Goal: Information Seeking & Learning: Learn about a topic

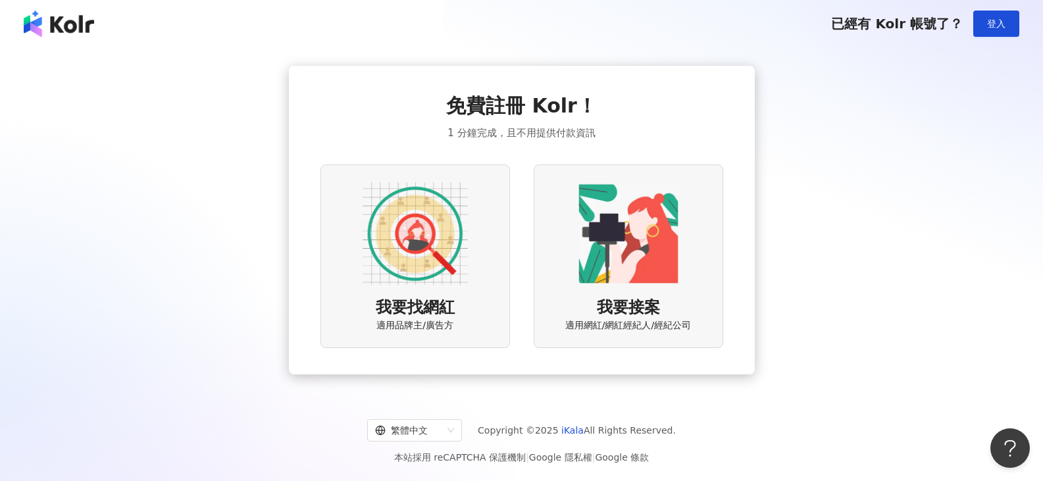
click at [1010, 37] on div "已經有 Kolr 帳號了？ 登入" at bounding box center [521, 23] width 1043 height 47
click at [1006, 31] on button "登入" at bounding box center [996, 24] width 46 height 26
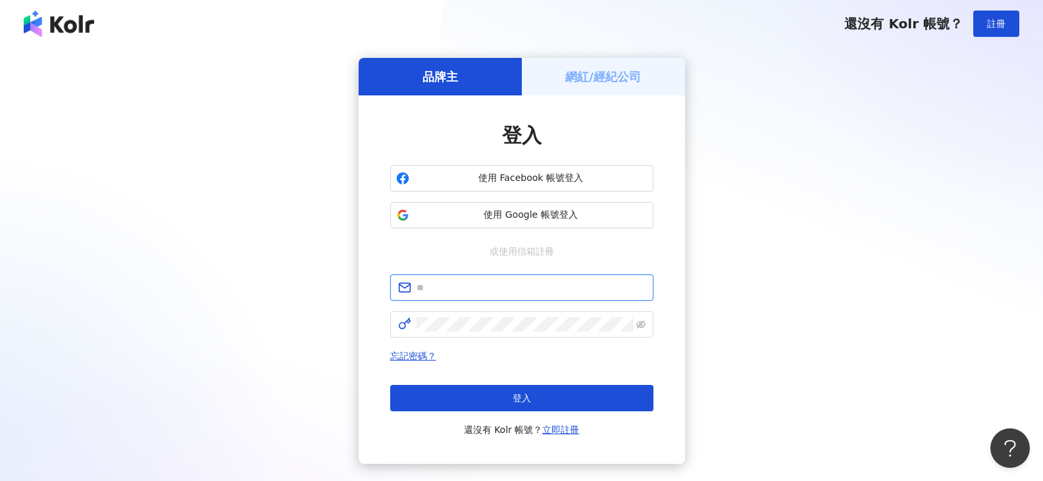
click at [489, 284] on input "text" at bounding box center [531, 287] width 229 height 14
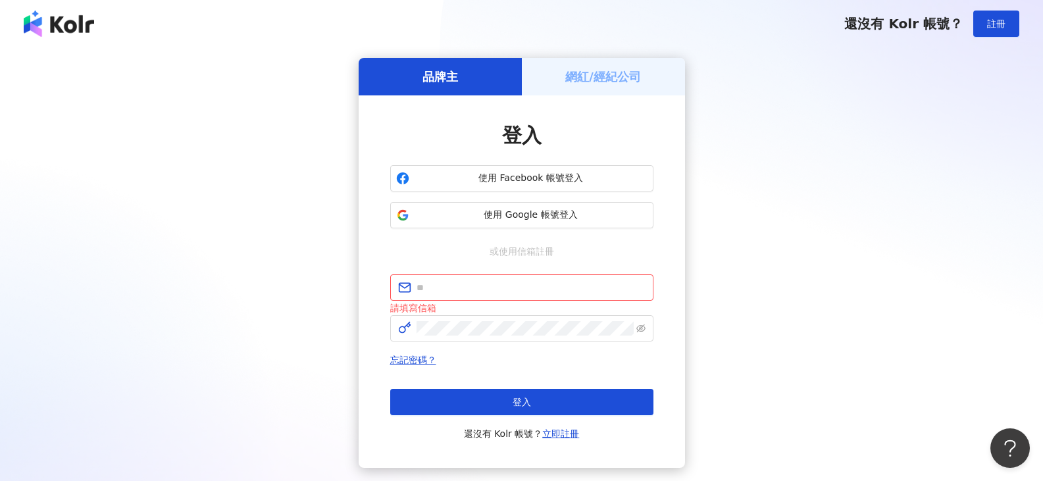
click at [1006, 227] on div "品牌主 網紅/經紀公司 登入 使用 Facebook 帳號登入 使用 Google 帳號登入 或使用信箱註冊 請填寫信箱 忘記密碼？ 登入 還沒有 Kolr …" at bounding box center [521, 263] width 1011 height 410
click at [559, 284] on input "text" at bounding box center [531, 287] width 229 height 14
paste input "**********"
type input "**********"
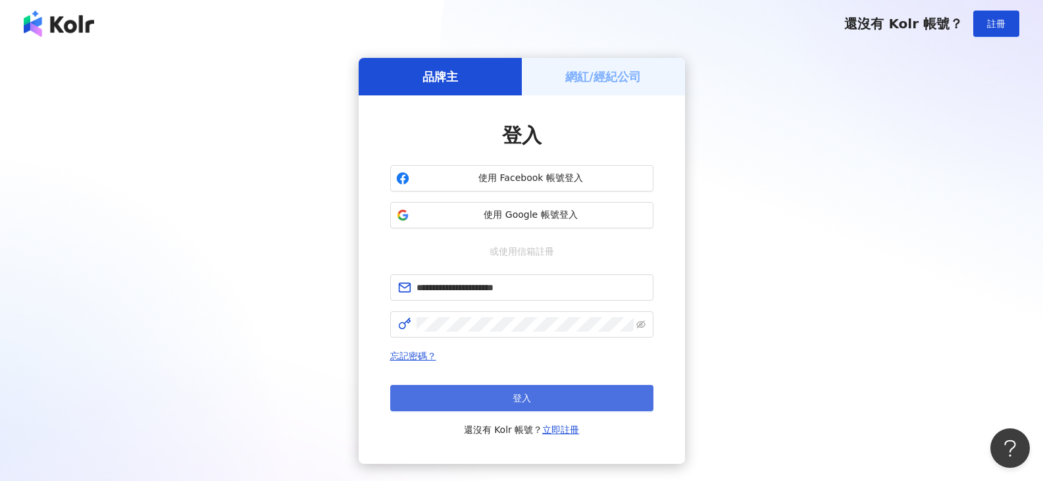
click at [481, 395] on button "登入" at bounding box center [521, 398] width 263 height 26
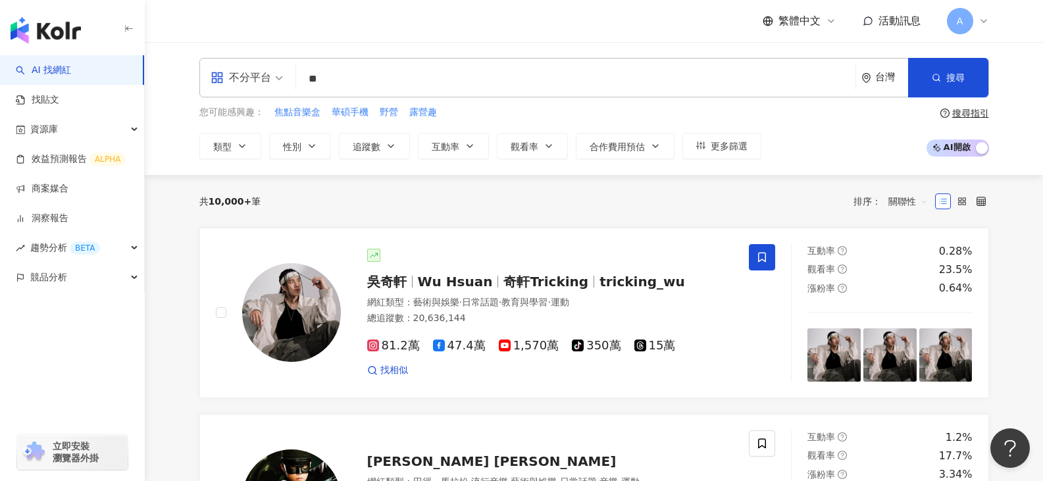
type input "*"
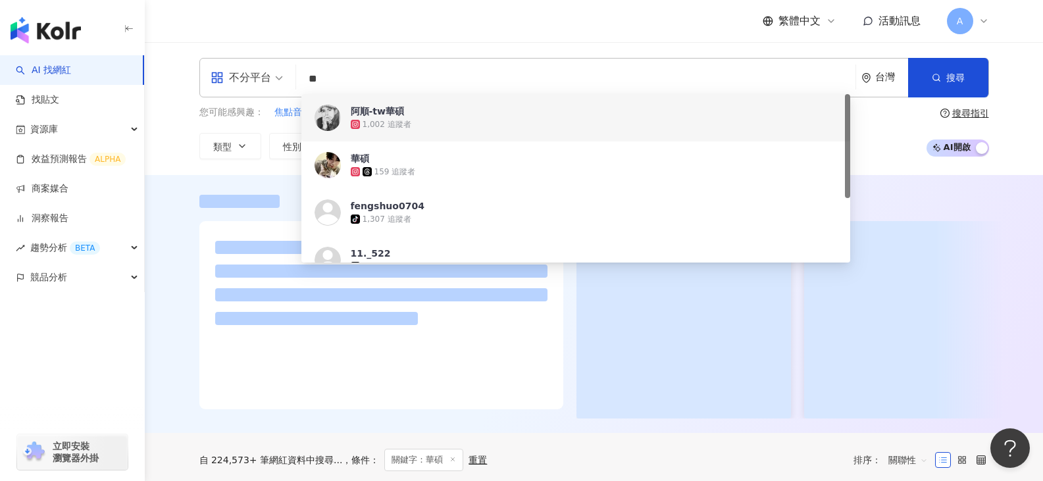
click at [633, 18] on div "繁體中文 活動訊息 A" at bounding box center [594, 21] width 790 height 42
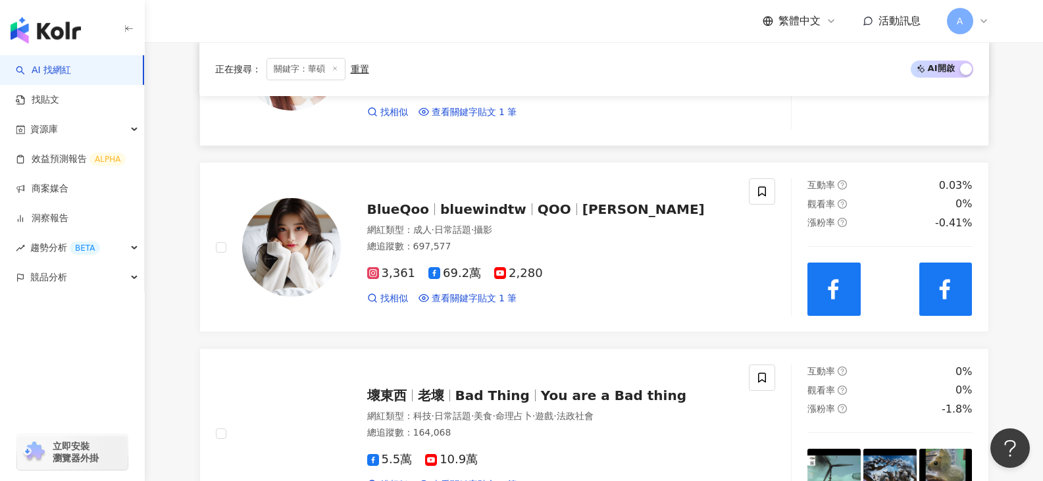
scroll to position [2160, 0]
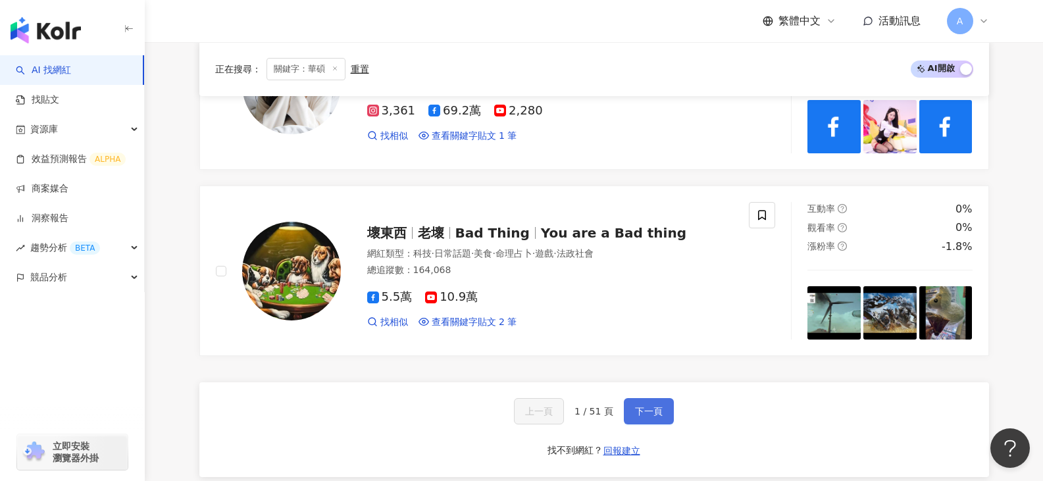
click at [655, 398] on button "下一頁" at bounding box center [649, 411] width 50 height 26
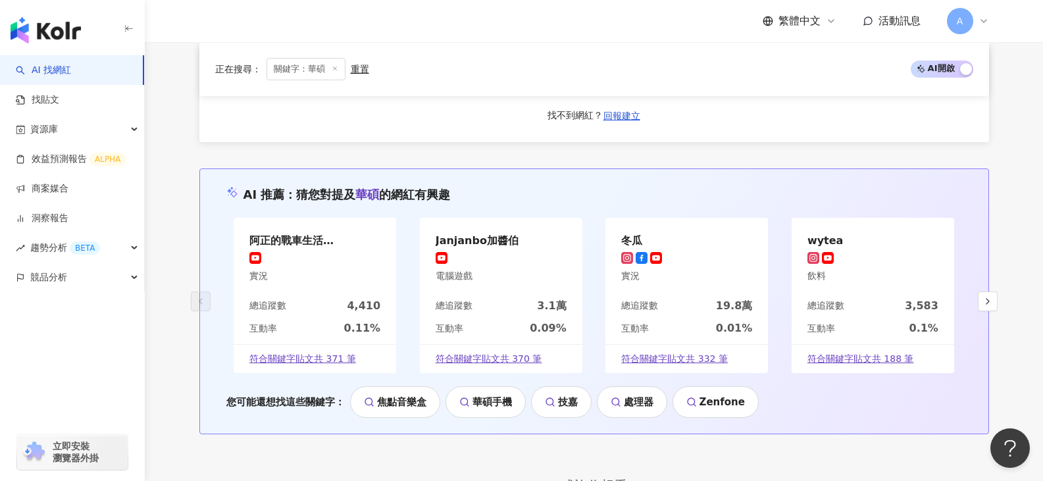
scroll to position [2172, 0]
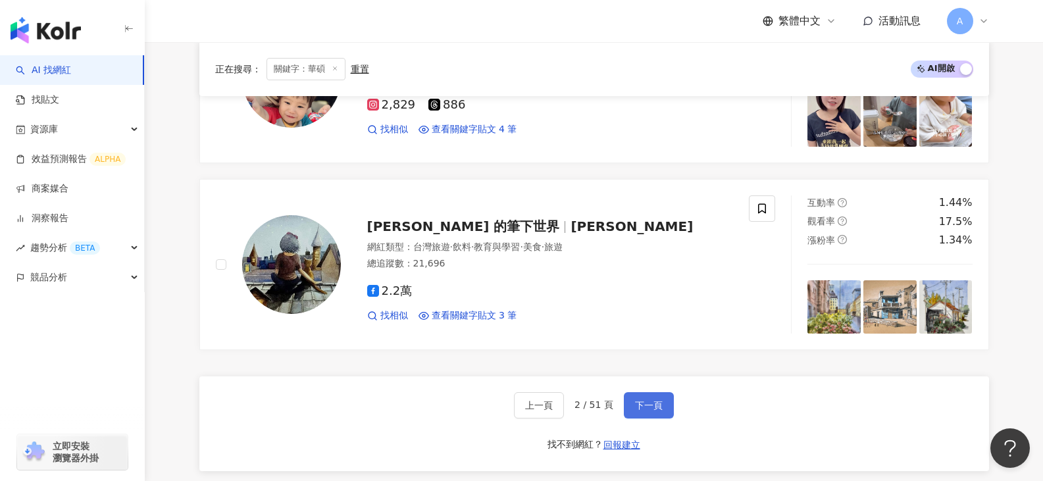
click at [653, 397] on button "下一頁" at bounding box center [649, 405] width 50 height 26
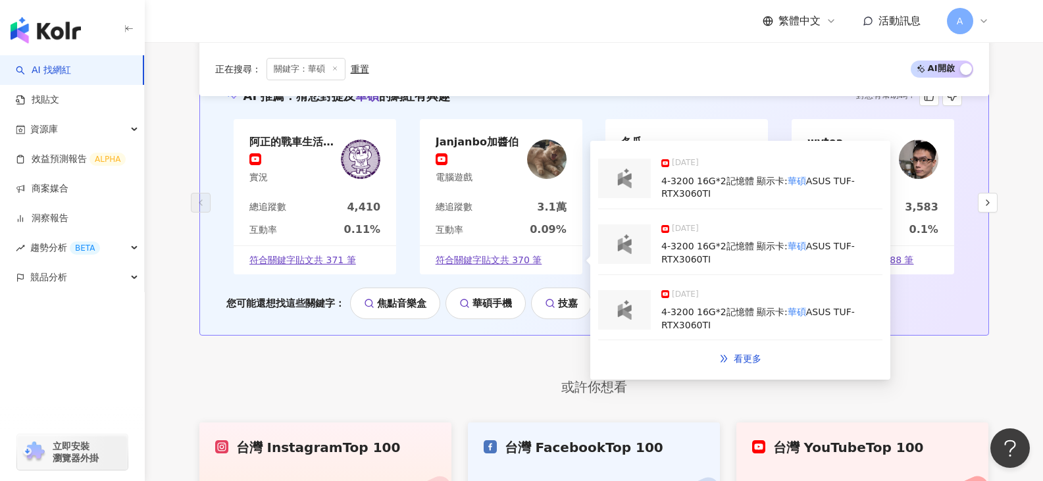
scroll to position [2303, 0]
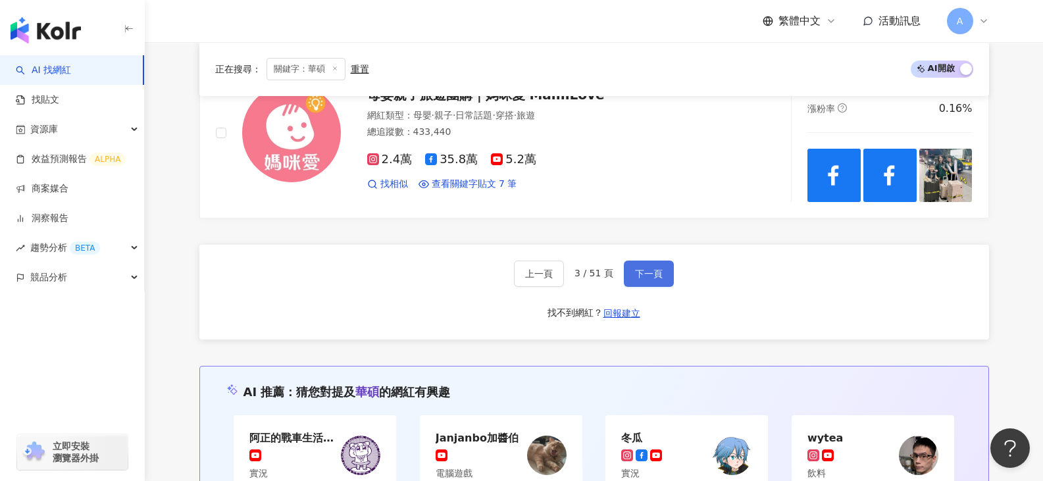
click at [653, 269] on span "下一頁" at bounding box center [649, 274] width 28 height 11
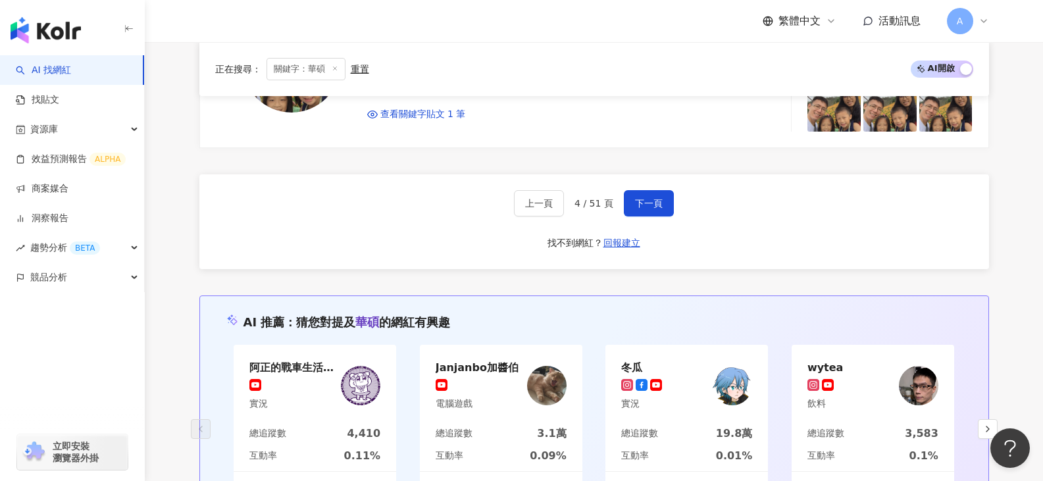
scroll to position [2238, 0]
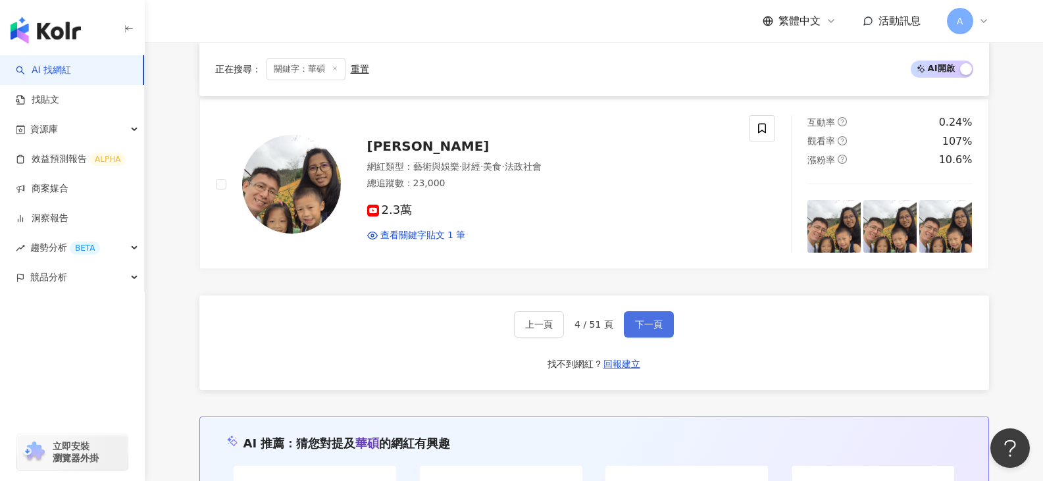
click at [656, 319] on span "下一頁" at bounding box center [649, 324] width 28 height 11
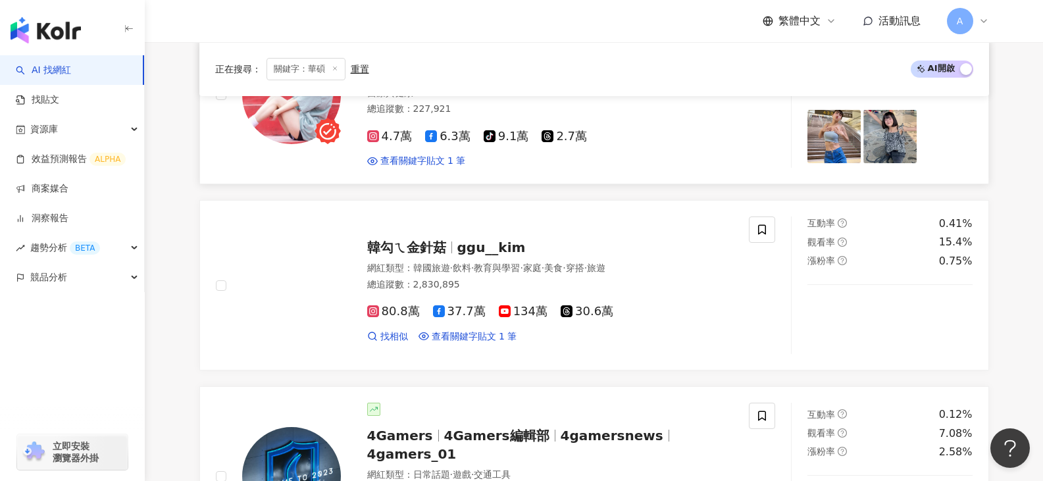
scroll to position [1843, 0]
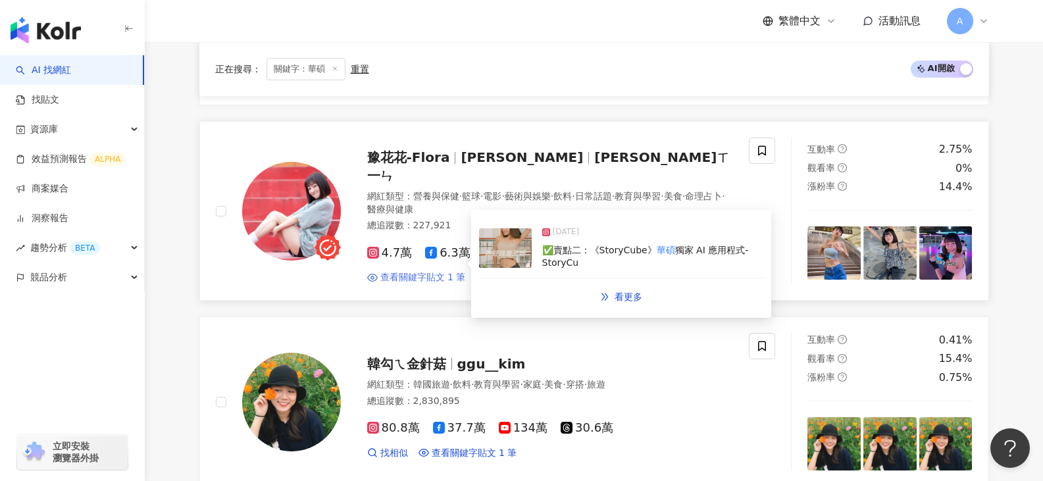
click at [428, 271] on span "查看關鍵字貼文 1 筆" at bounding box center [423, 277] width 86 height 13
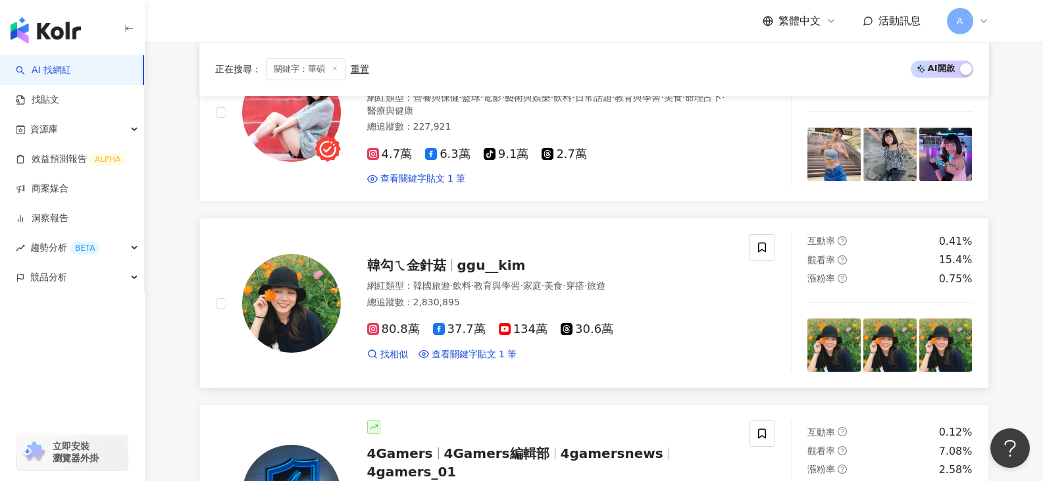
scroll to position [2040, 0]
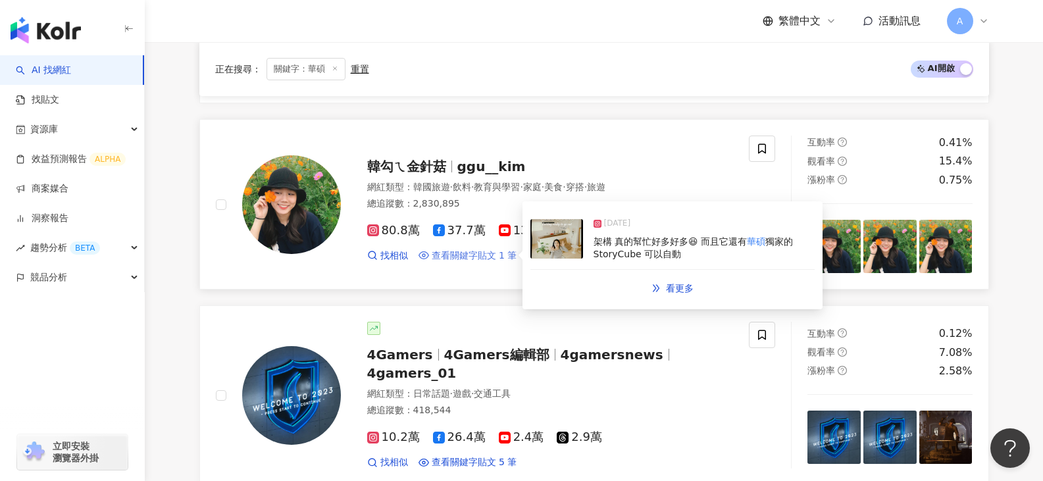
click at [487, 249] on span "查看關鍵字貼文 1 筆" at bounding box center [475, 255] width 86 height 13
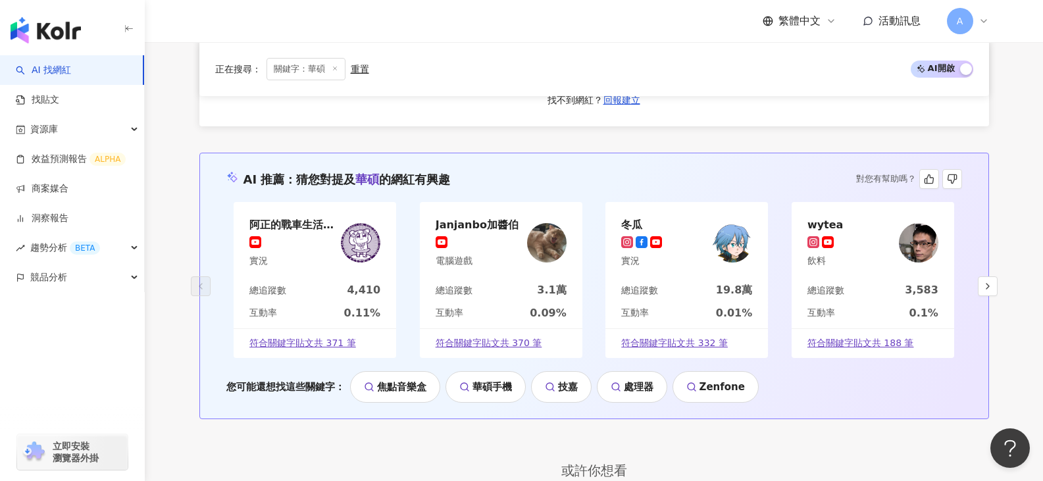
scroll to position [2435, 0]
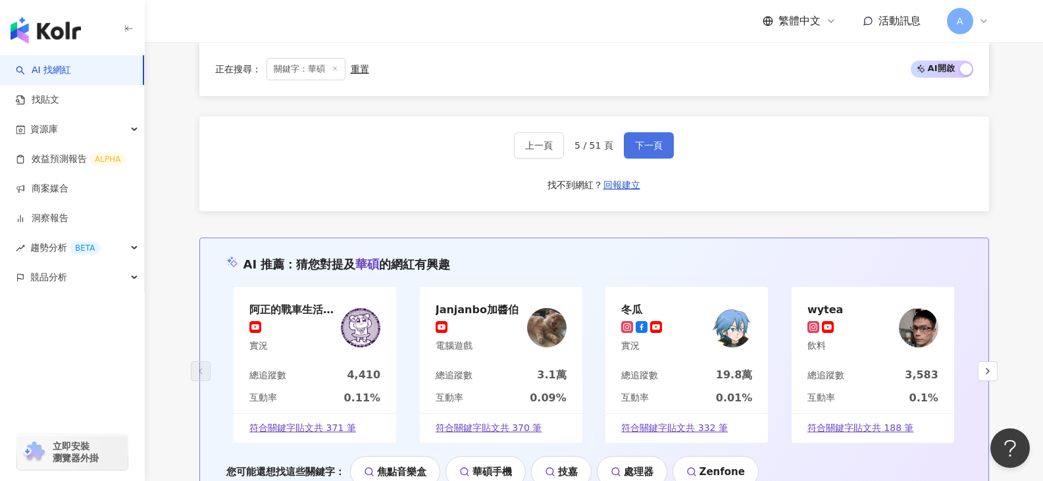
click at [655, 140] on span "下一頁" at bounding box center [649, 145] width 28 height 11
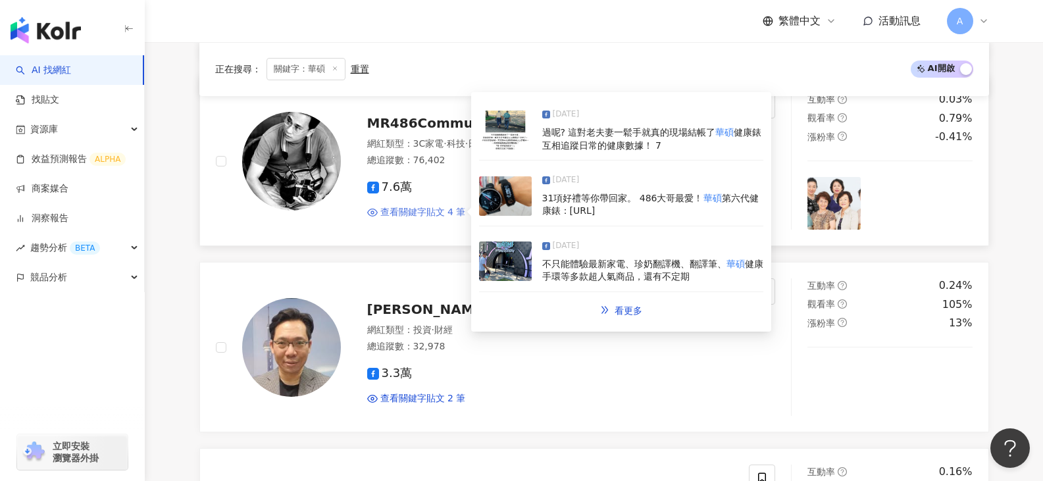
scroll to position [2106, 0]
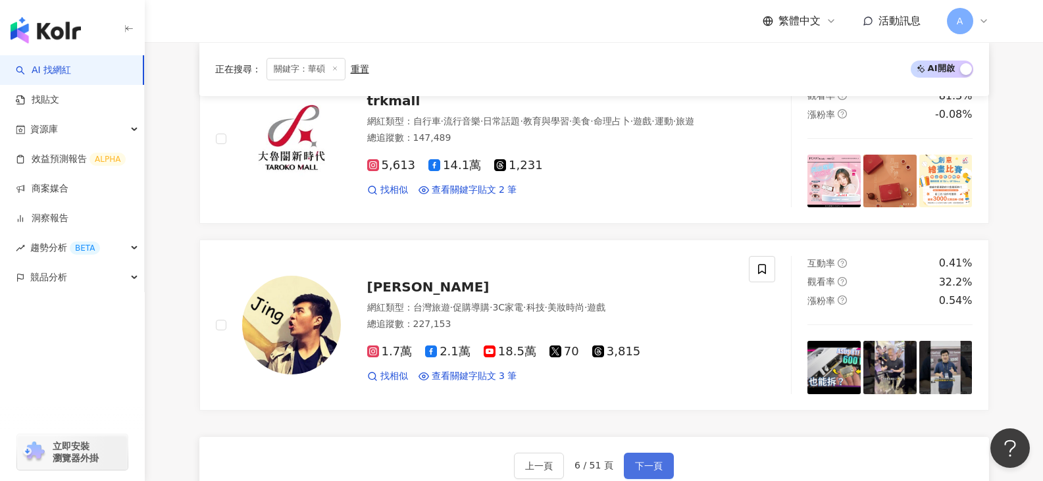
click at [667, 454] on button "下一頁" at bounding box center [649, 466] width 50 height 26
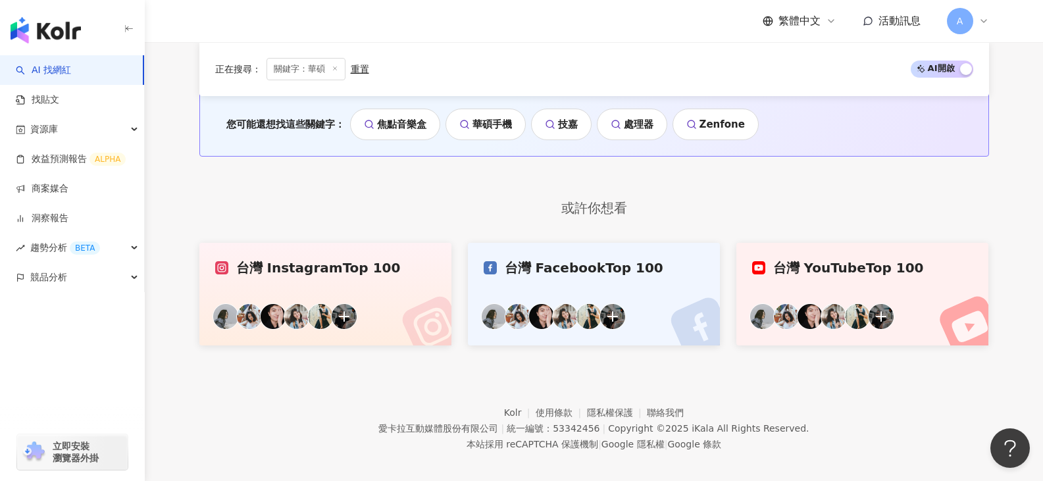
scroll to position [2117, 0]
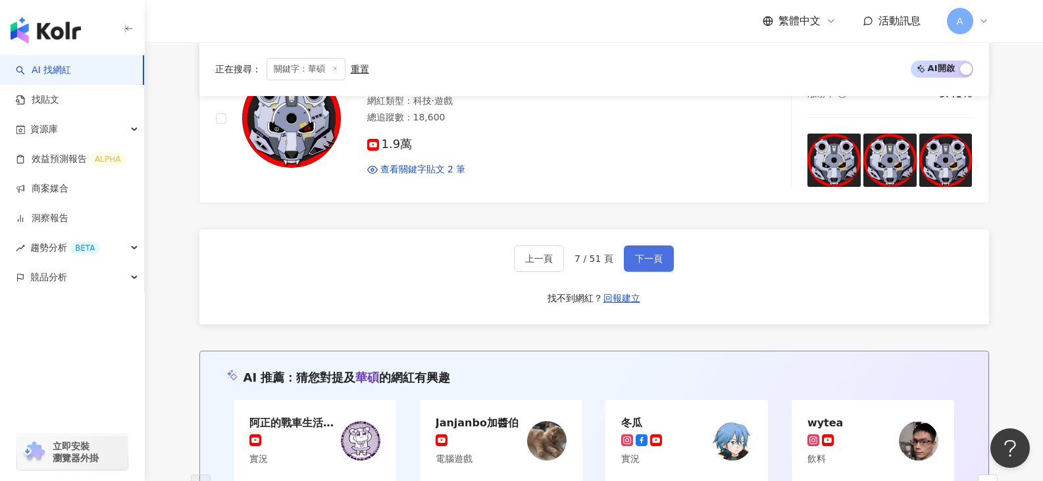
click at [655, 261] on span "下一頁" at bounding box center [649, 258] width 28 height 11
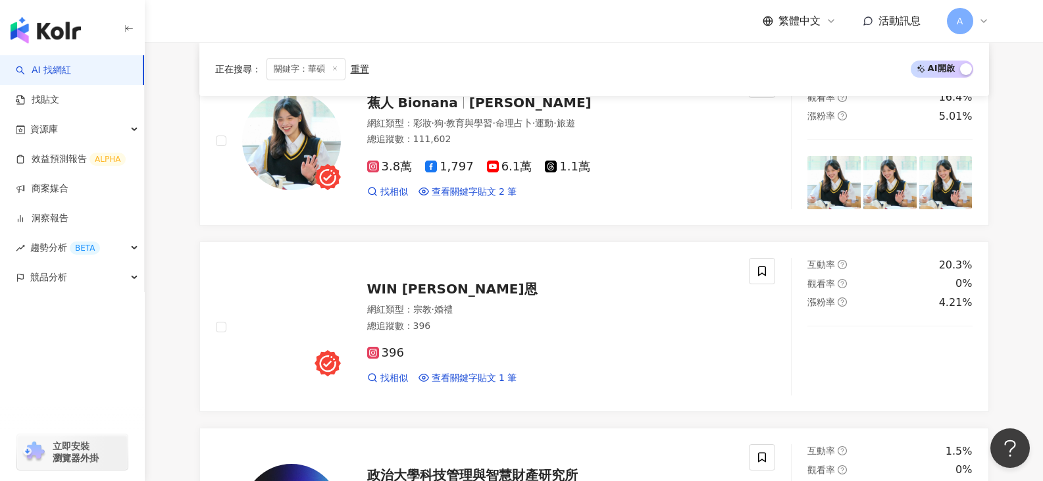
scroll to position [921, 0]
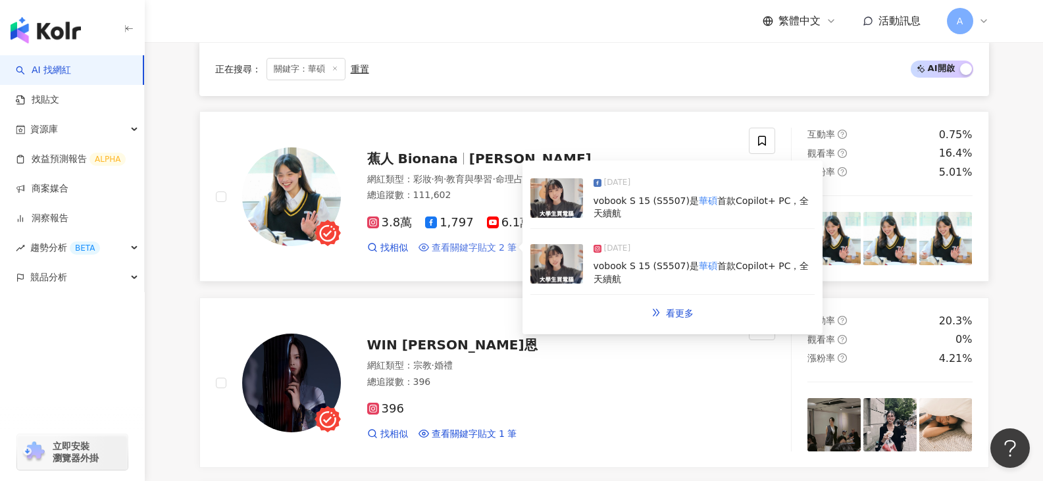
click at [488, 251] on span "查看關鍵字貼文 2 筆" at bounding box center [475, 248] width 86 height 13
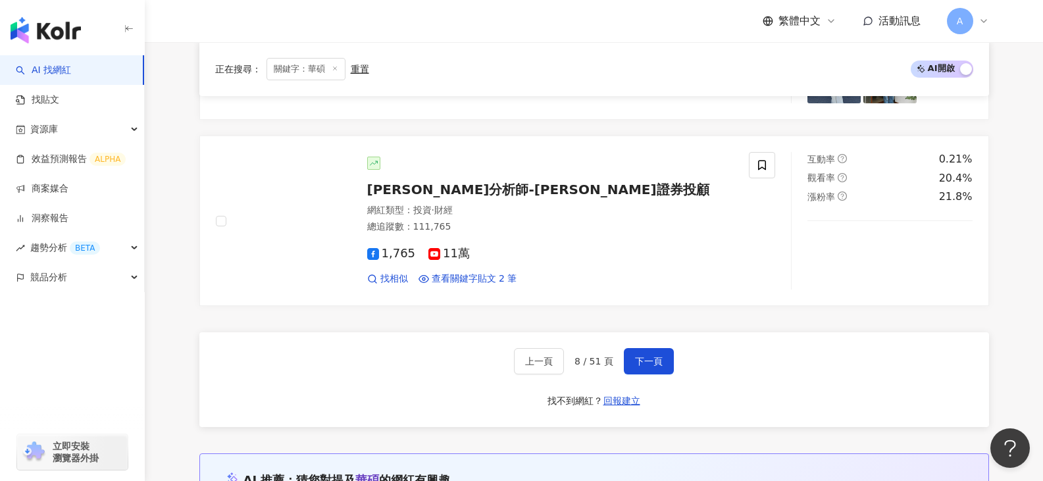
scroll to position [2435, 0]
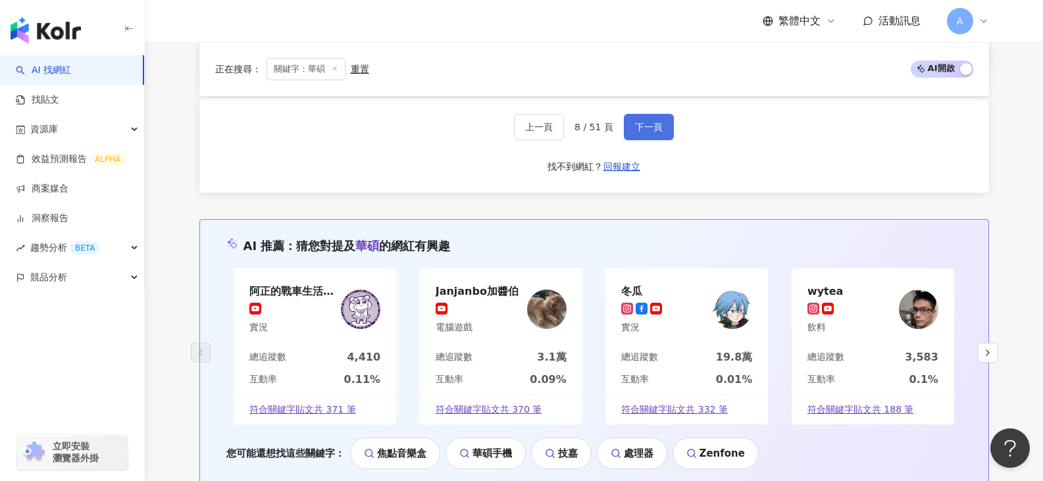
click at [657, 134] on button "下一頁" at bounding box center [649, 127] width 50 height 26
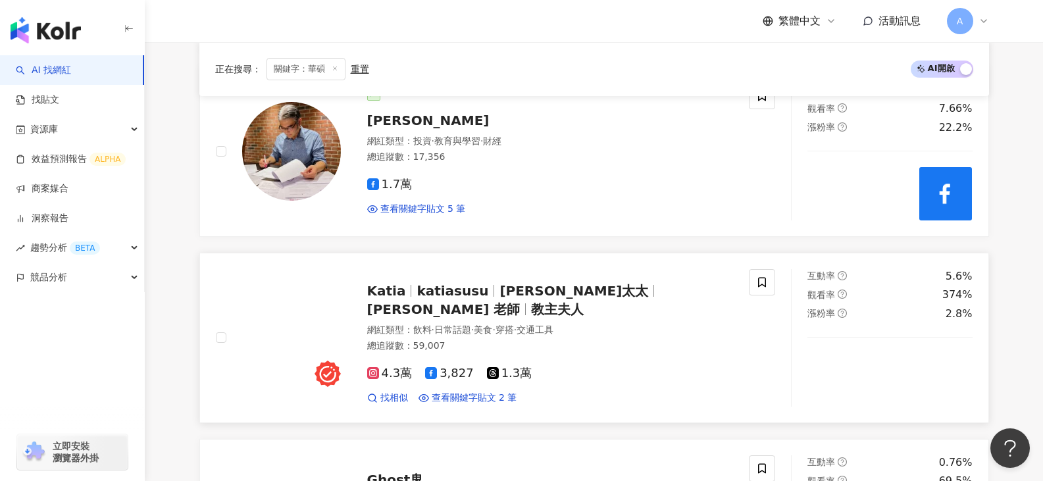
scroll to position [1977, 0]
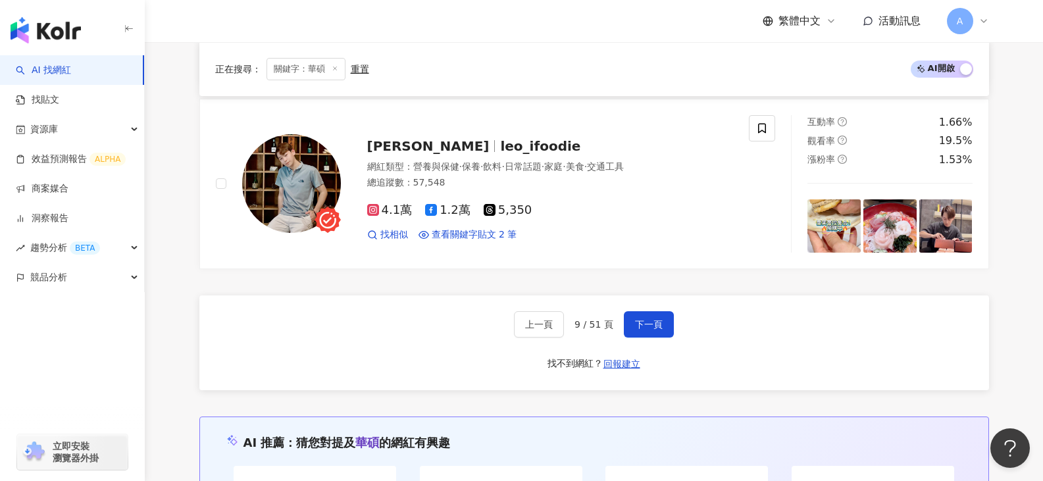
click at [651, 338] on div "上一頁 9 / 51 頁 下一頁 找不到網紅？ 回報建立" at bounding box center [594, 342] width 790 height 95
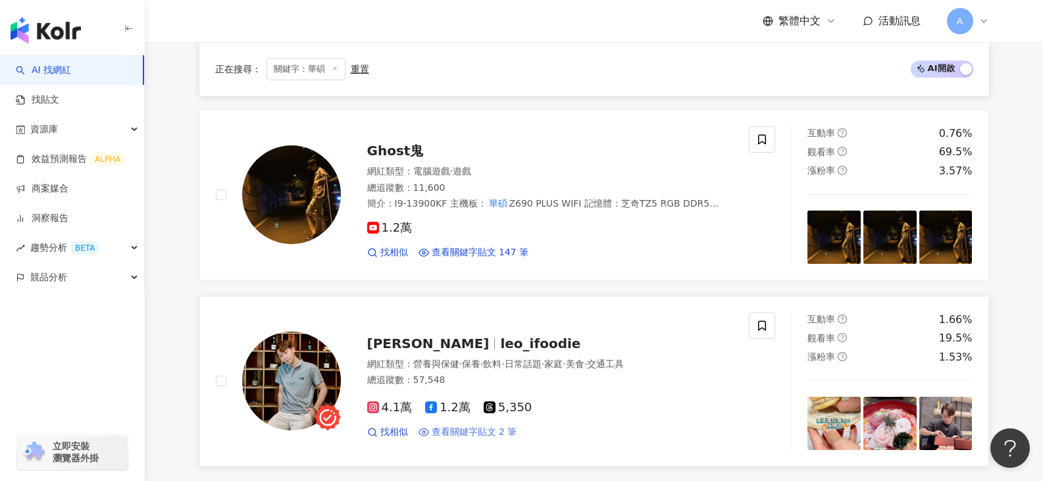
scroll to position [1450, 0]
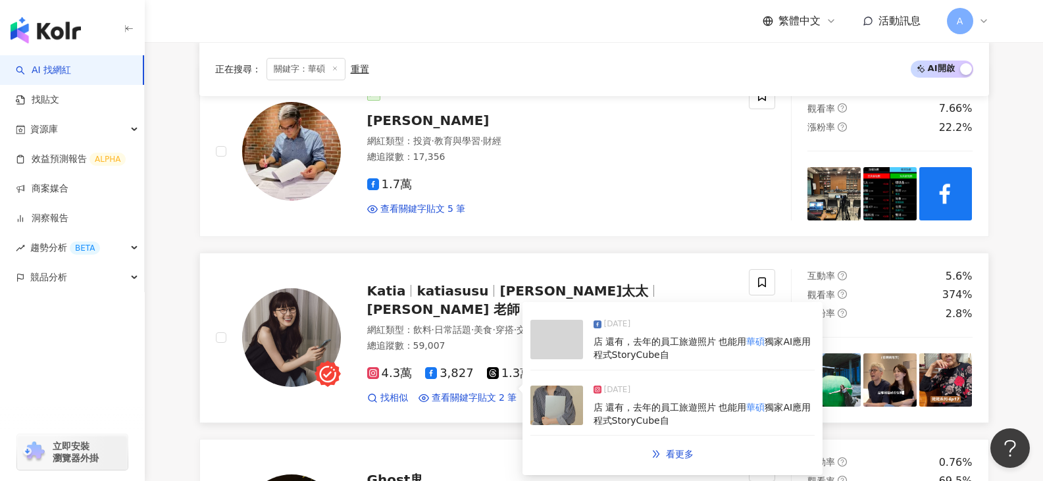
click at [649, 415] on span "獨家AI應用程式StoryCube自" at bounding box center [703, 414] width 218 height 24
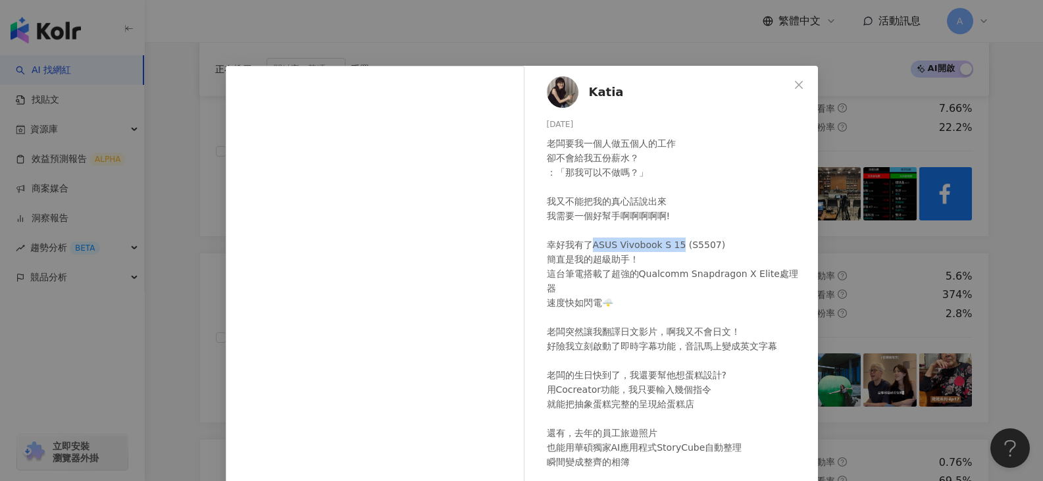
drag, startPoint x: 587, startPoint y: 247, endPoint x: 672, endPoint y: 244, distance: 84.9
click at [672, 244] on div "老闆要我一個人做五個人的工作 卻不會給我五份薪水？ ：「那我可以不做嗎？」 我又不能把我的真心話說出來 我需要一個好幫手啊啊啊啊啊! 幸好我有了ASUS Vi…" at bounding box center [677, 360] width 261 height 449
copy div "ASUS Vivobook S 15"
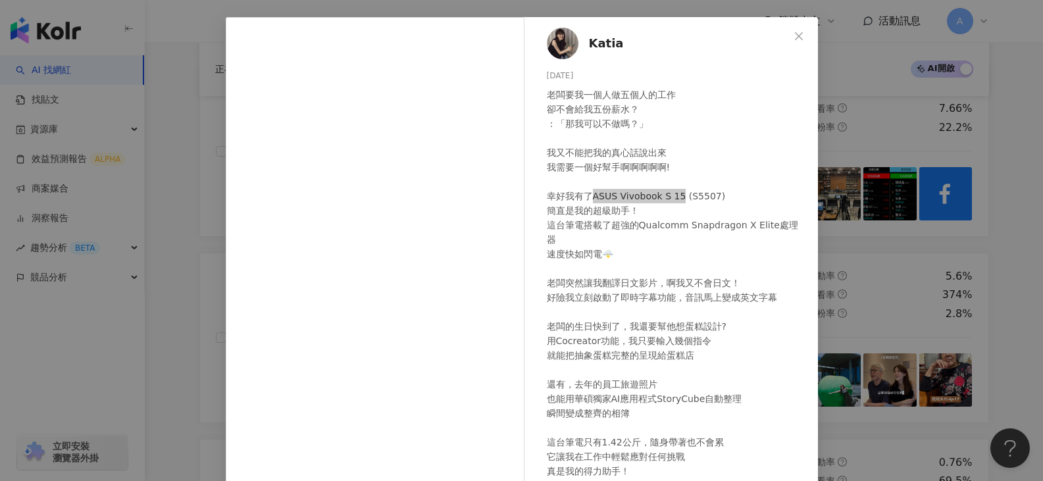
scroll to position [109, 0]
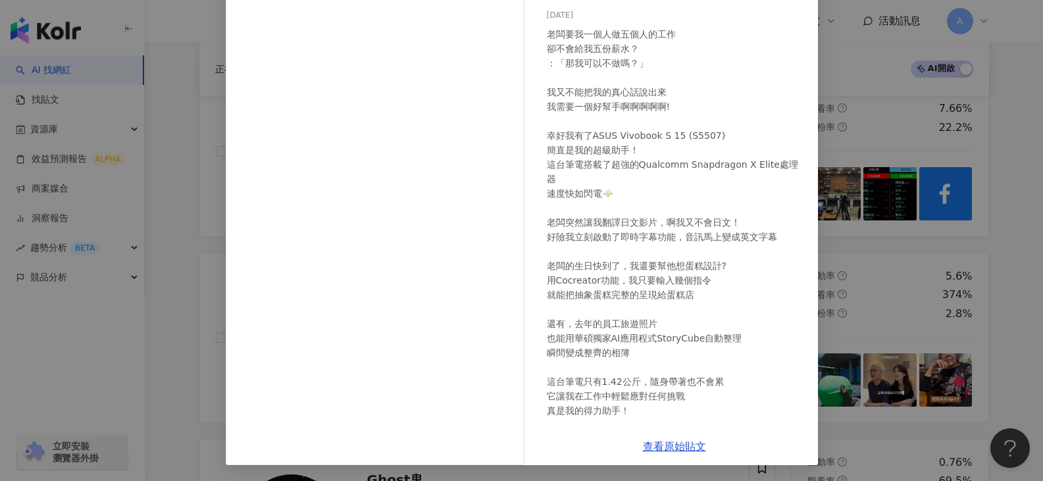
click at [870, 22] on div "Katia 2024/11/18 672 30 47萬 查看原始貼文" at bounding box center [521, 240] width 1043 height 481
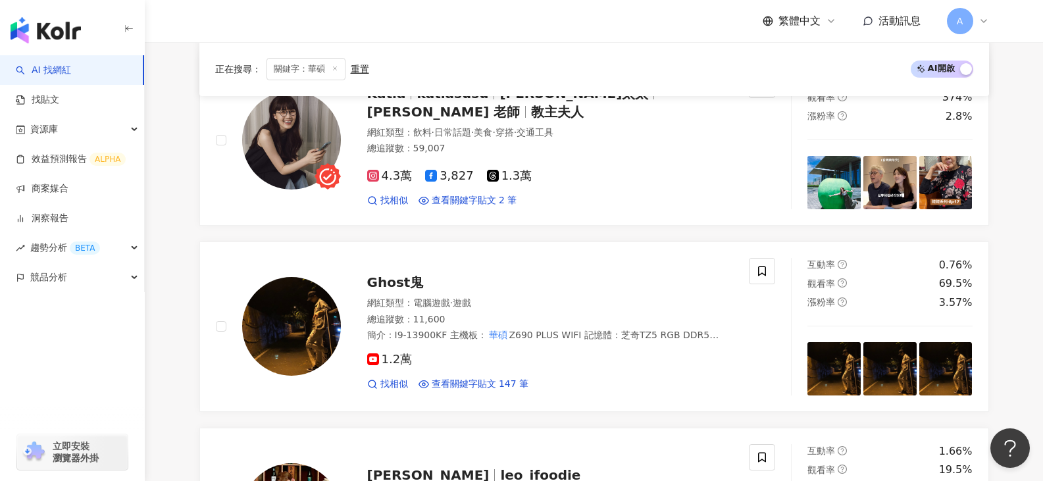
scroll to position [1977, 0]
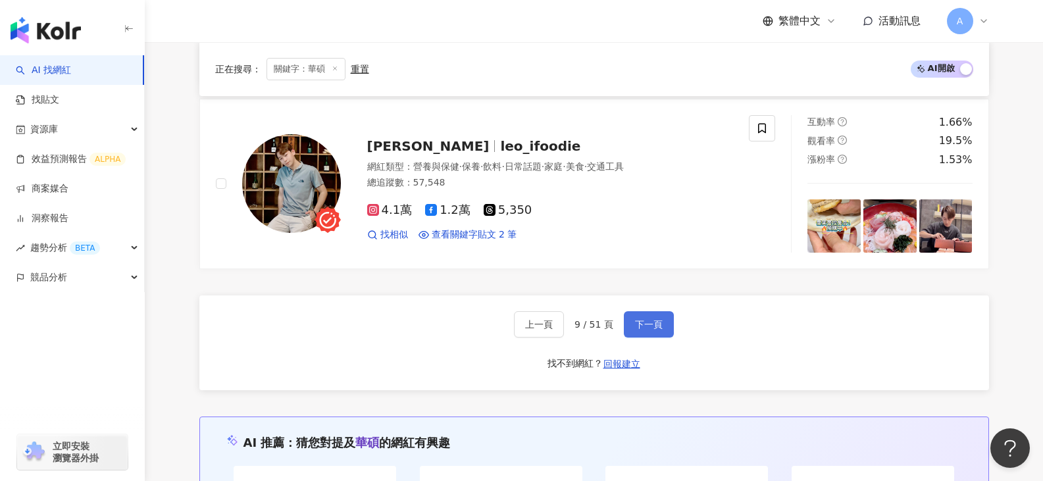
click at [641, 322] on span "下一頁" at bounding box center [649, 324] width 28 height 11
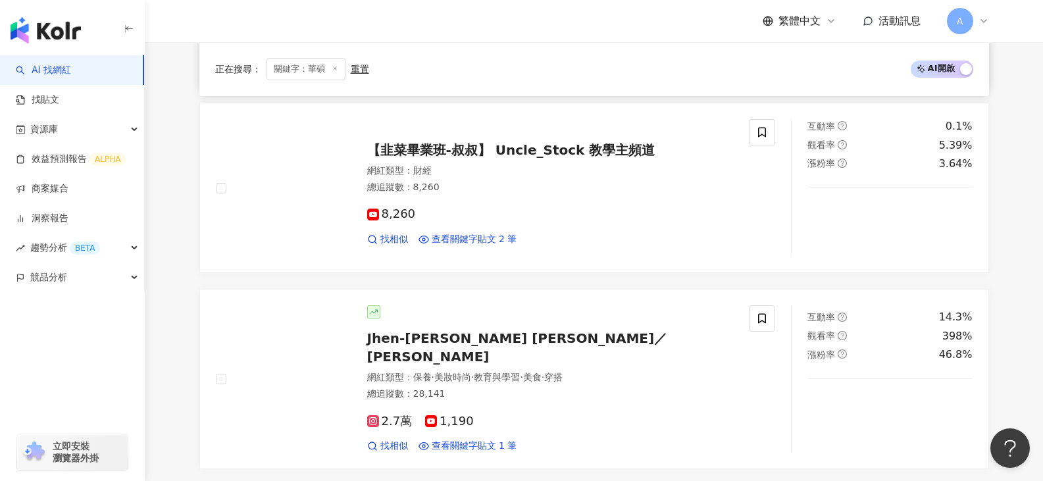
scroll to position [2303, 0]
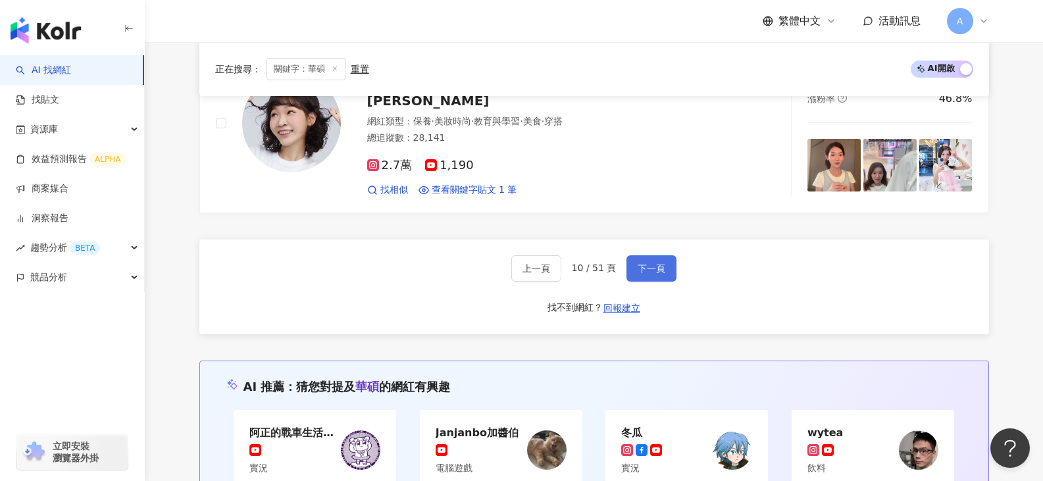
click at [655, 263] on span "下一頁" at bounding box center [652, 268] width 28 height 11
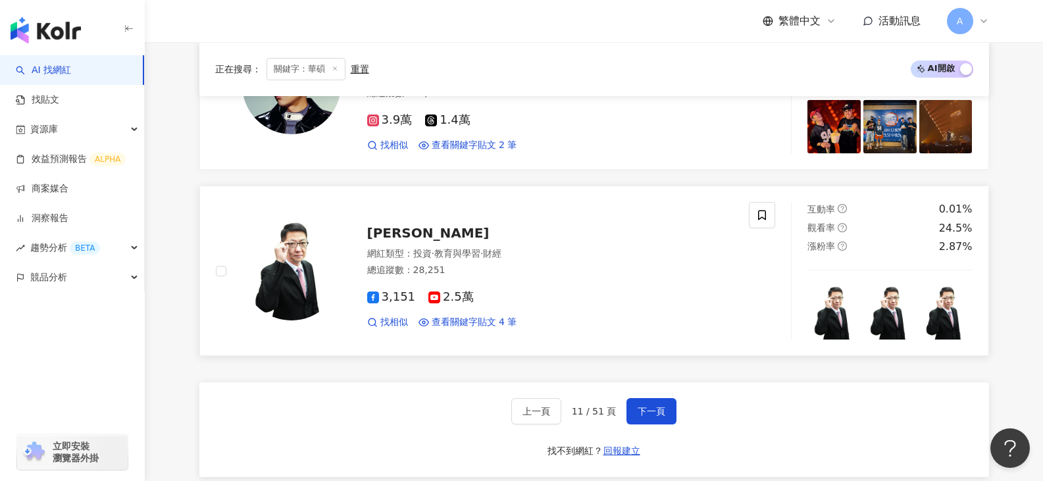
scroll to position [1985, 0]
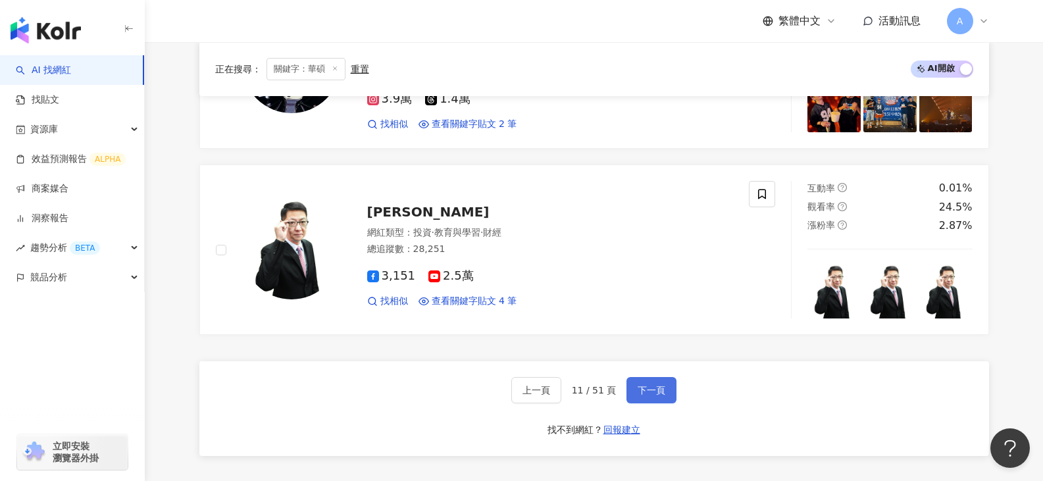
click at [659, 392] on span "下一頁" at bounding box center [652, 390] width 28 height 11
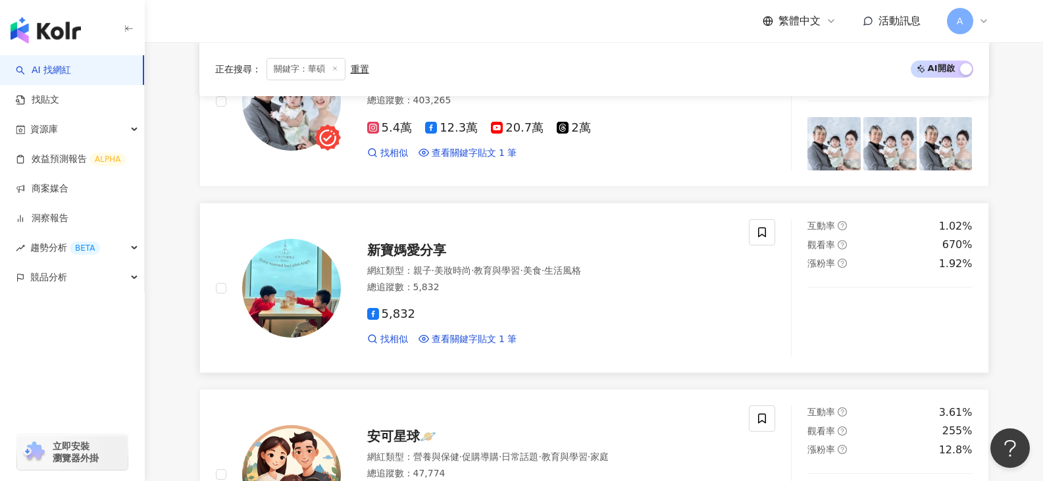
scroll to position [1625, 0]
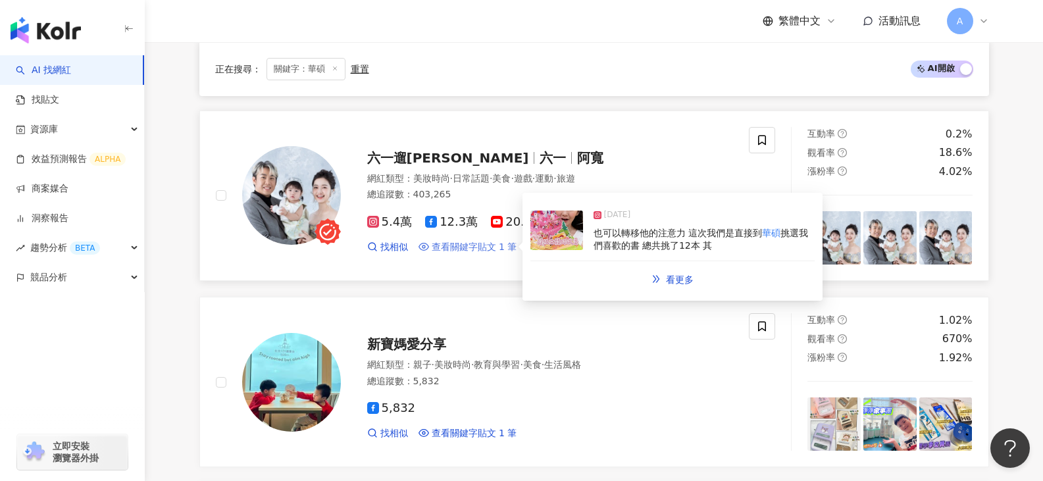
click at [481, 241] on span "查看關鍵字貼文 1 筆" at bounding box center [475, 247] width 86 height 13
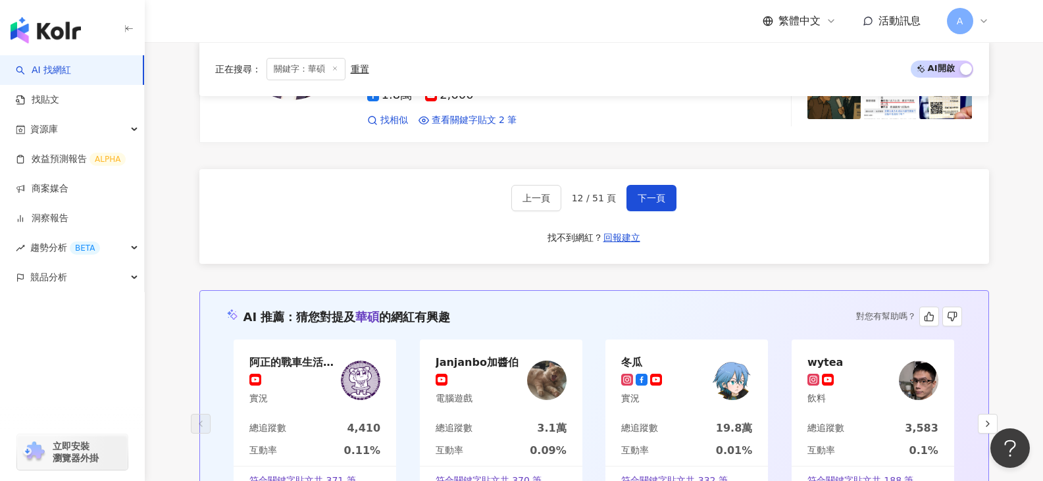
scroll to position [2360, 0]
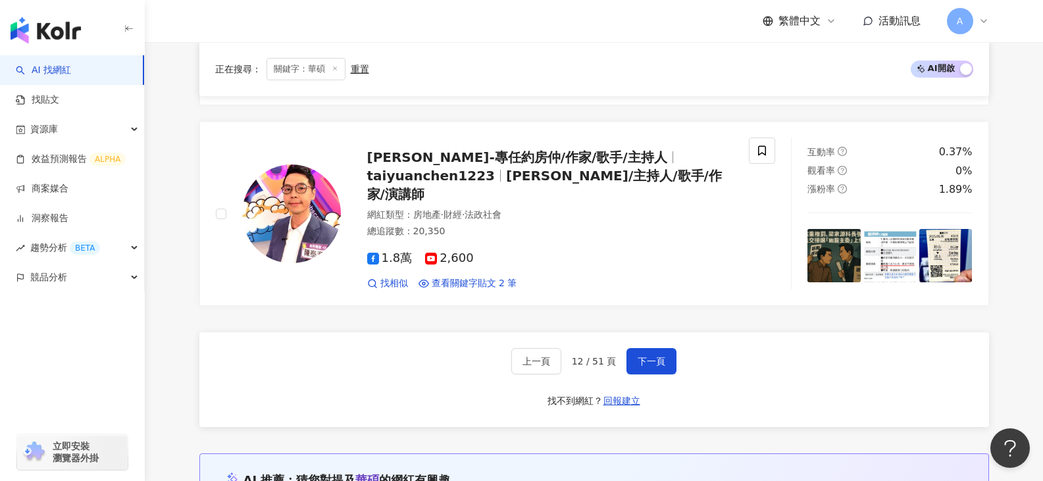
click at [618, 348] on div "上一頁 12 / 51 頁 下一頁" at bounding box center [594, 361] width 166 height 26
click at [627, 348] on button "下一頁" at bounding box center [652, 361] width 50 height 26
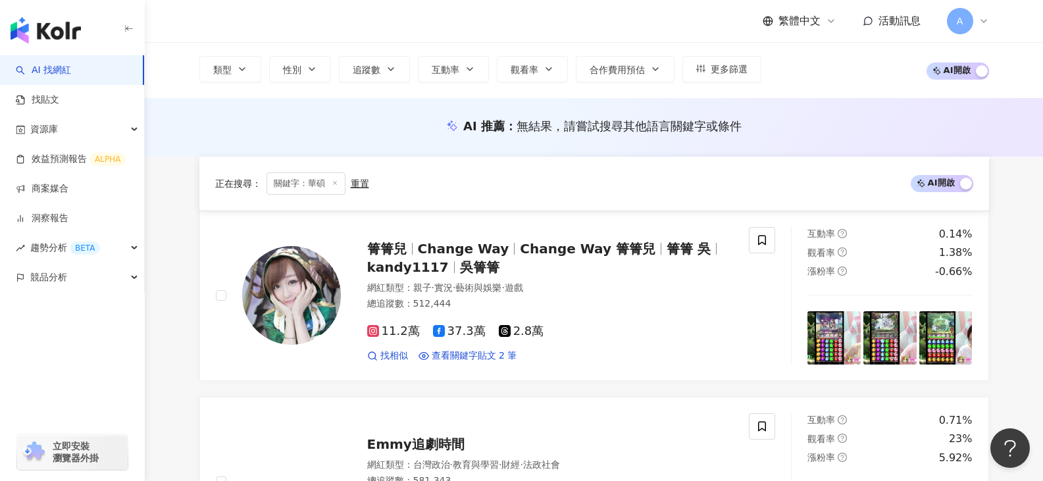
scroll to position [76, 0]
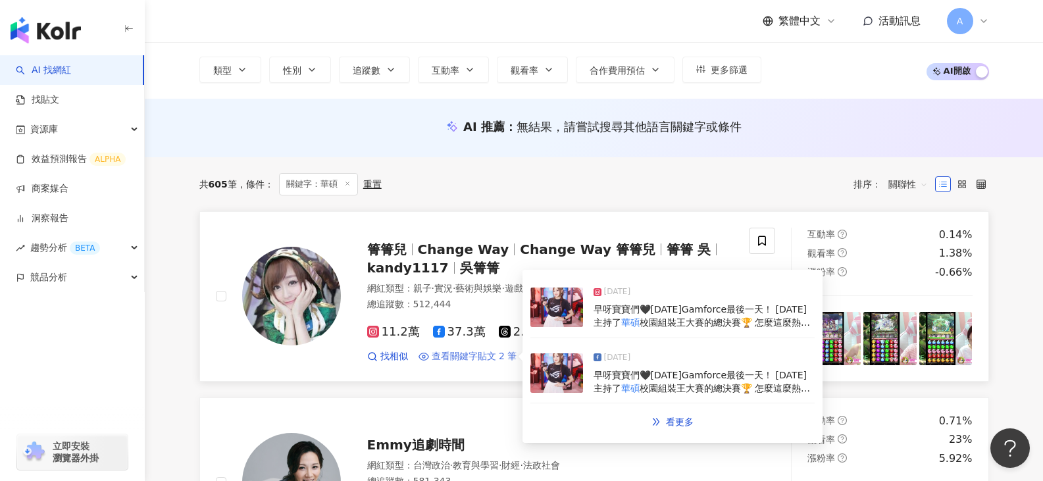
click at [499, 358] on span "查看關鍵字貼文 2 筆" at bounding box center [475, 356] width 86 height 13
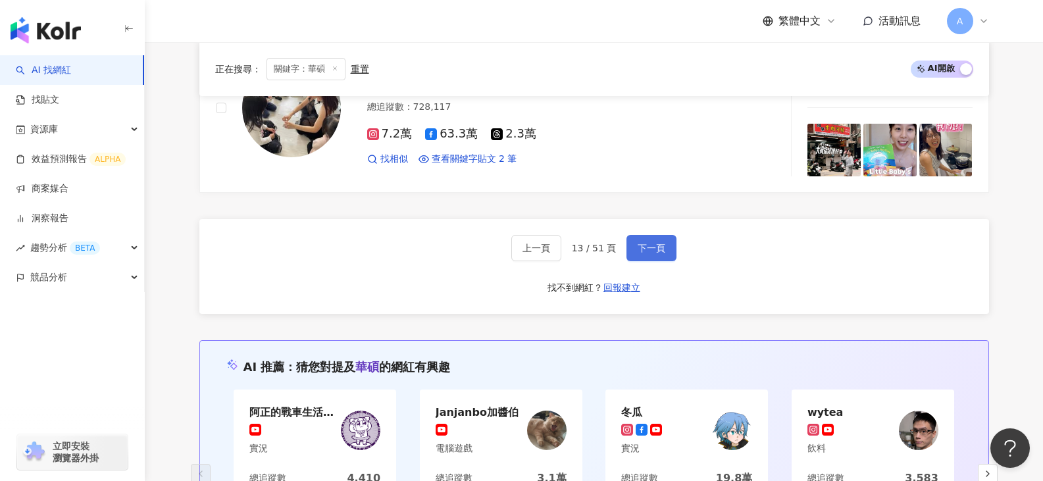
click at [636, 255] on button "下一頁" at bounding box center [652, 248] width 50 height 26
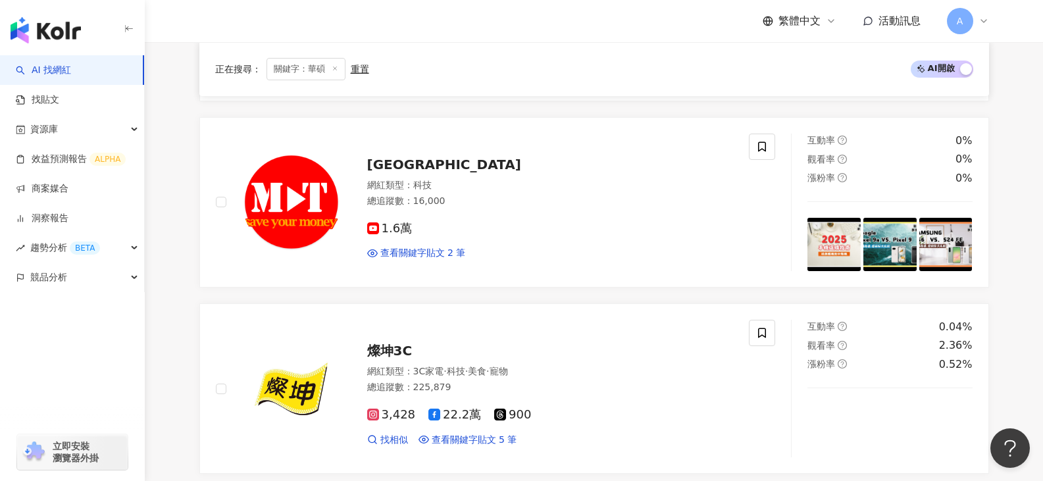
scroll to position [1335, 0]
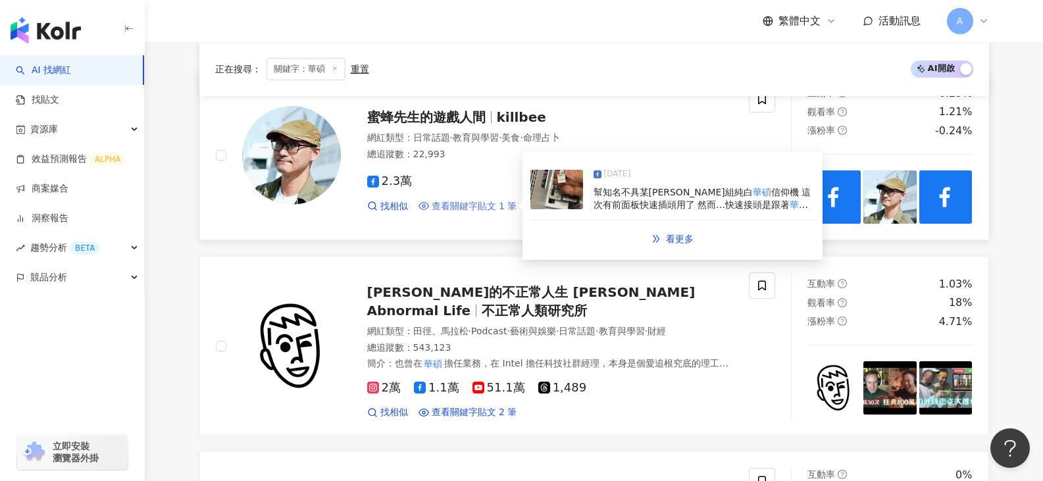
click at [448, 204] on span "查看關鍵字貼文 1 筆" at bounding box center [475, 206] width 86 height 13
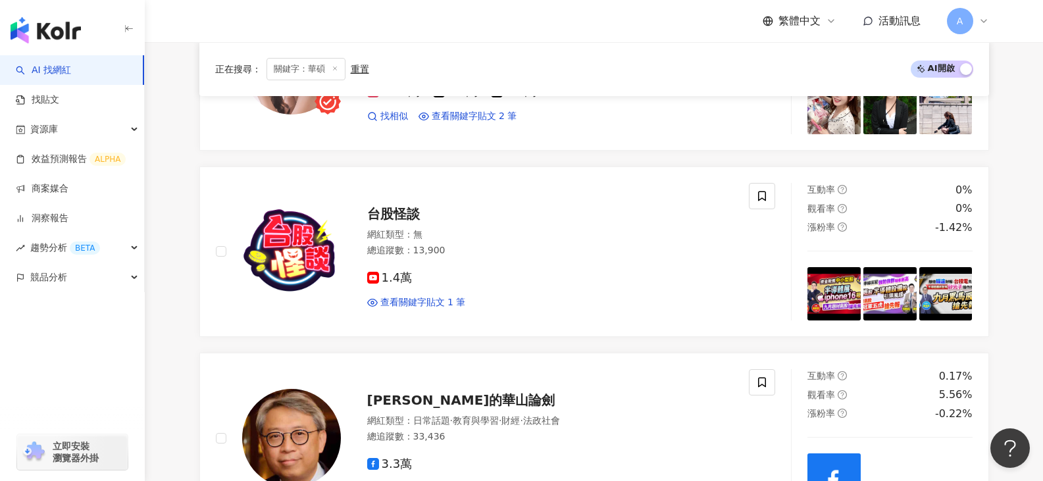
scroll to position [414, 0]
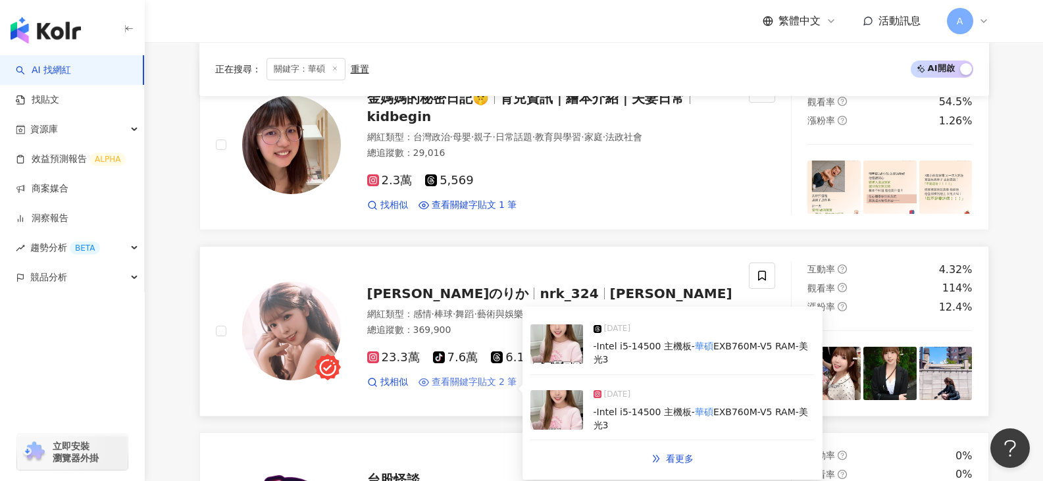
click at [472, 389] on span "查看關鍵字貼文 2 筆" at bounding box center [475, 382] width 86 height 13
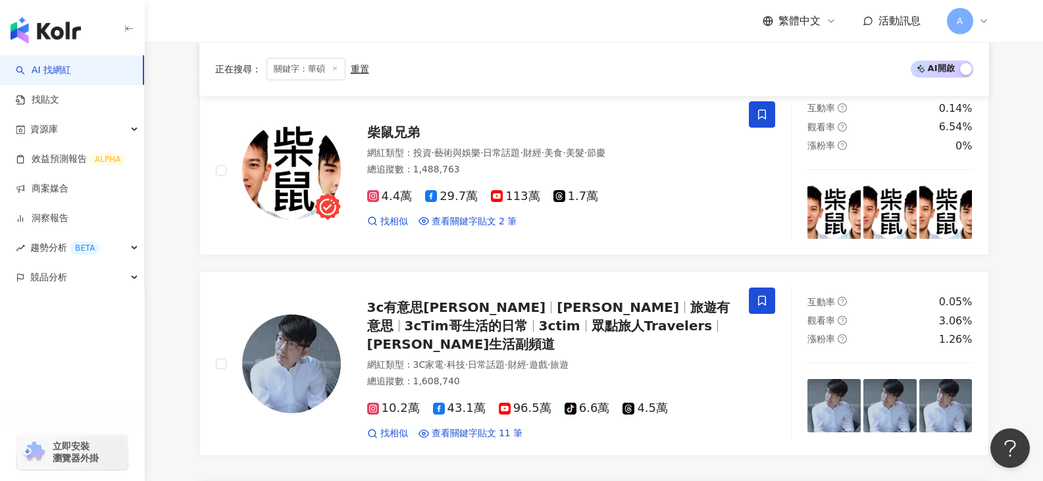
scroll to position [2322, 0]
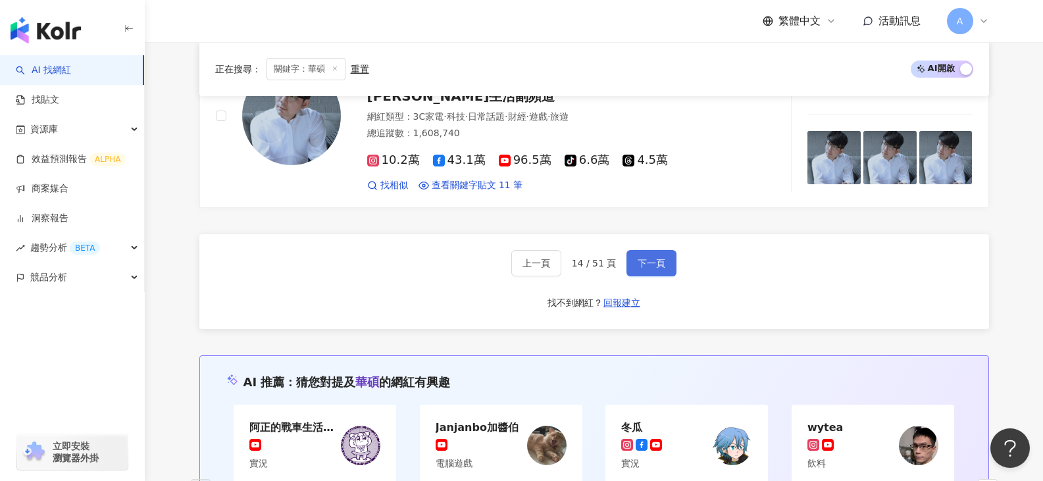
click at [650, 258] on span "下一頁" at bounding box center [652, 263] width 28 height 11
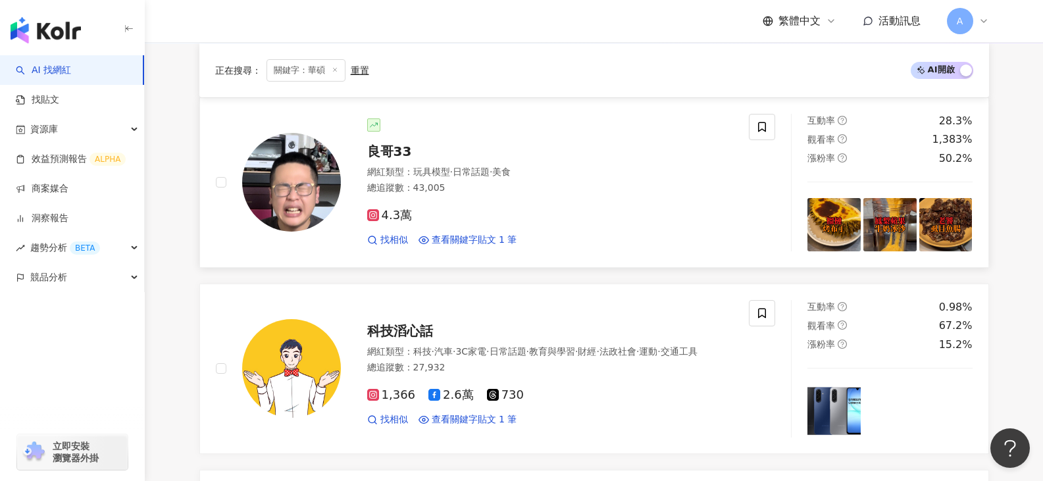
scroll to position [11, 0]
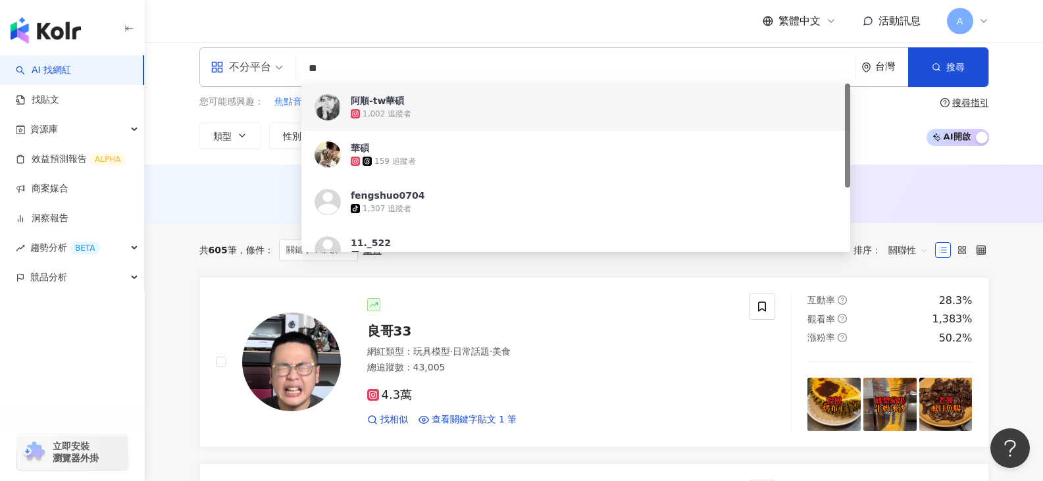
drag, startPoint x: 335, startPoint y: 72, endPoint x: 249, endPoint y: 67, distance: 85.7
click at [279, 79] on div "不分平台 ** 台灣 搜尋 97a7ee0c-b46e-4351-8d34-699bcb172682 e04031c5-110b-4f1d-811e-ee93…" at bounding box center [594, 66] width 790 height 39
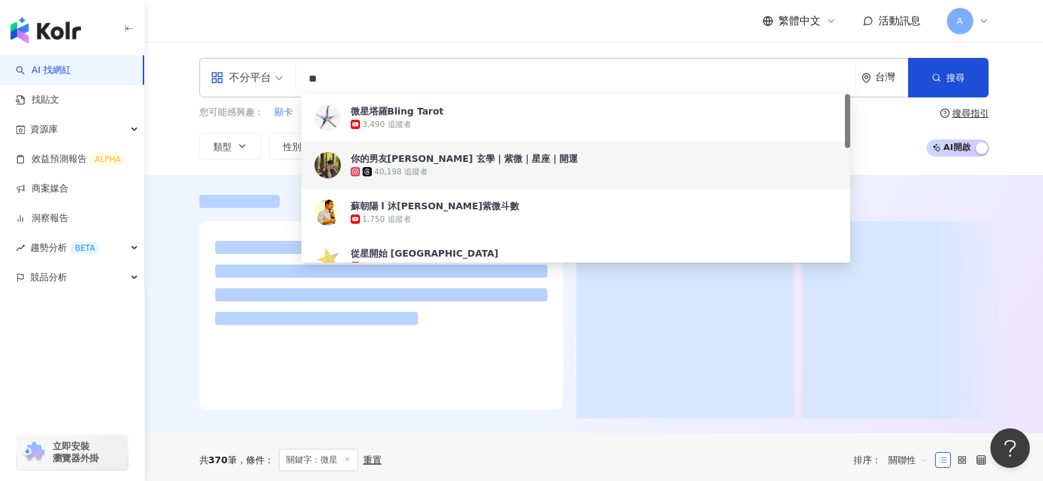
type input "**"
click at [609, 28] on div "繁體中文 活動訊息 A" at bounding box center [594, 21] width 790 height 42
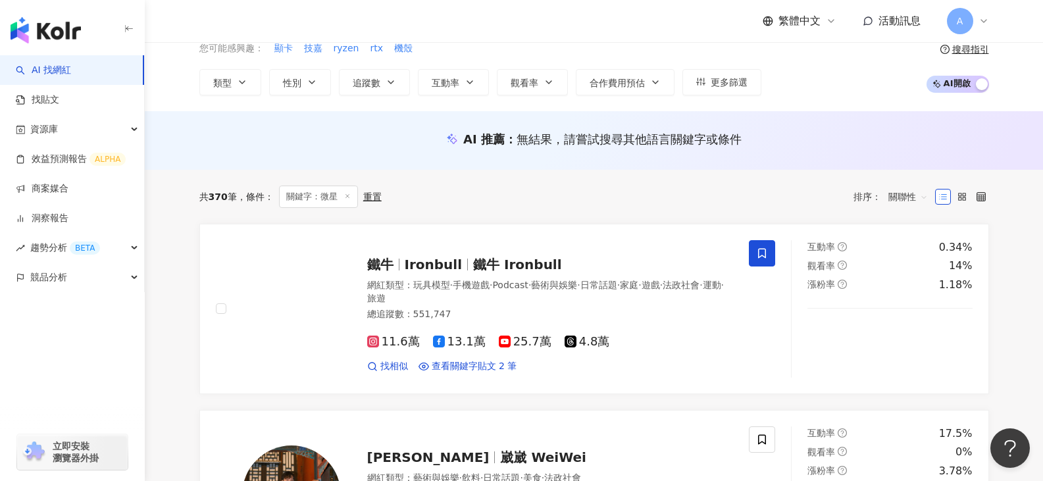
scroll to position [263, 0]
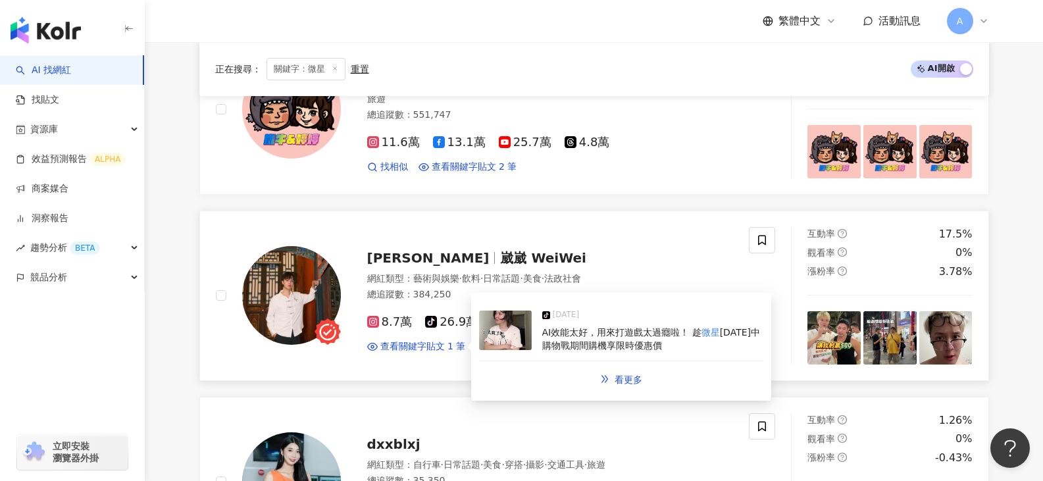
click at [569, 330] on span "AI效能太好，用來打遊戲太過癮啦！ 趁" at bounding box center [621, 332] width 159 height 11
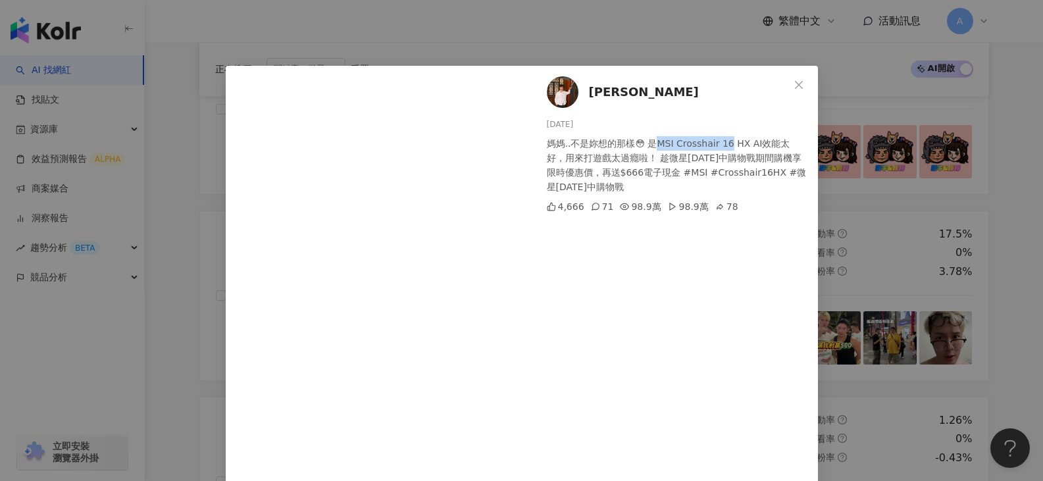
drag, startPoint x: 654, startPoint y: 145, endPoint x: 725, endPoint y: 146, distance: 70.4
click at [725, 146] on div "媽媽..不是妳想的那樣😳 是MSI Crosshair 16 HX AI效能太好，用來打遊戲太過癮啦！ 趁微星618年中購物戰期間購機享限時優惠價，再送$66…" at bounding box center [677, 165] width 261 height 58
copy div "SI Crosshair 16"
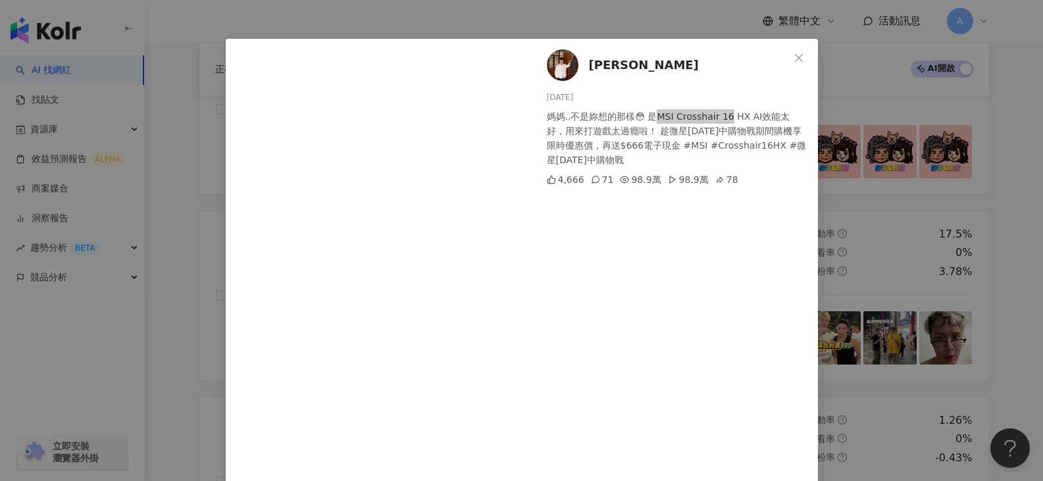
scroll to position [0, 0]
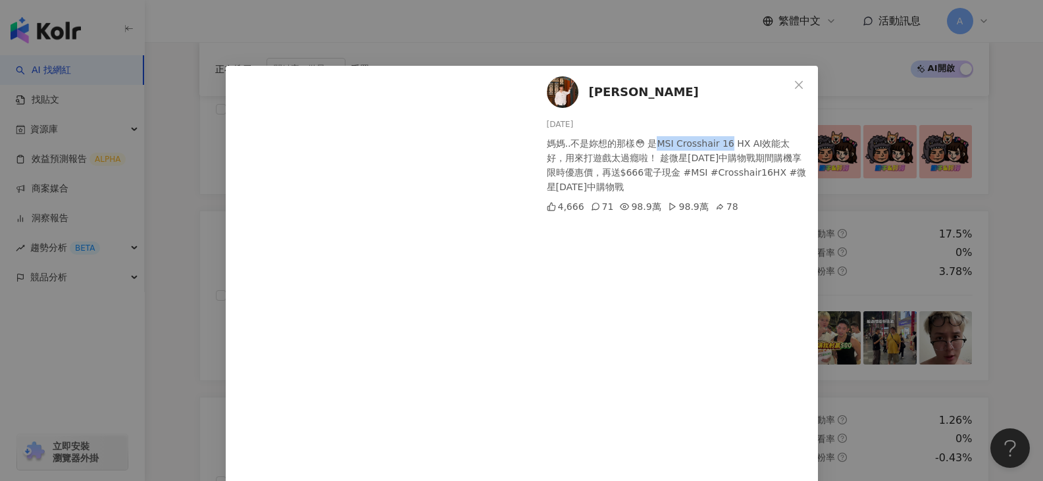
click at [600, 90] on span "黃湧崴" at bounding box center [644, 92] width 110 height 18
click at [791, 70] on div "黃湧崴 2025/6/5 媽媽..不是妳想的那樣😳 是MSI Crosshair 16 HX AI效能太好，用來打遊戲太過癮啦！ 趁微星618年中購物戰期間購…" at bounding box center [674, 290] width 287 height 449
click at [794, 84] on icon "close" at bounding box center [799, 85] width 11 height 11
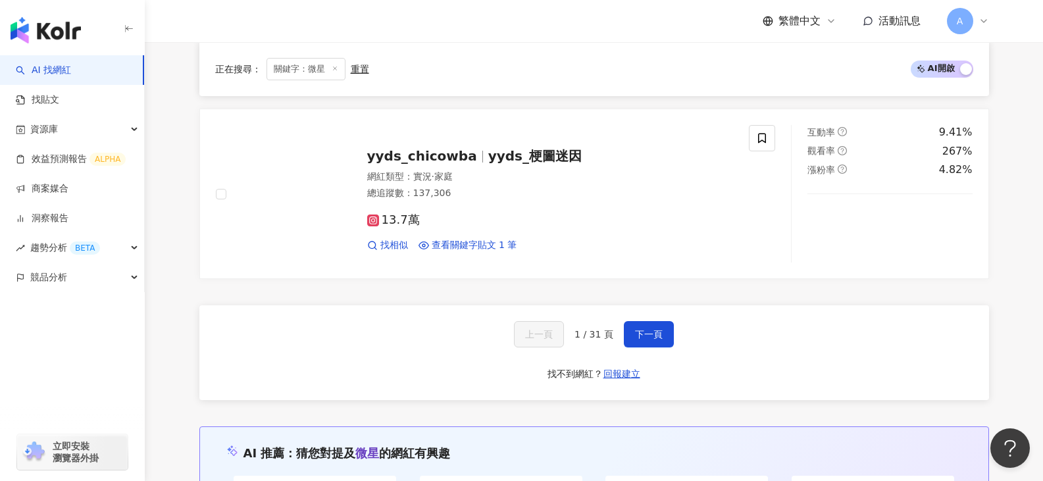
scroll to position [2238, 0]
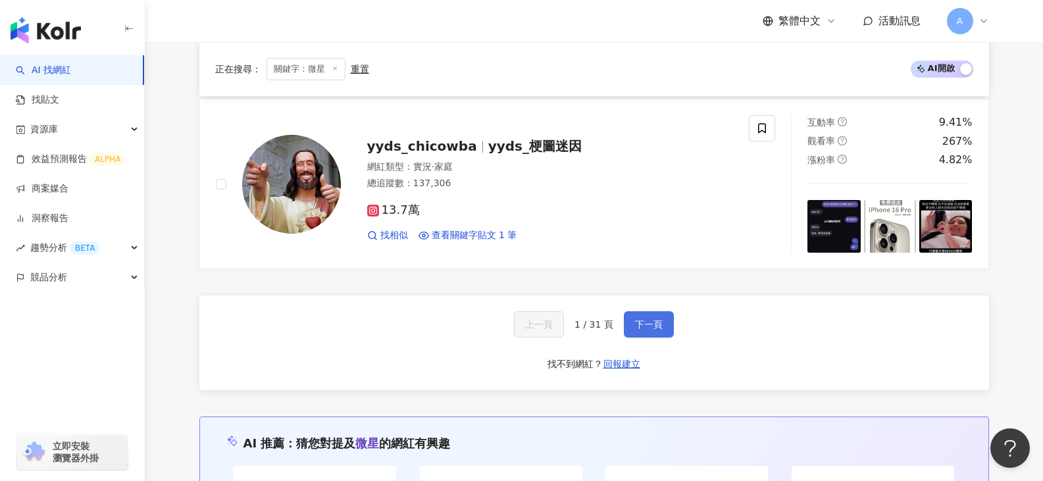
click at [659, 330] on span "下一頁" at bounding box center [649, 324] width 28 height 11
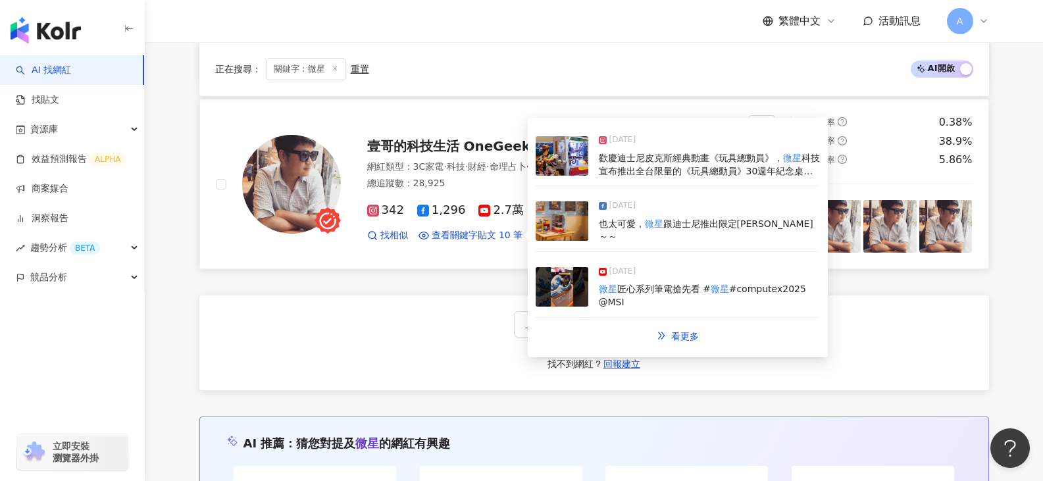
click at [701, 178] on span "科技宣布推出全台限量的《玩具總動員》30週年紀念桌機，將主機板、顯示卡、水冷、電源、還有機殼等現代科技與童年回憶夢幻合體。... https://onegee…" at bounding box center [709, 184] width 221 height 62
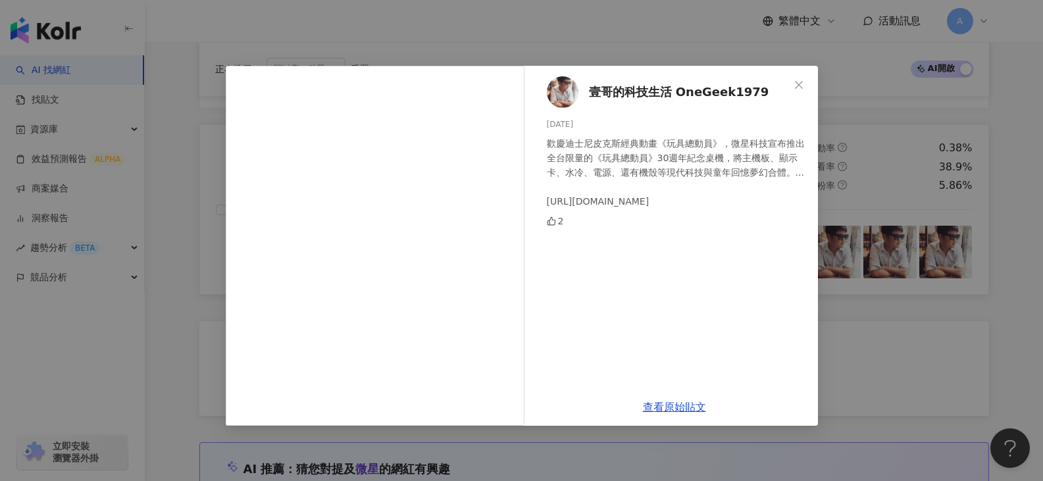
scroll to position [2435, 0]
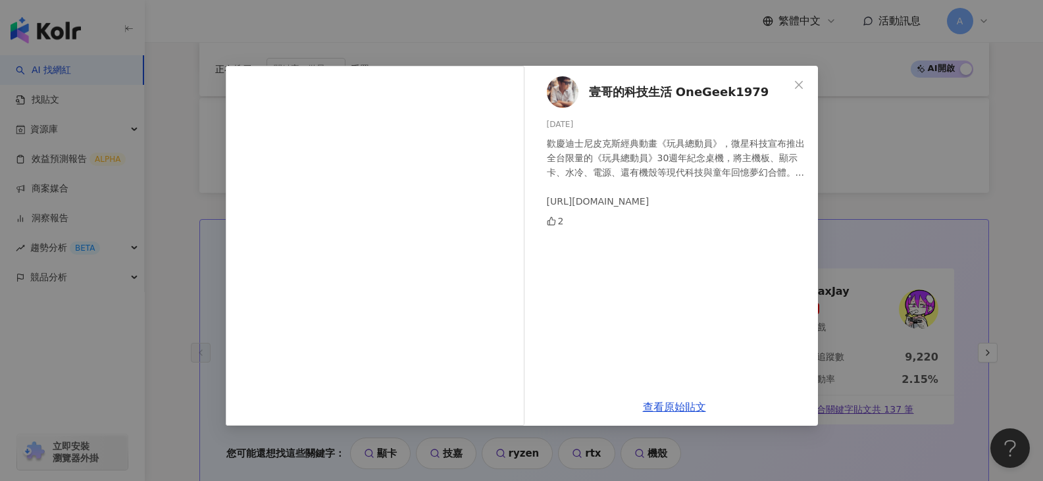
click at [641, 46] on div "壹哥的科技生活 OneGeek1979 2025/6/20 歡慶迪士尼皮克斯經典動畫《玩具總動員》，微星科技宣布推出全台限量的《玩具總動員》30週年紀念桌機，…" at bounding box center [521, 240] width 1043 height 481
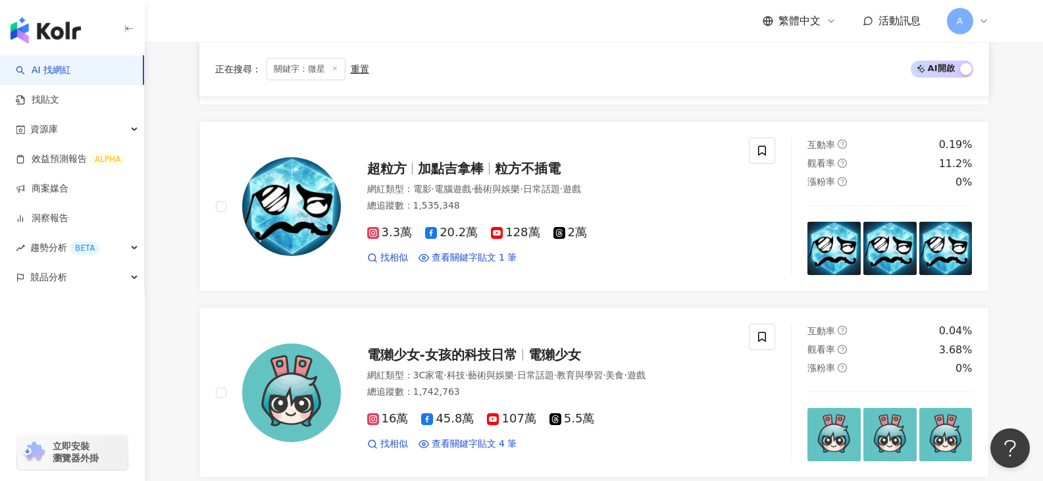
scroll to position [1974, 0]
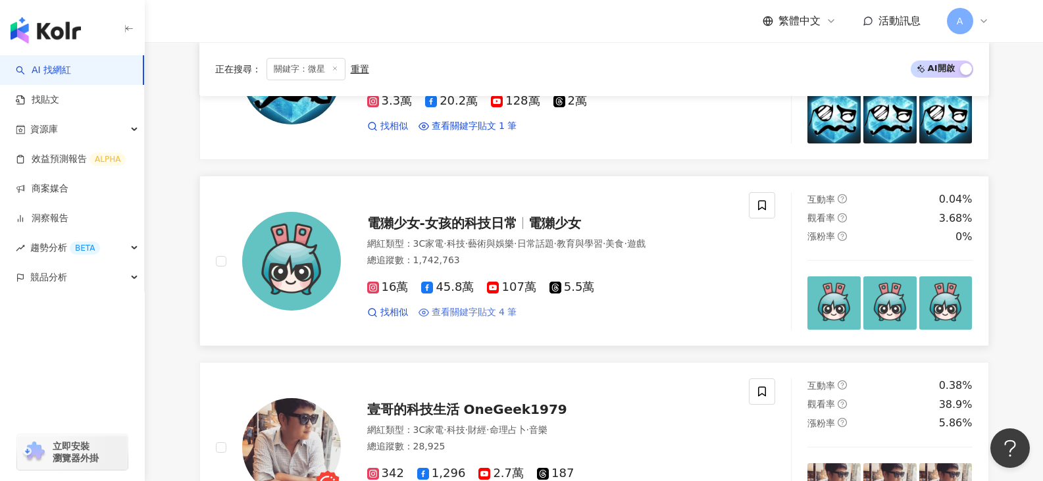
click at [465, 319] on span "查看關鍵字貼文 4 筆" at bounding box center [475, 312] width 86 height 13
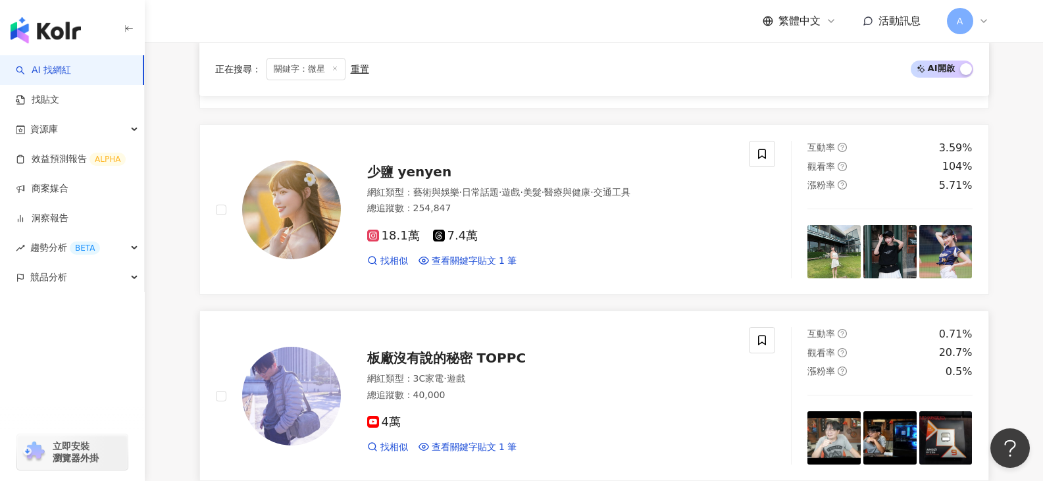
scroll to position [790, 0]
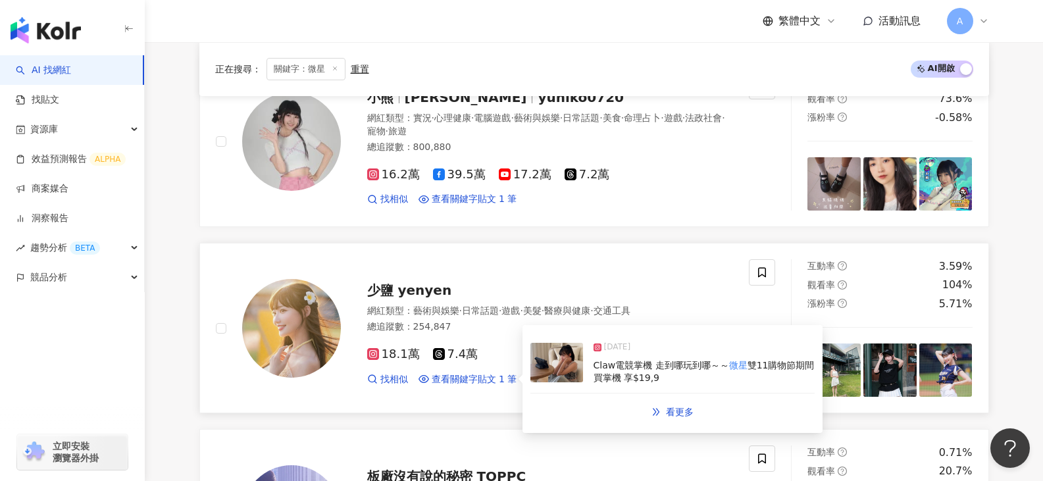
click at [700, 381] on div "Claw電競掌機 走到哪玩到哪～～ 微星 雙11購物節期間買掌機 享$19,9" at bounding box center [704, 372] width 221 height 26
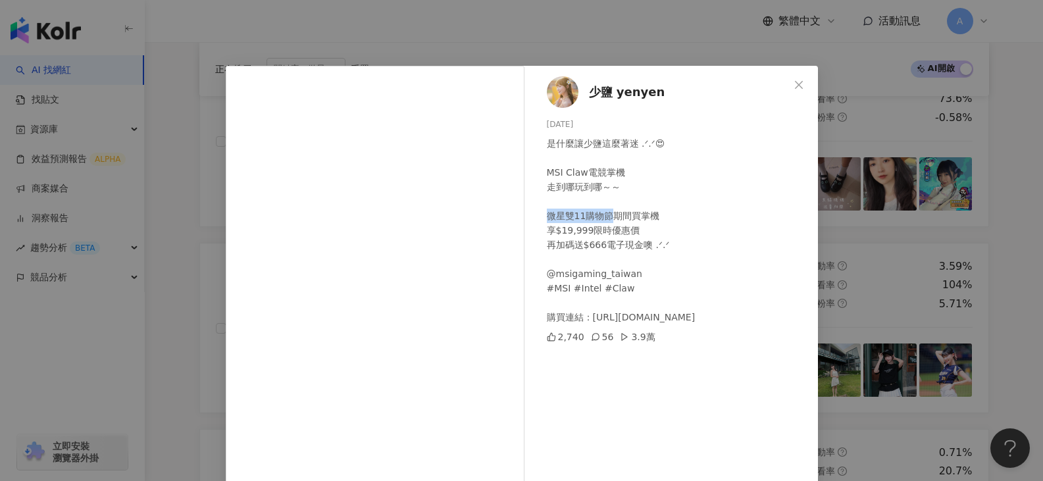
drag, startPoint x: 543, startPoint y: 217, endPoint x: 607, endPoint y: 214, distance: 63.9
click at [607, 214] on div "是什麼讓少鹽這麼著迷 .ᐟ.ᐟ😍 MSI Claw電競掌機 走到哪玩到哪～～ 微星雙11購物節期間買掌機 享$19,999限時優惠價 再加碼送$666電子現金…" at bounding box center [677, 230] width 261 height 188
copy div "星雙11購物節期"
click at [598, 88] on span "少鹽 yenyen" at bounding box center [627, 92] width 76 height 18
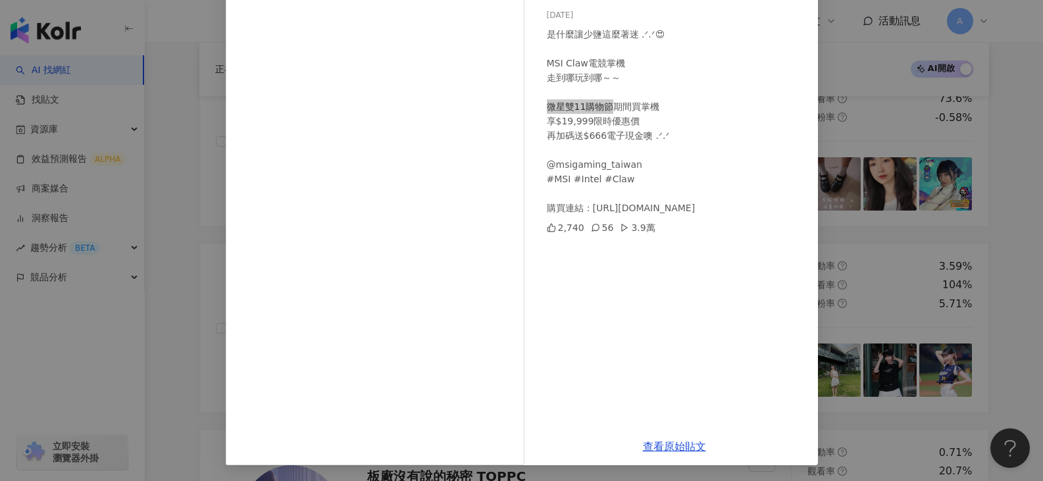
scroll to position [0, 0]
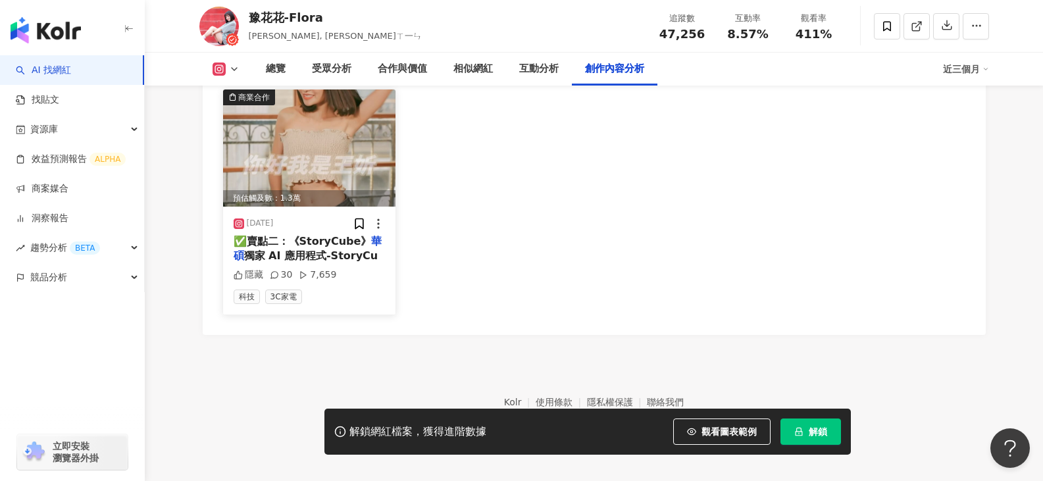
scroll to position [4024, 0]
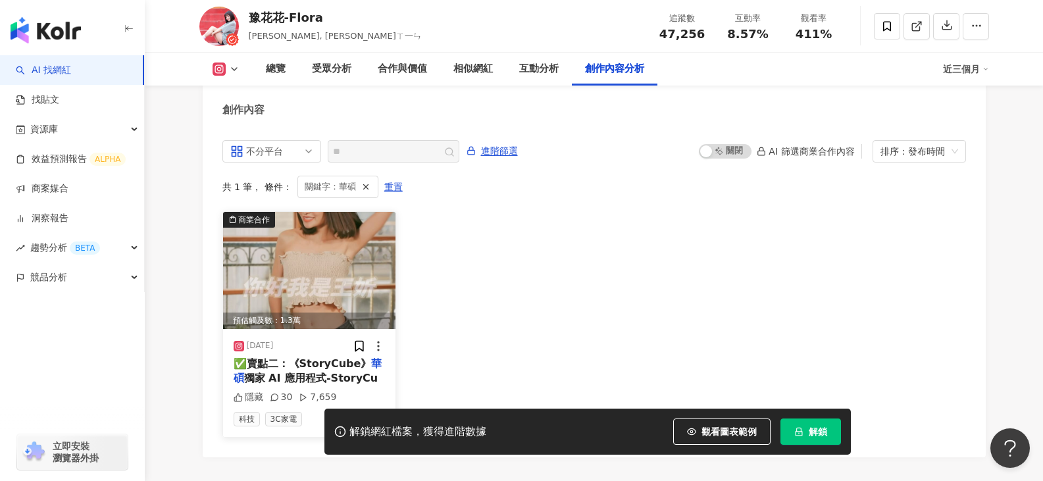
click at [338, 260] on img at bounding box center [309, 270] width 173 height 117
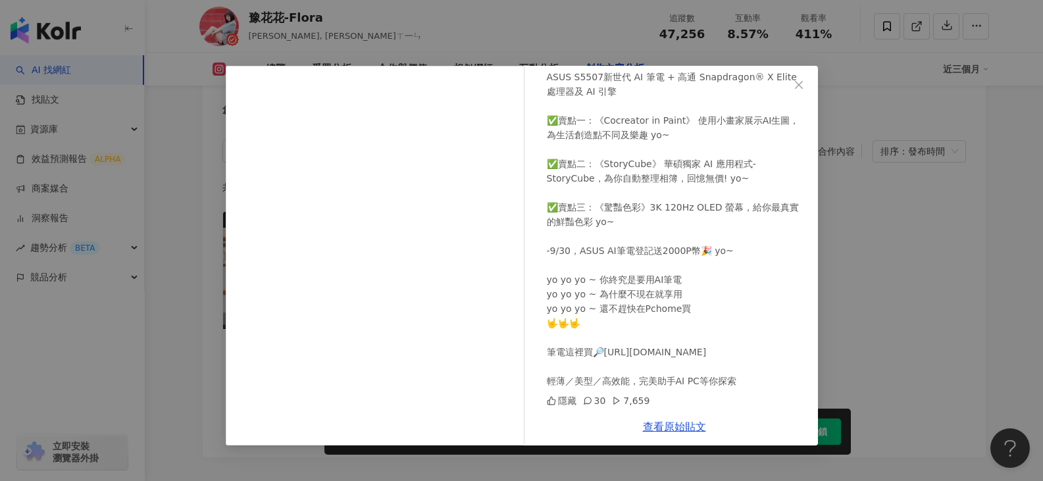
scroll to position [0, 0]
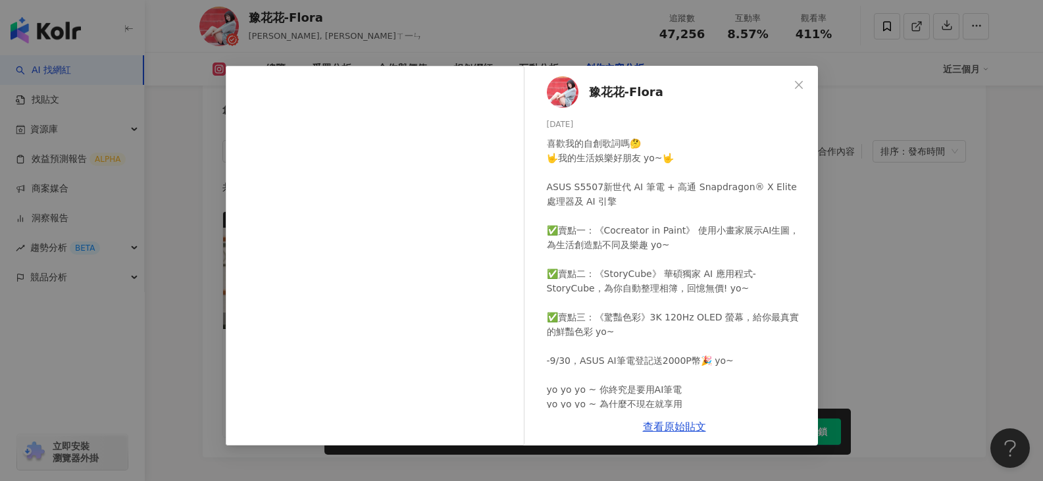
click at [618, 90] on span "豫花花-Flora" at bounding box center [626, 92] width 74 height 18
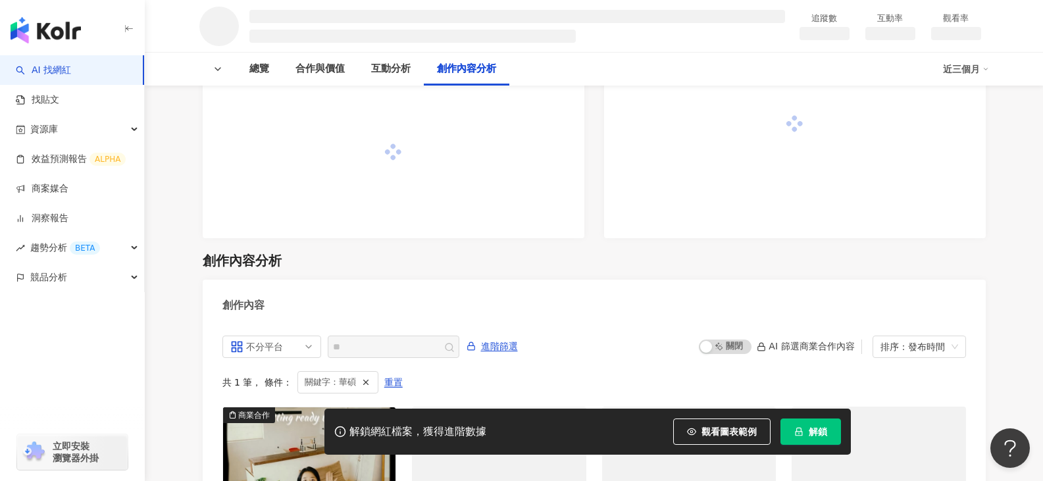
scroll to position [1781, 0]
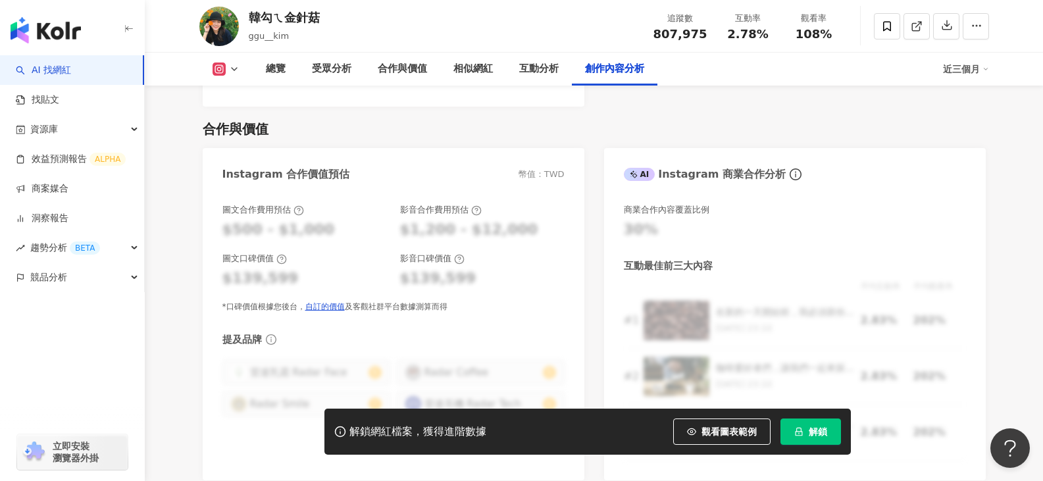
scroll to position [4124, 0]
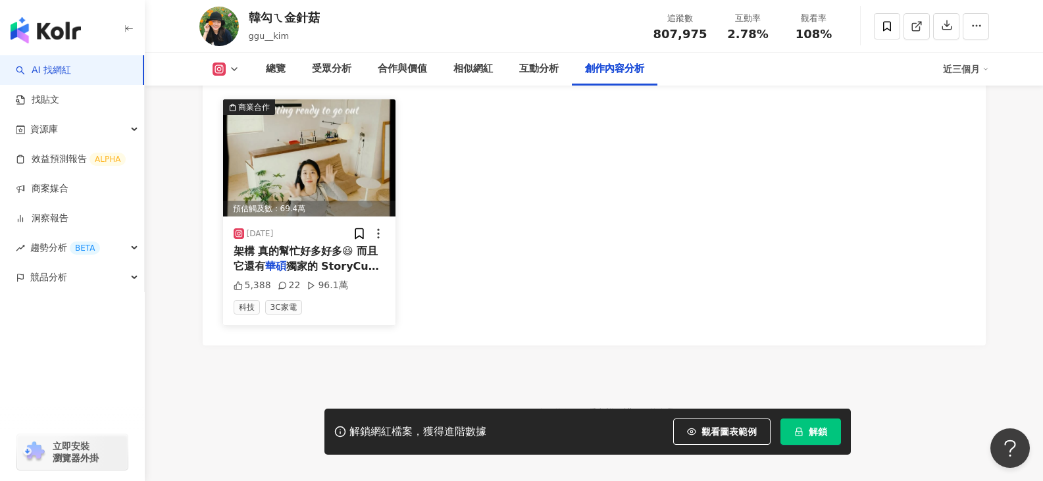
click at [315, 217] on img at bounding box center [309, 157] width 173 height 117
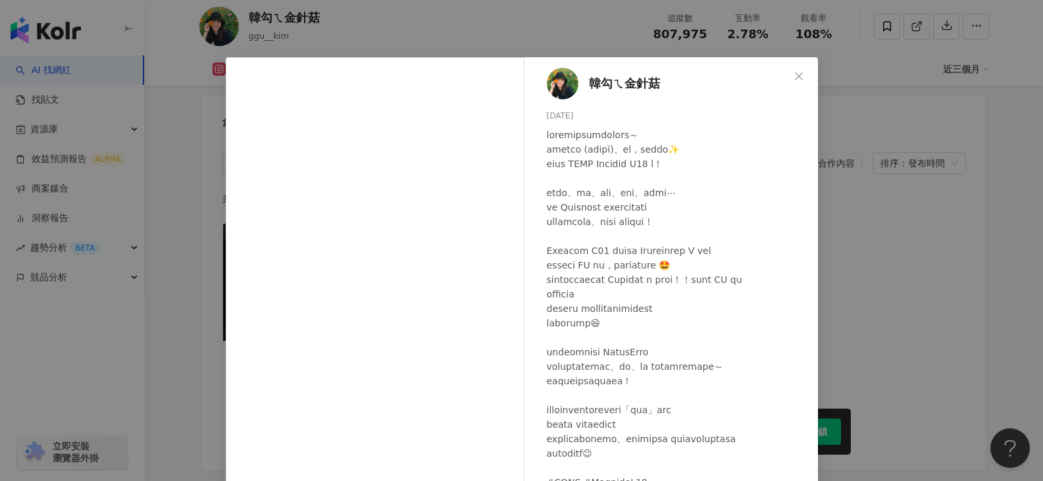
scroll to position [0, 0]
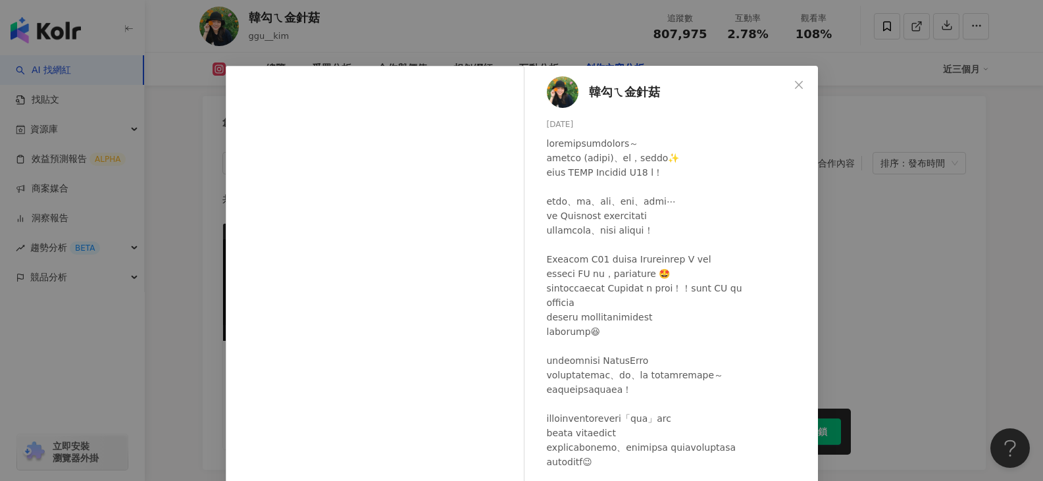
click at [532, 119] on div "韓勾ㄟ金針菇 2025/4/8 5,388 22 96.1萬" at bounding box center [674, 301] width 287 height 471
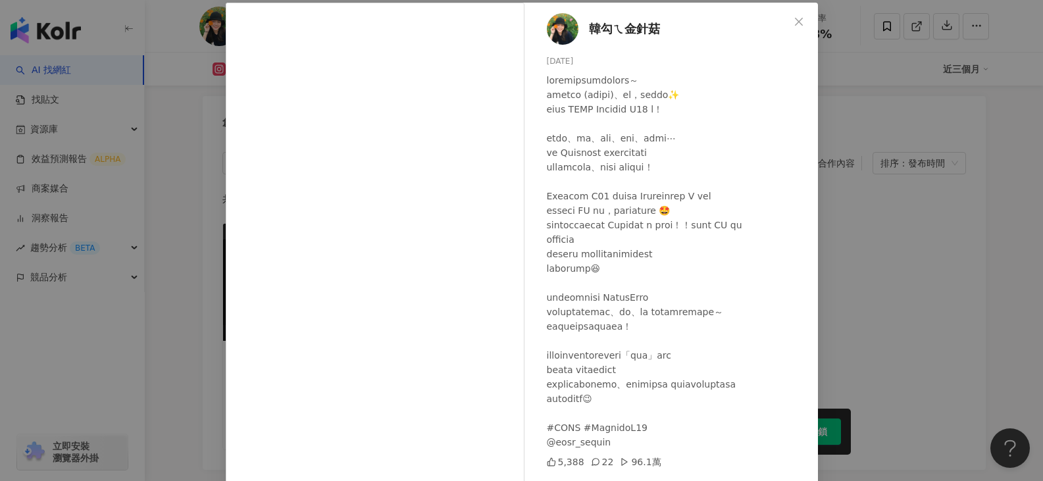
scroll to position [109, 0]
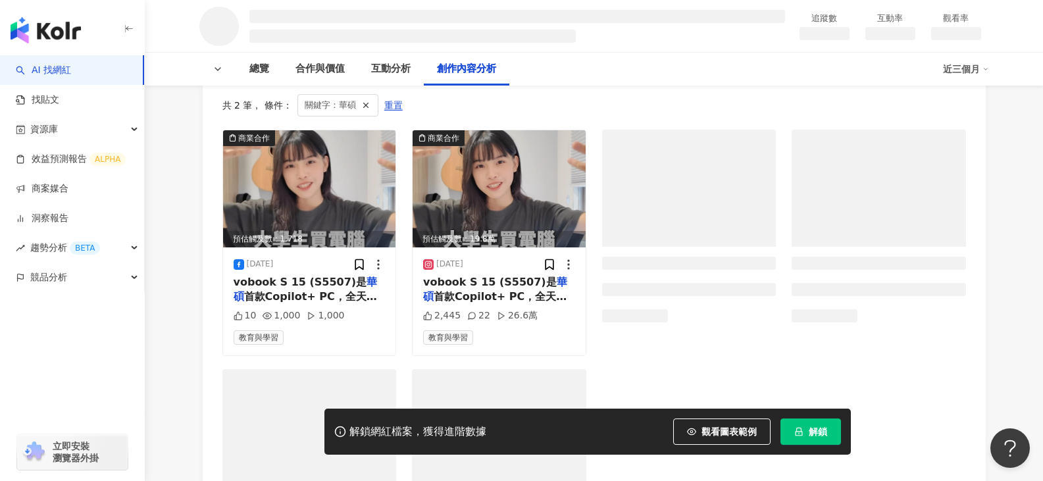
scroll to position [1579, 0]
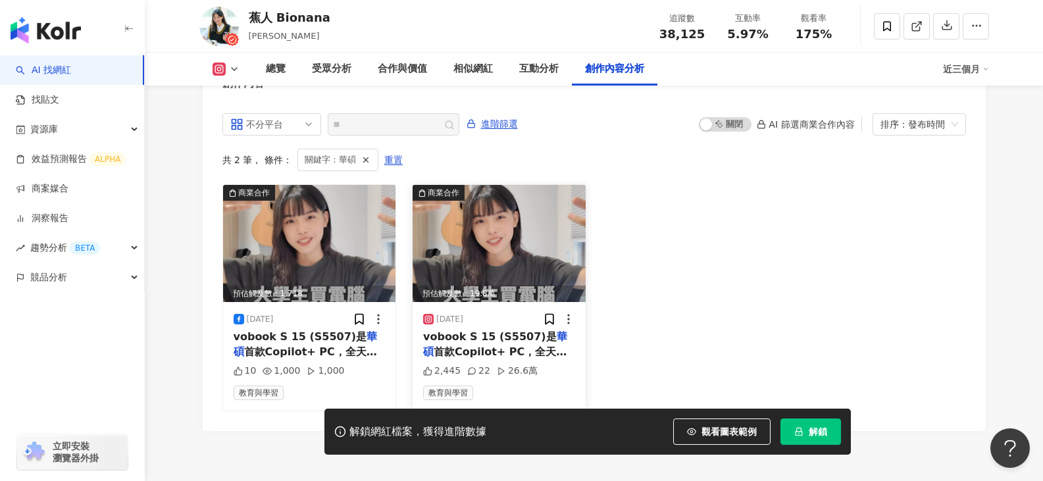
scroll to position [4117, 0]
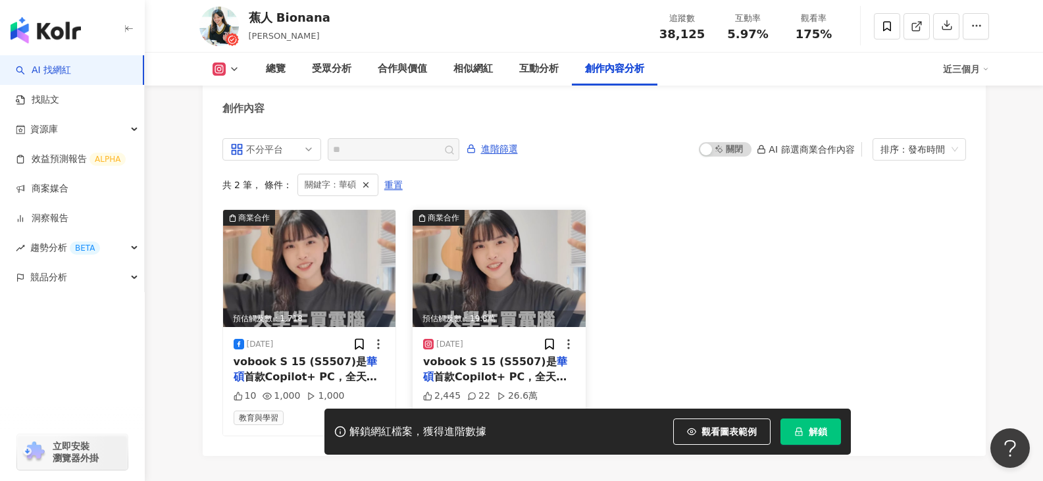
click at [511, 330] on div "2024/12/6 vobook S 15 (S5507)是 華碩 首款Copilot+ PC，全天續航 2,445 22 26.6萬 教育與學習" at bounding box center [499, 381] width 173 height 108
click at [454, 350] on div "2024/12/6" at bounding box center [449, 344] width 27 height 11
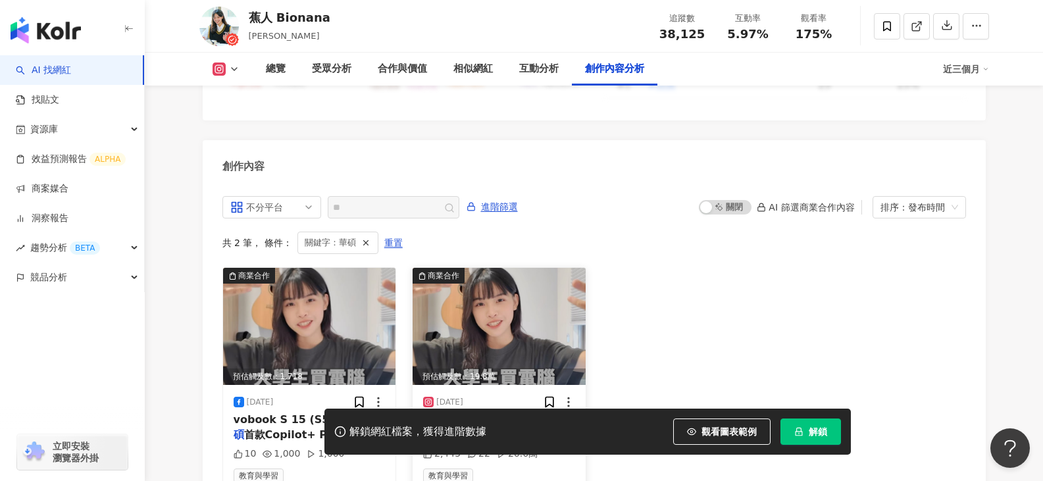
click at [492, 428] on span "首款Copilot+ PC，全天續航" at bounding box center [494, 441] width 143 height 27
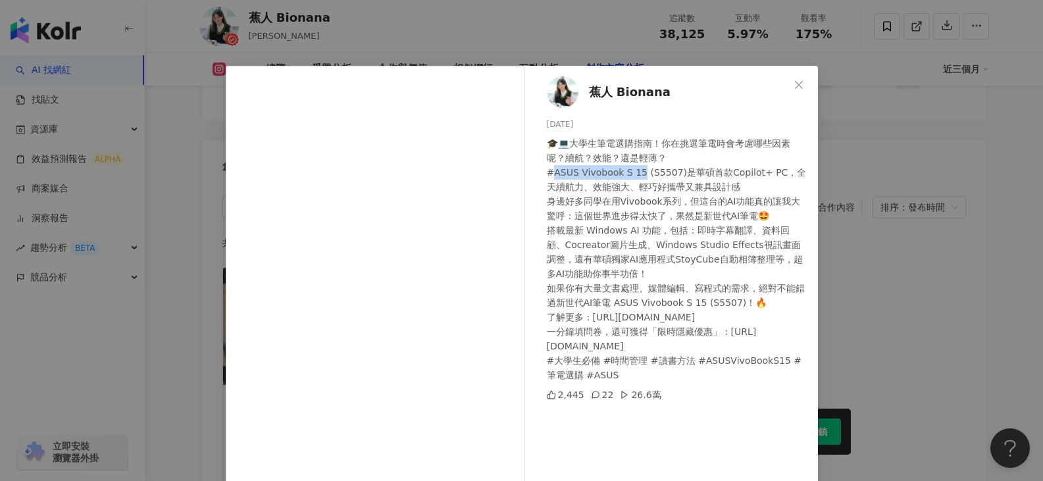
drag, startPoint x: 547, startPoint y: 175, endPoint x: 632, endPoint y: 176, distance: 84.9
click at [632, 176] on div "🎓💻大學生筆電選購指南！你在挑選筆電時會考慮哪些因素呢？續航？效能？還是輕薄？ #ASUS Vivobook S 15 (S5507)是華碩首款Copilot…" at bounding box center [677, 259] width 261 height 246
copy div "US Vivobook S 15 ("
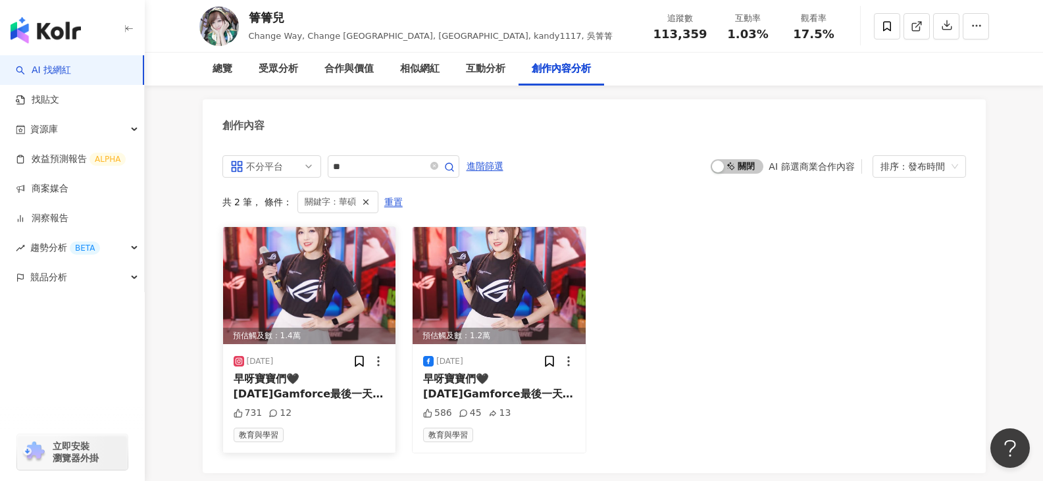
click at [324, 255] on img at bounding box center [309, 285] width 173 height 117
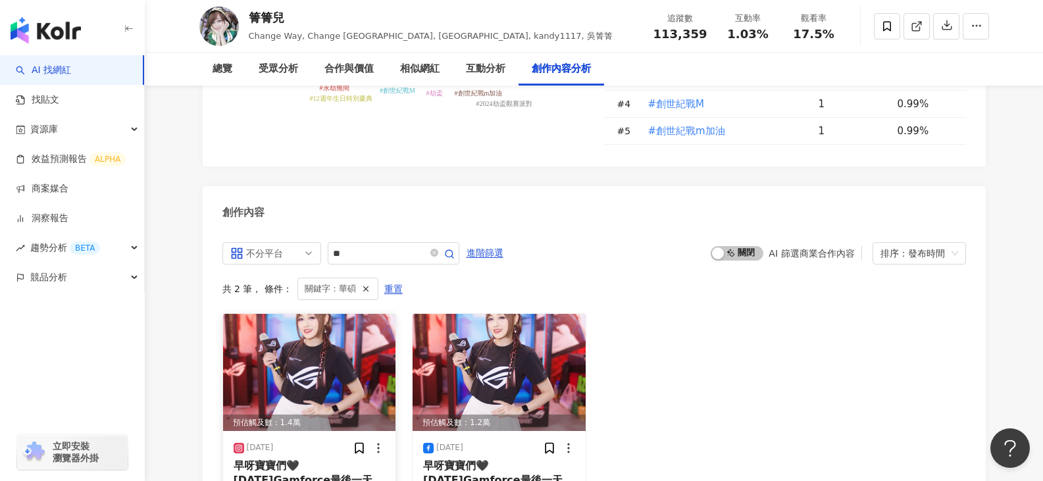
scroll to position [3752, 0]
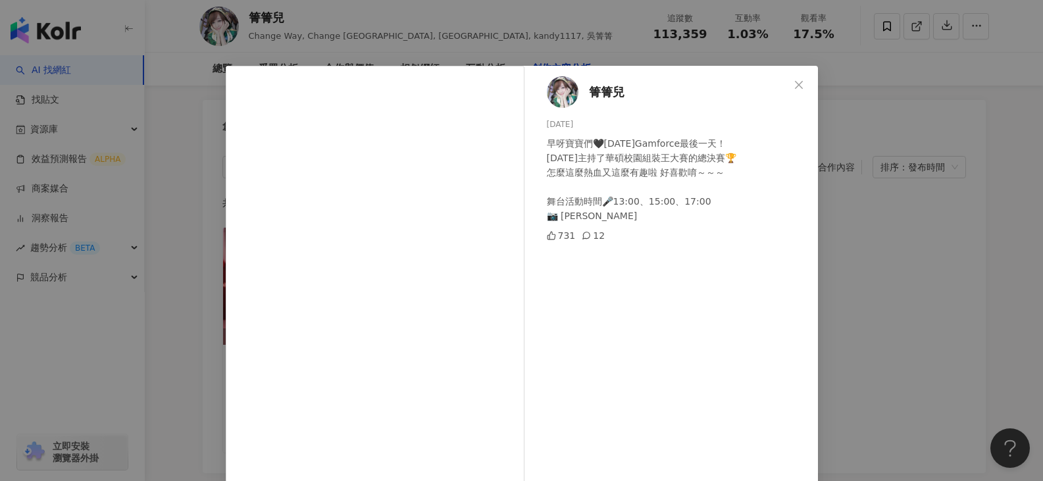
click at [842, 247] on div "箐箐兒 [DATE] 早呀寶寶們🖤[DATE]Gamforce最後一天！ [DATE]主持了華碩校園組裝王大賽的總決賽🏆 怎麼這麼熱血又這麼有趣啦 好喜歡唷～…" at bounding box center [521, 240] width 1043 height 481
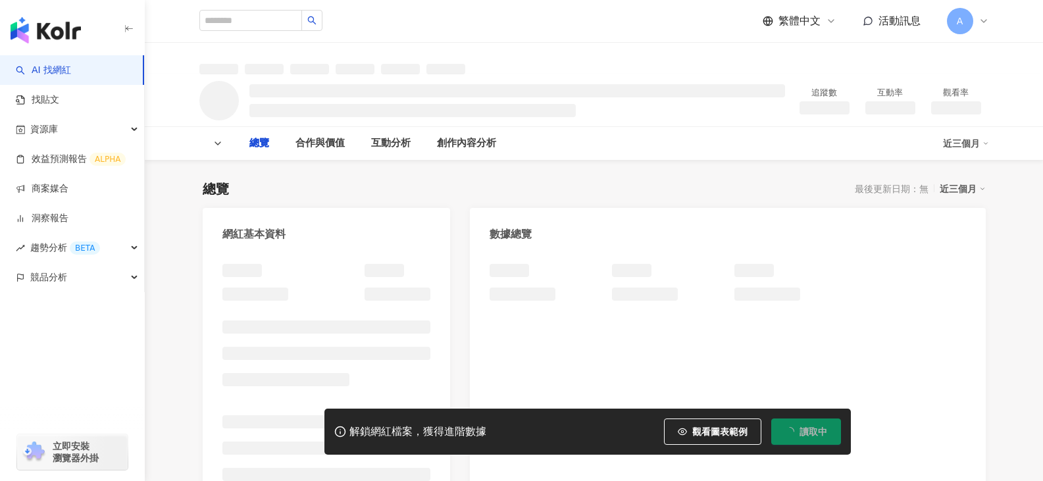
type input "**"
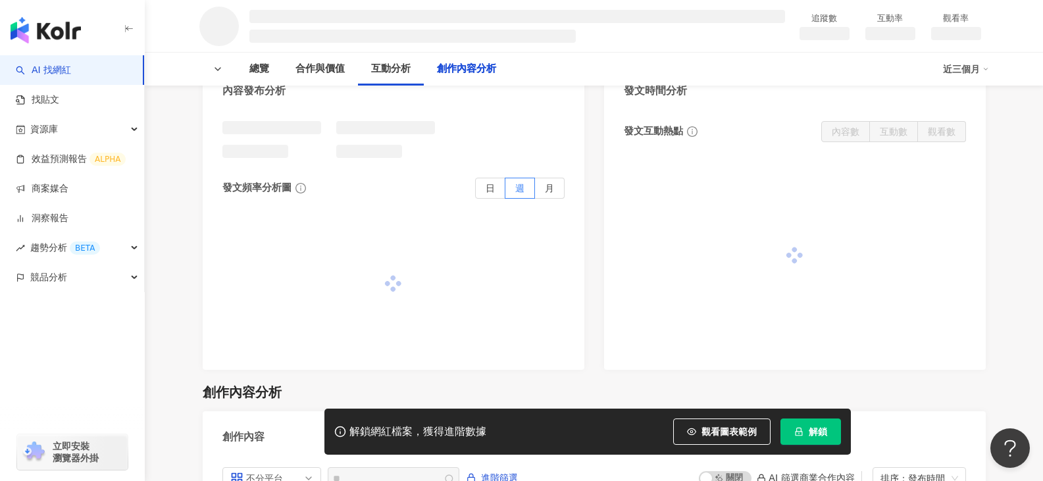
scroll to position [1711, 0]
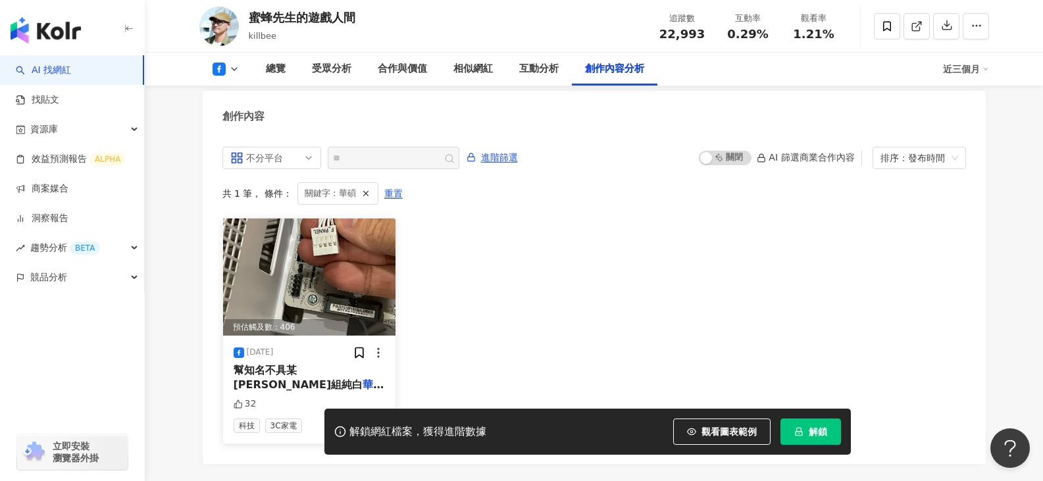
click at [313, 274] on img at bounding box center [309, 276] width 173 height 117
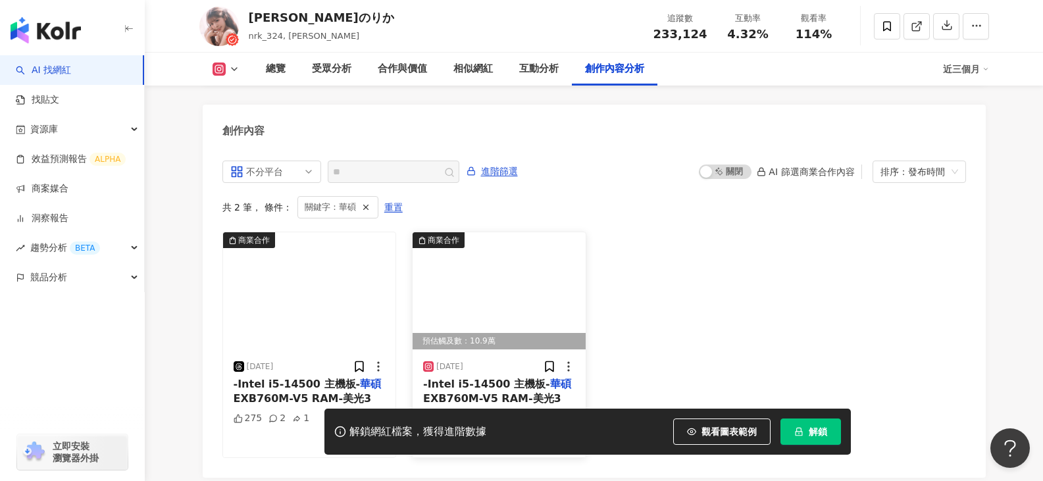
scroll to position [4027, 0]
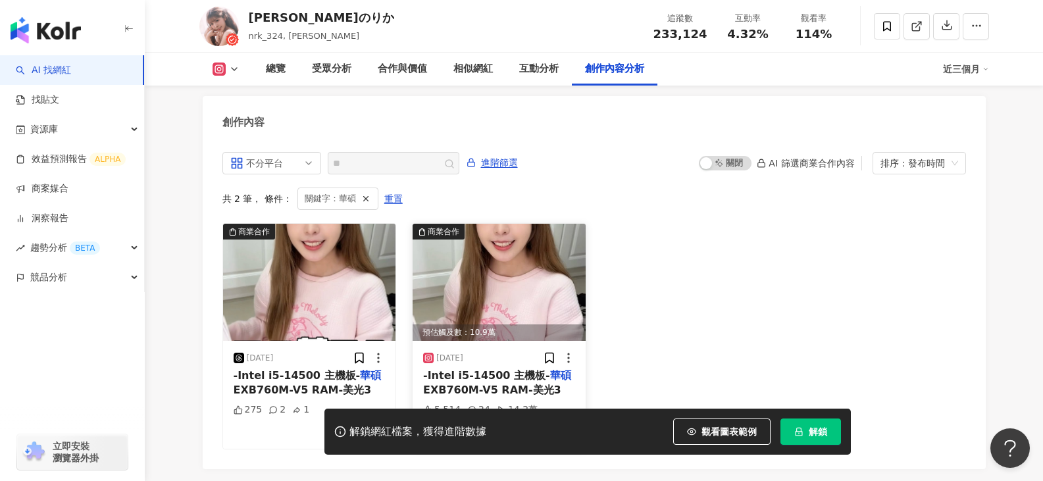
click at [468, 384] on span "EXB760M-V5 RAM-美光3" at bounding box center [492, 390] width 138 height 13
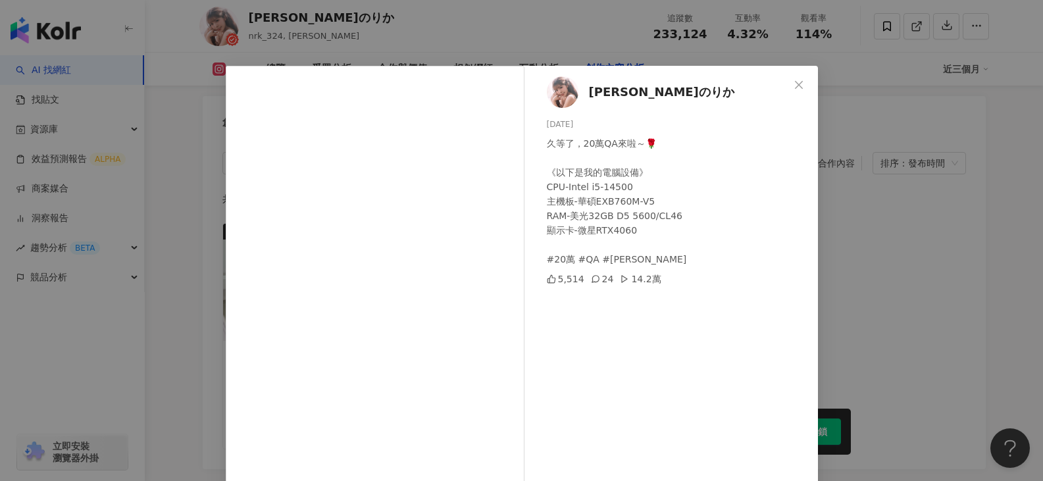
click at [779, 84] on div "[PERSON_NAME]のりか [DATE] 久等了，20萬QA來啦～🌹 《以下是我的電腦設備》 CPU-Intel i5-14500 主機板-華碩EXB7…" at bounding box center [674, 301] width 287 height 471
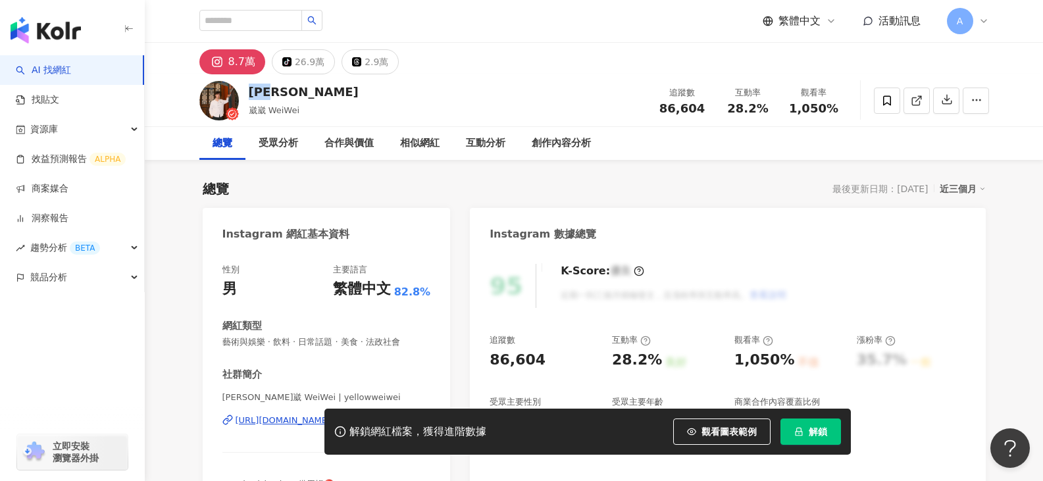
drag, startPoint x: 254, startPoint y: 95, endPoint x: 301, endPoint y: 95, distance: 47.4
click at [301, 95] on div "[PERSON_NAME][GEOGRAPHIC_DATA] WeiWei 追蹤數 86,604 互動率 28.2% 觀看率 1,050%" at bounding box center [594, 100] width 842 height 52
copy div "[PERSON_NAME]"
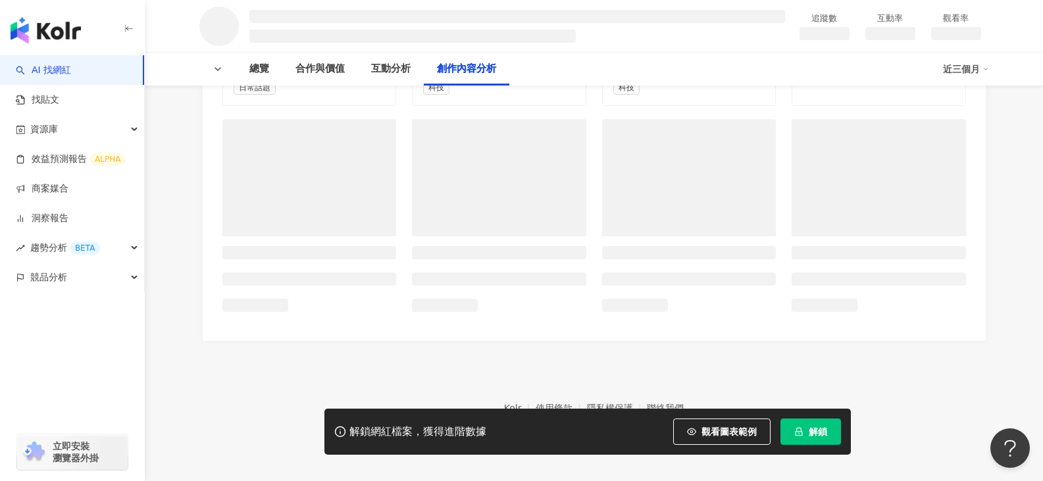
scroll to position [1783, 0]
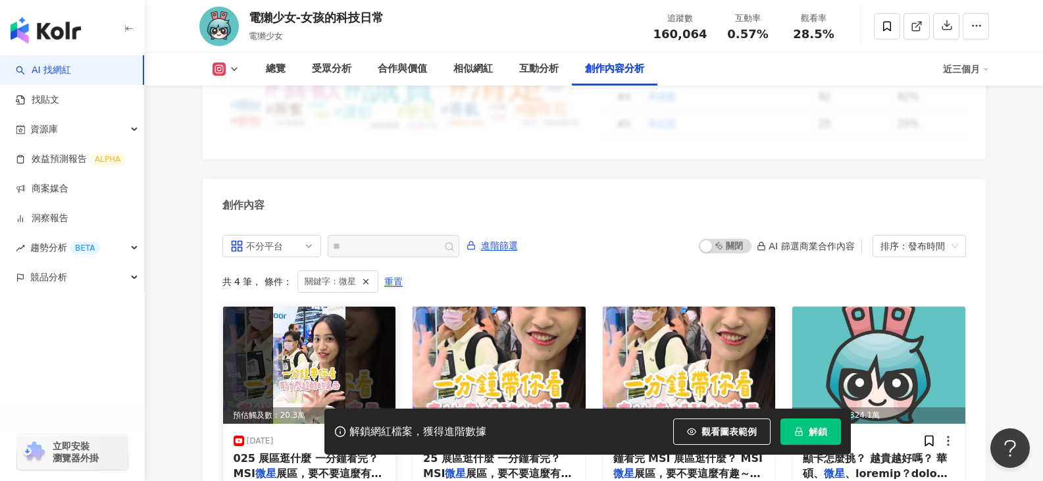
scroll to position [4086, 0]
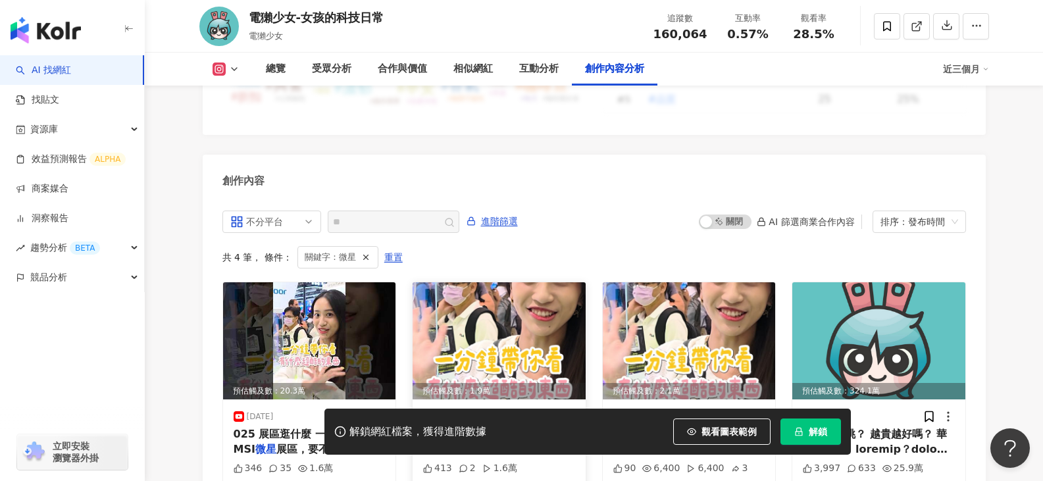
click at [526, 443] on span "展區，要不要這麼有趣～ ⭐️五個特色" at bounding box center [497, 456] width 148 height 27
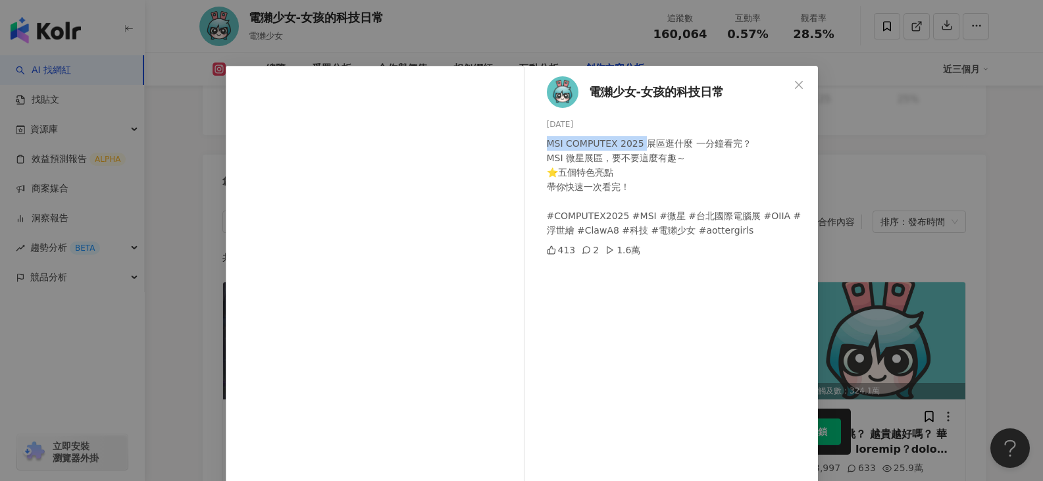
drag, startPoint x: 542, startPoint y: 143, endPoint x: 633, endPoint y: 145, distance: 90.8
click at [633, 145] on div "MSI COMPUTEX 2025 展區逛什麼 一分鐘看完？ MSI 微星展區，要不要這麼有趣～ ⭐️五個特色亮點 帶你快速一次看完！ #COMPUTEX20…" at bounding box center [677, 186] width 261 height 101
copy div "MSI COMPUTEX 2025"
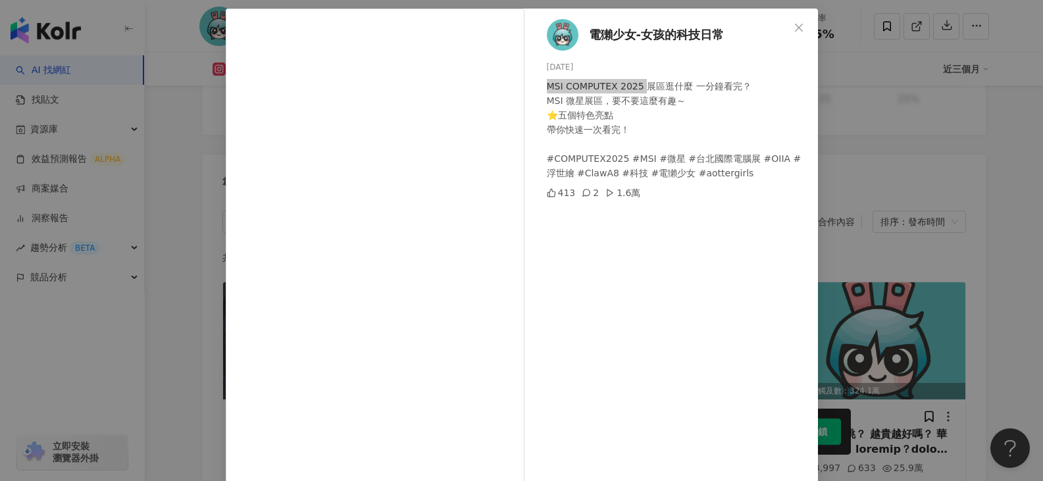
scroll to position [109, 0]
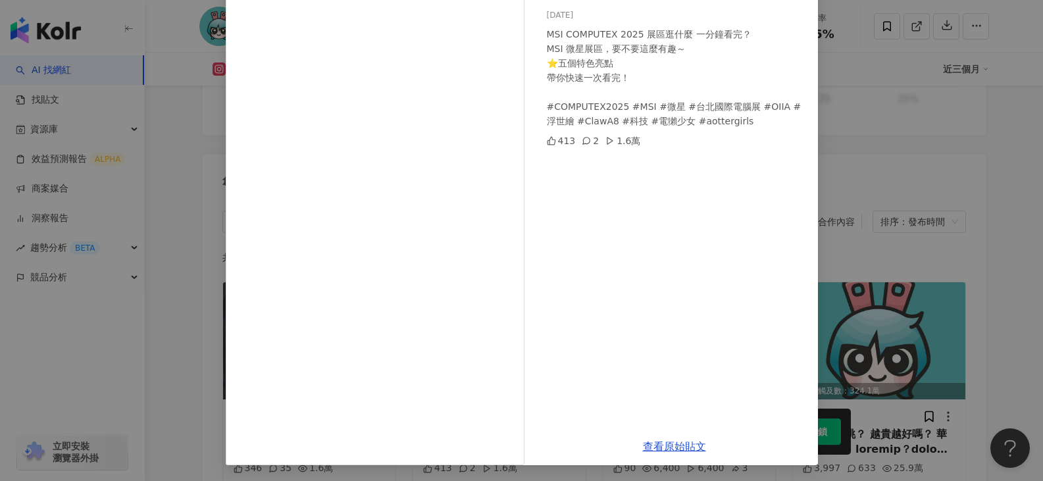
click at [192, 93] on div "電[DEMOGRAPHIC_DATA]少女-女孩的科技日常 [DATE] MSI COMPUTEX 2025 展區逛什麼 一分鐘看完？ MSI 微星展區，要不…" at bounding box center [521, 240] width 1043 height 481
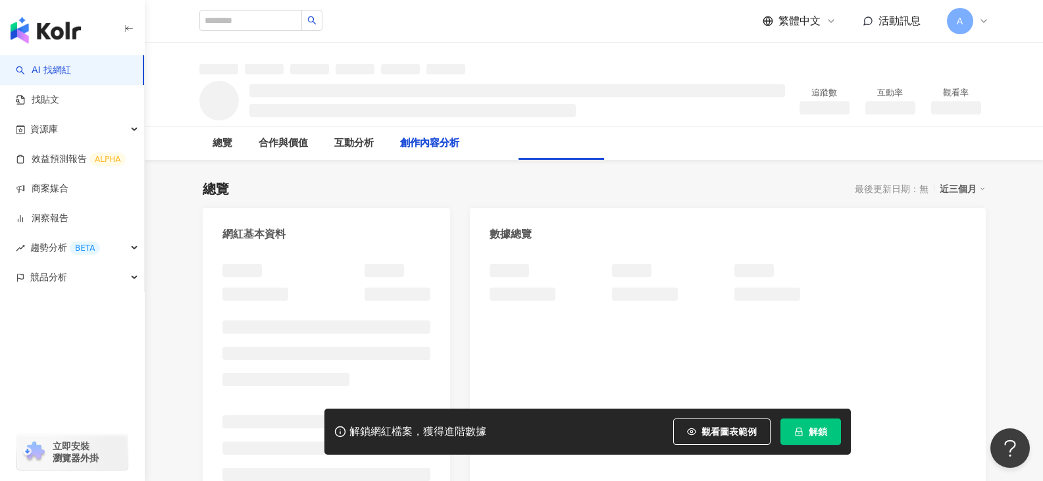
scroll to position [1445, 0]
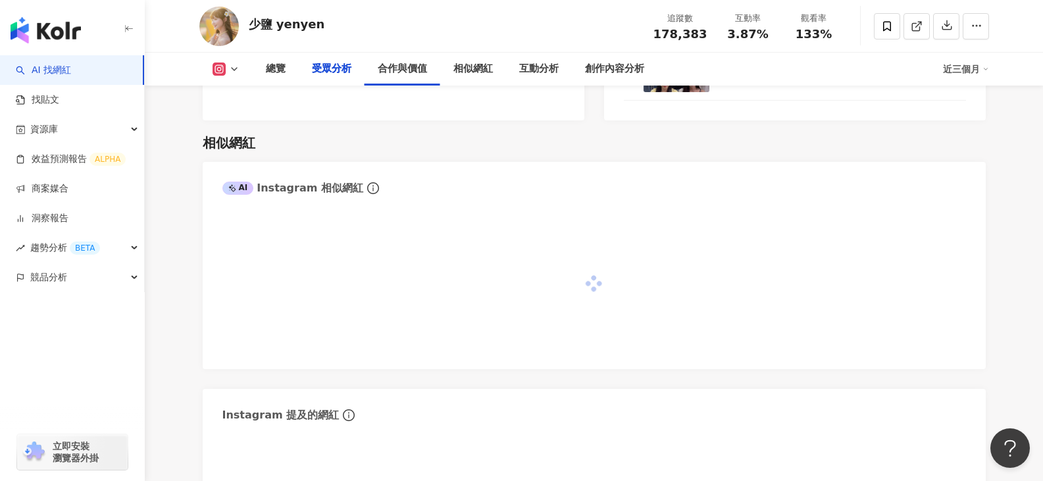
scroll to position [1437, 0]
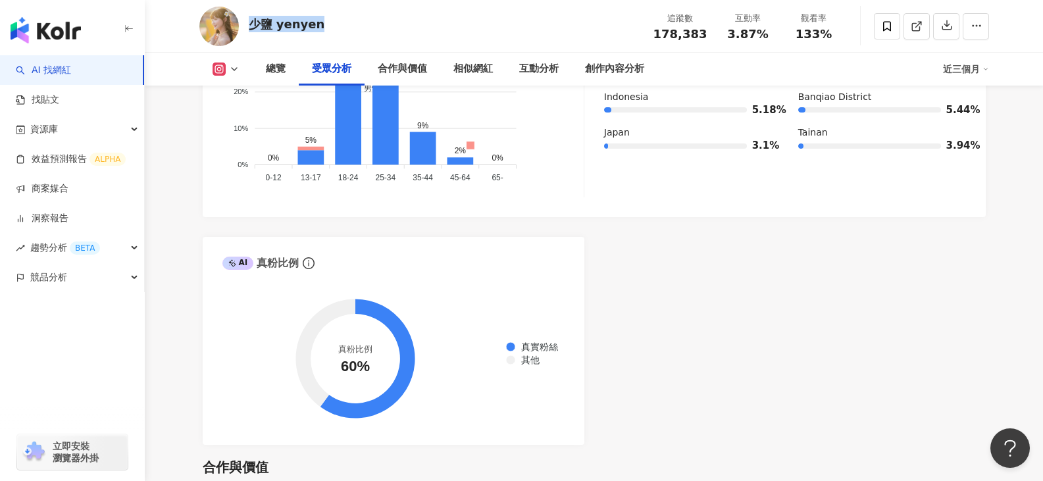
drag, startPoint x: 251, startPoint y: 24, endPoint x: 326, endPoint y: 24, distance: 75.0
click at [326, 24] on div "少鹽 yenyen 追蹤數 178,383 互動率 3.87% 觀看率 133%" at bounding box center [594, 26] width 842 height 52
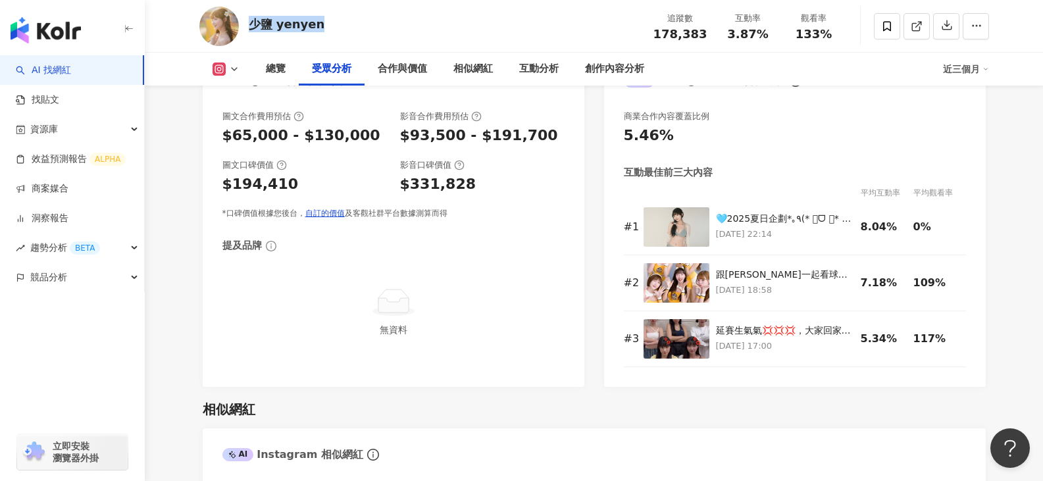
scroll to position [1898, 0]
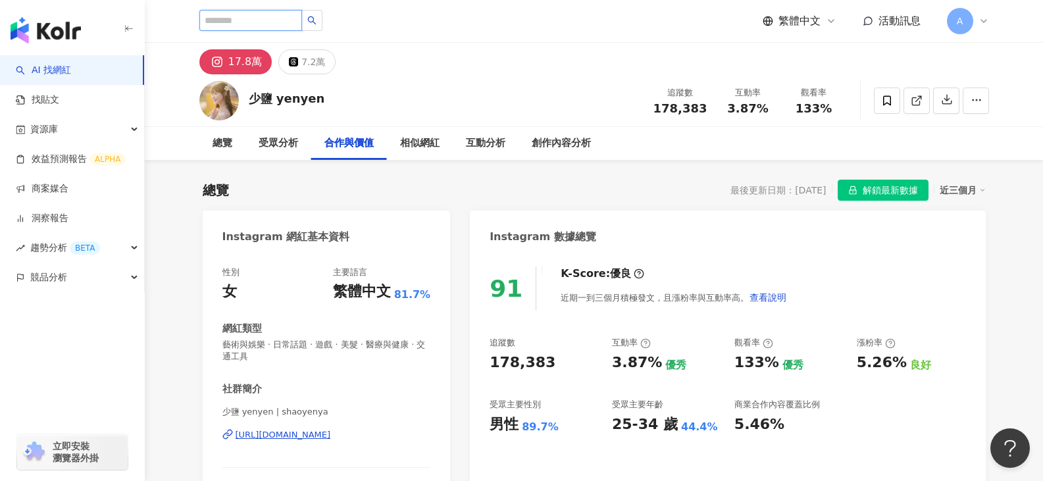
click at [299, 16] on input "search" at bounding box center [250, 20] width 103 height 21
type input "****"
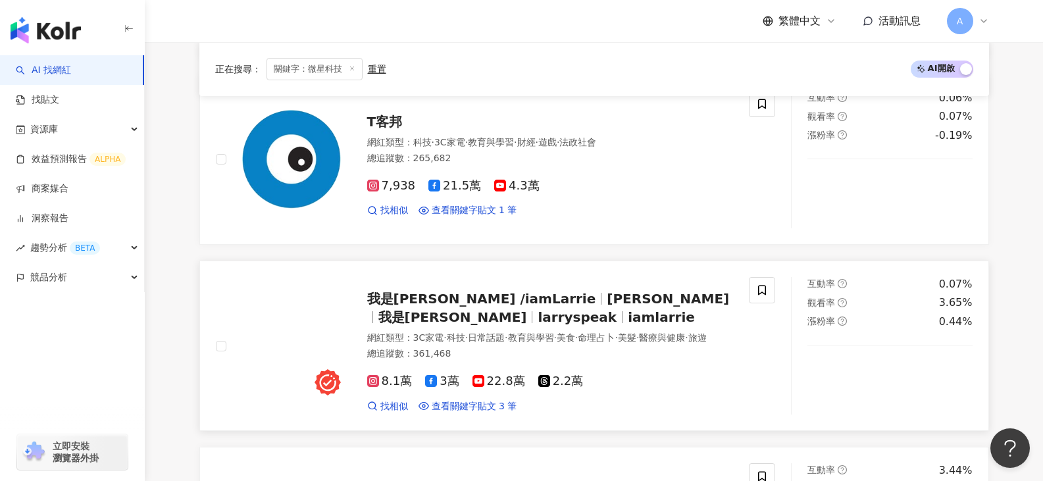
scroll to position [975, 0]
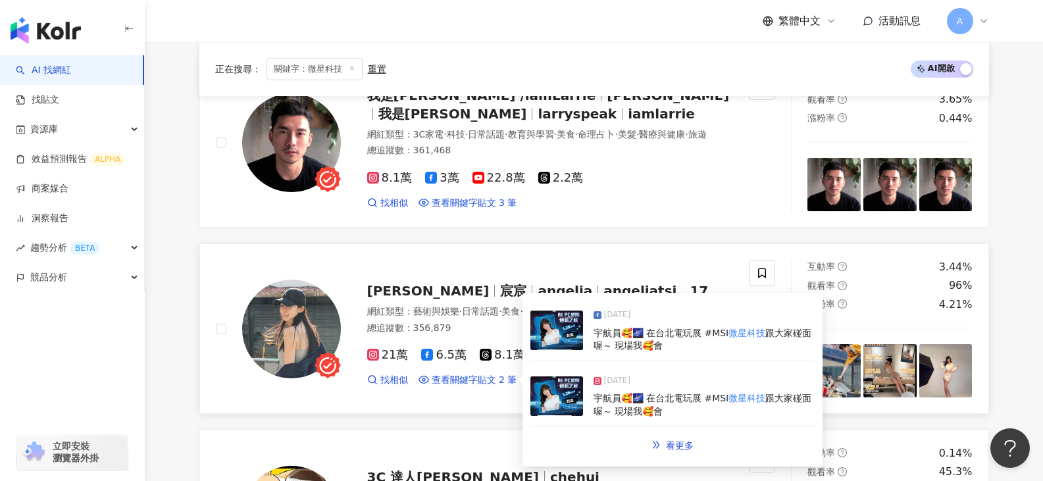
click at [673, 336] on span "宇航員🥰🌌 在台北電玩展 #MSI" at bounding box center [662, 333] width 136 height 11
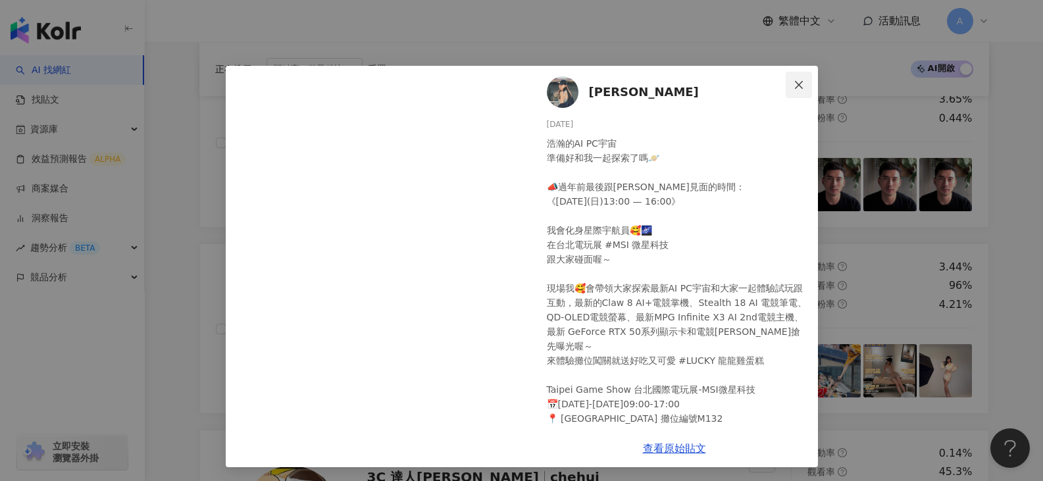
click at [800, 89] on span "Close" at bounding box center [799, 85] width 26 height 11
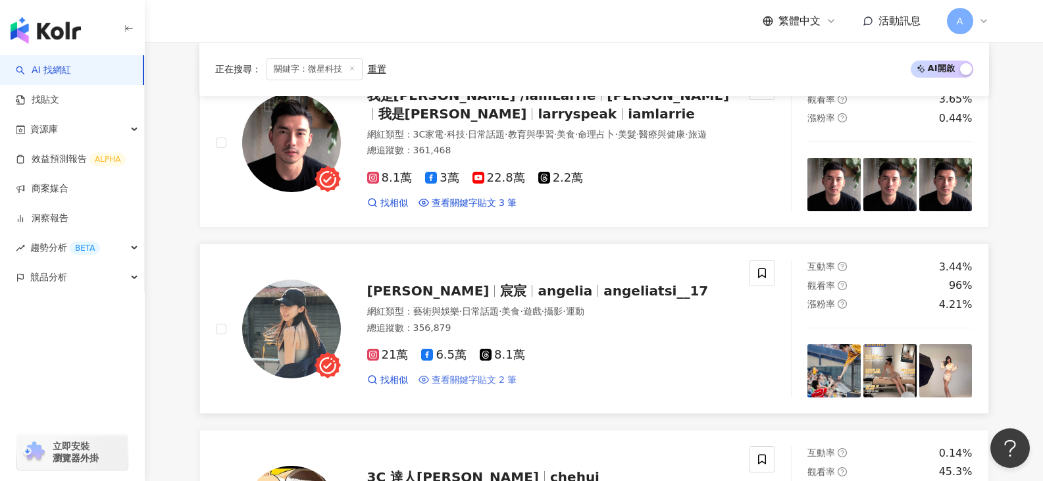
click at [471, 386] on span "查看關鍵字貼文 2 筆" at bounding box center [475, 380] width 86 height 13
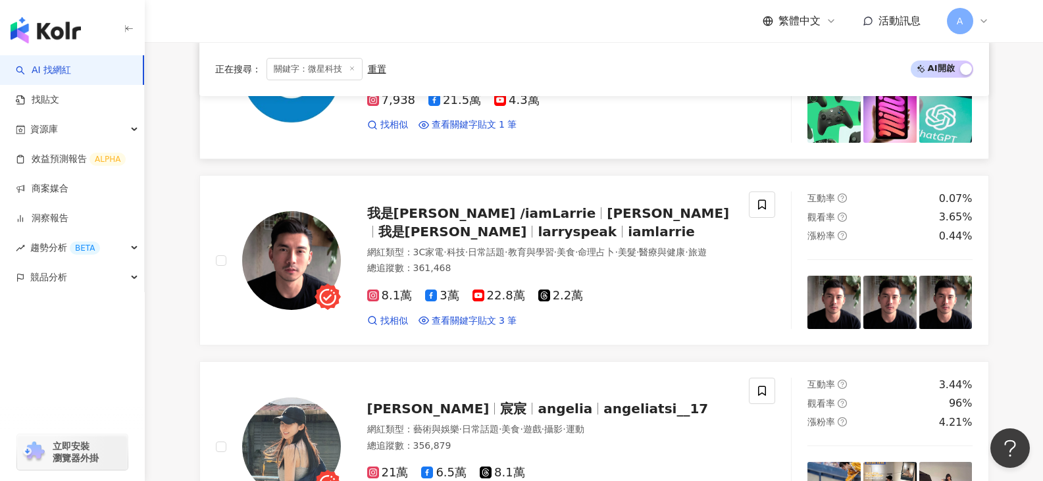
scroll to position [778, 0]
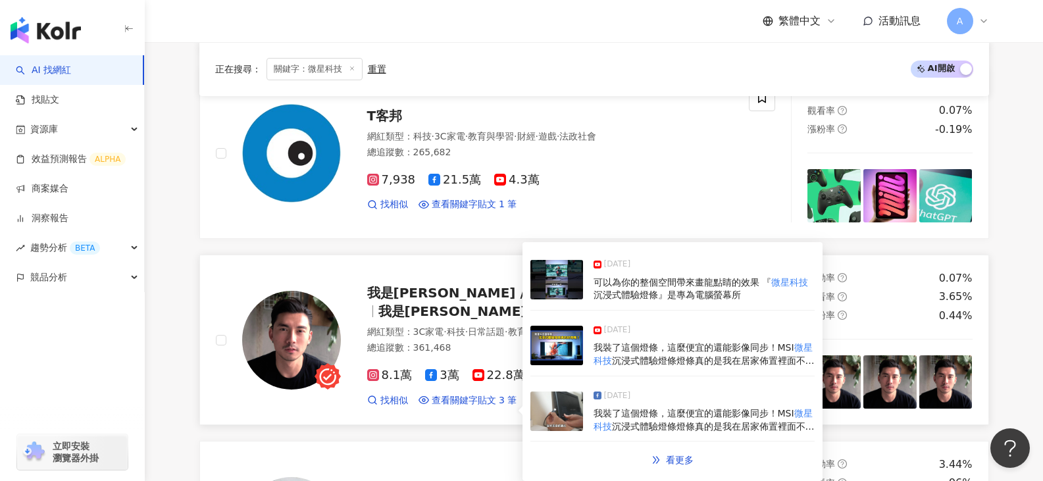
click at [689, 352] on span "我裝了這個燈條，這麼便宜的還能影像同步！MSI" at bounding box center [694, 347] width 201 height 11
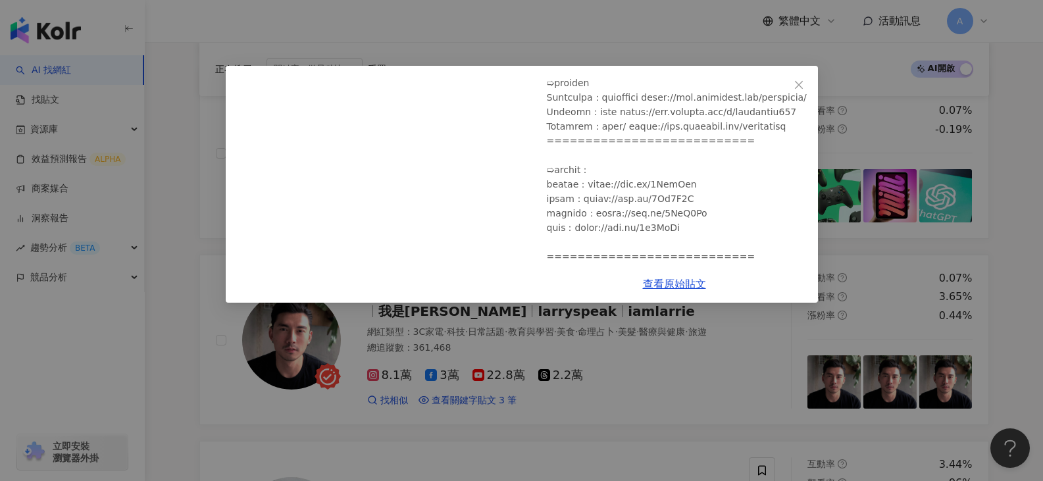
scroll to position [487, 0]
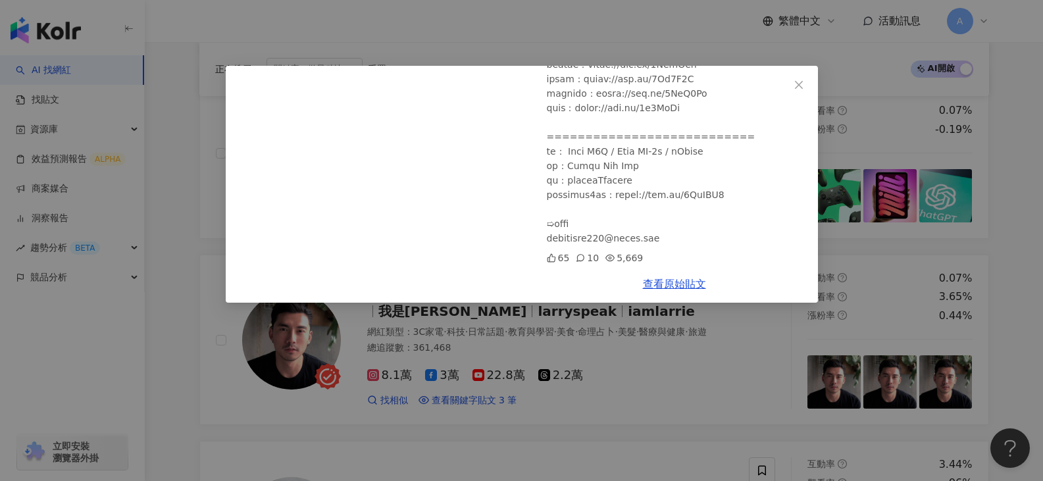
click at [430, 46] on div "我是賴瑞 /iamLarrie 2024/9/11 我裝了這個燈條，這麼便宜的還能影像同步！MSI 微星科技 沉浸式體驗燈條 65 10 5,669 查看原始…" at bounding box center [521, 240] width 1043 height 481
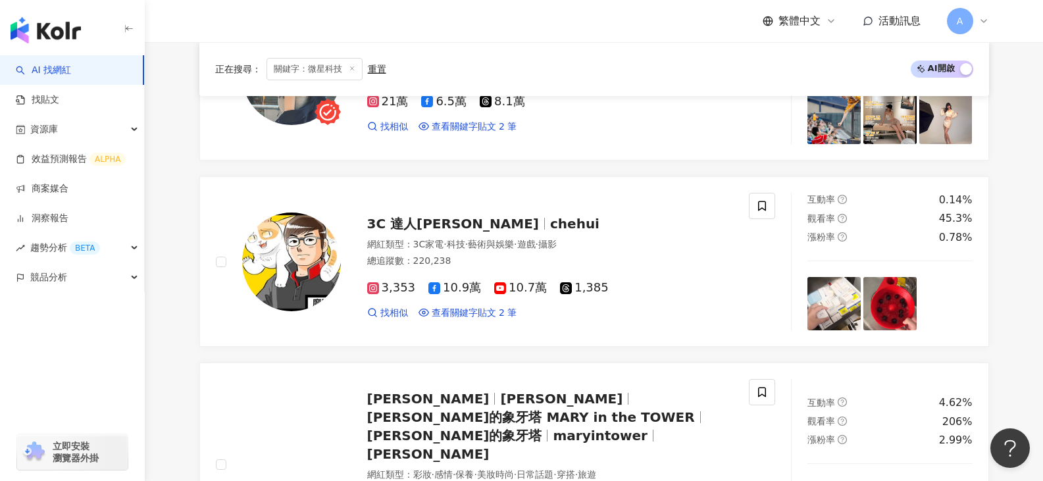
scroll to position [1436, 0]
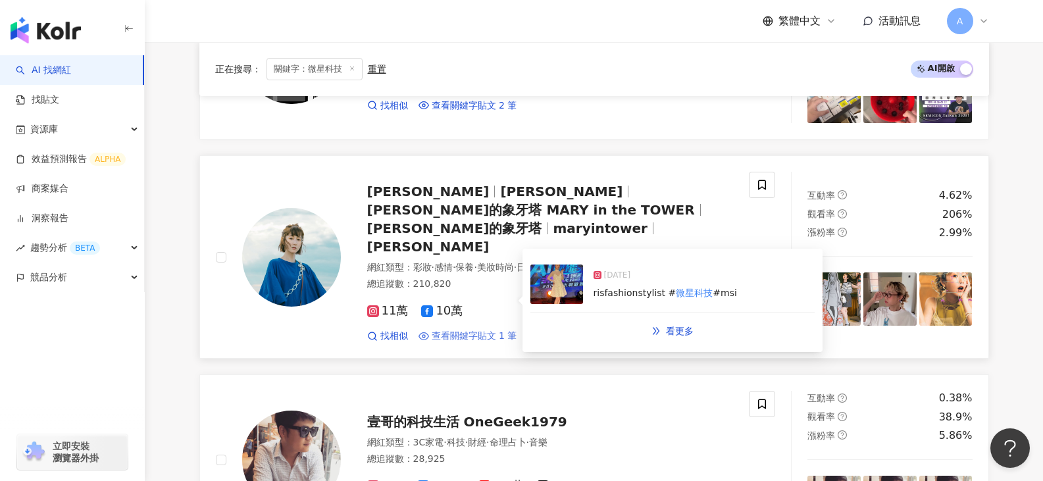
click at [441, 330] on span "查看關鍵字貼文 1 筆" at bounding box center [475, 336] width 86 height 13
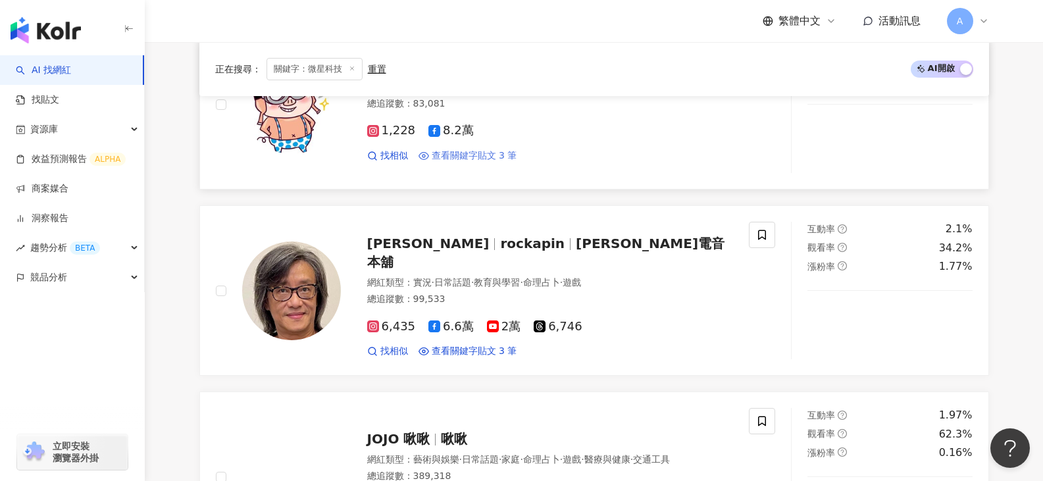
scroll to position [2094, 0]
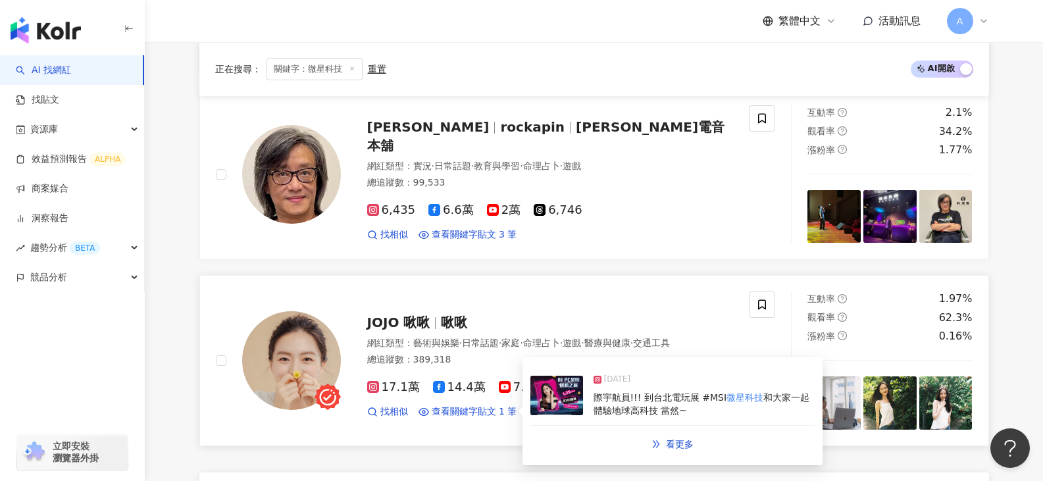
click at [545, 378] on img at bounding box center [556, 395] width 53 height 39
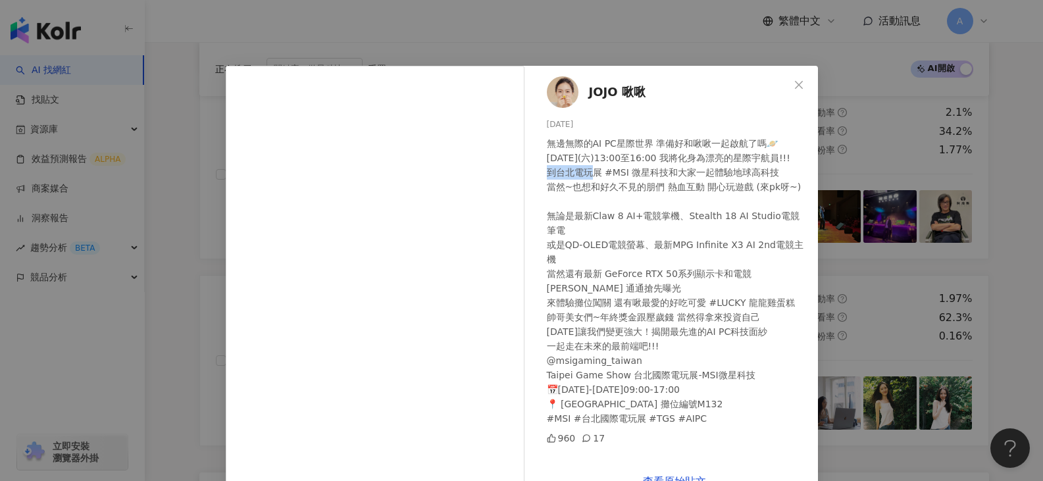
drag, startPoint x: 552, startPoint y: 174, endPoint x: 594, endPoint y: 175, distance: 42.1
click at [594, 175] on div "無邊無際的AI PC星際世界 準備好和啾啾一起啟航了嗎🪐 1月25日(六)13:00至16:00 我將化身為漂亮的星際宇航員!!! 到台北電玩展 #MSI 微…" at bounding box center [677, 281] width 261 height 290
copy div "北電玩展"
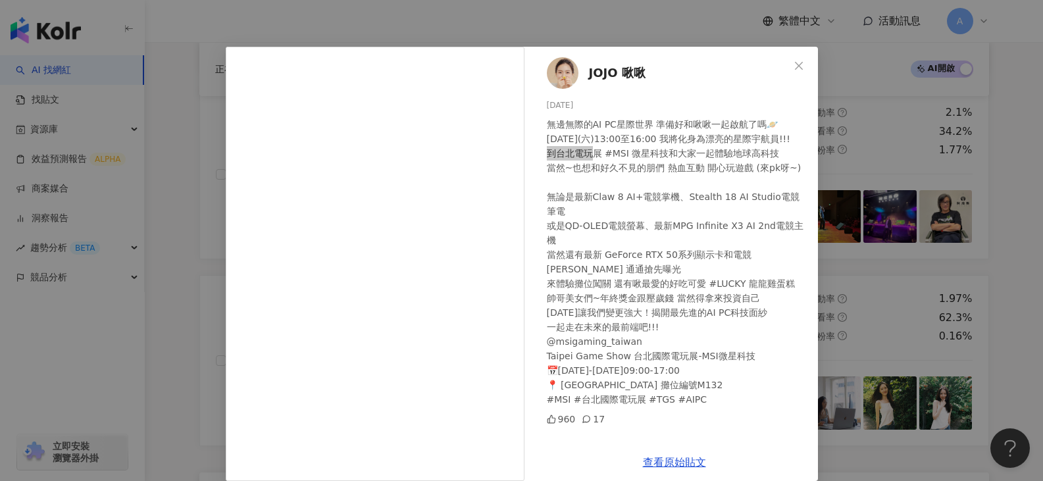
scroll to position [35, 0]
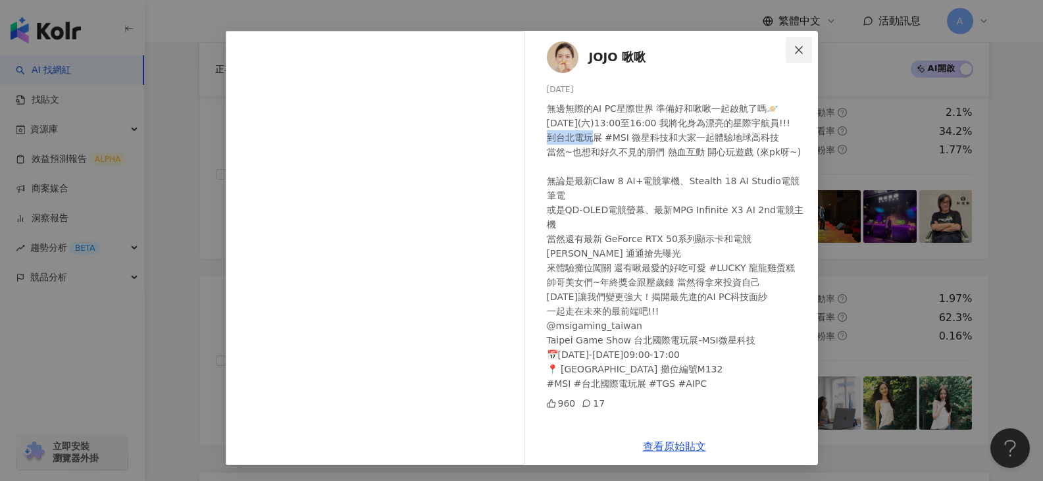
click at [798, 41] on button "Close" at bounding box center [799, 50] width 26 height 26
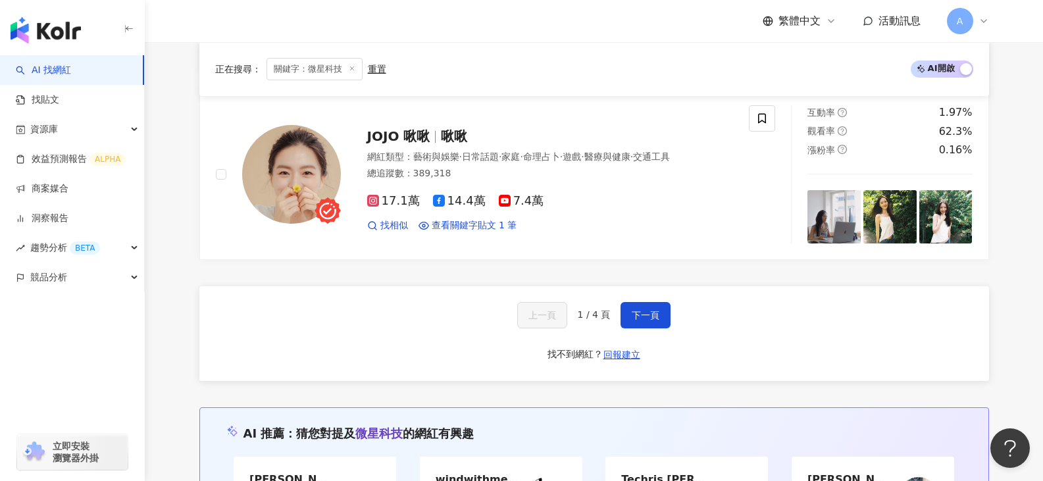
scroll to position [2291, 0]
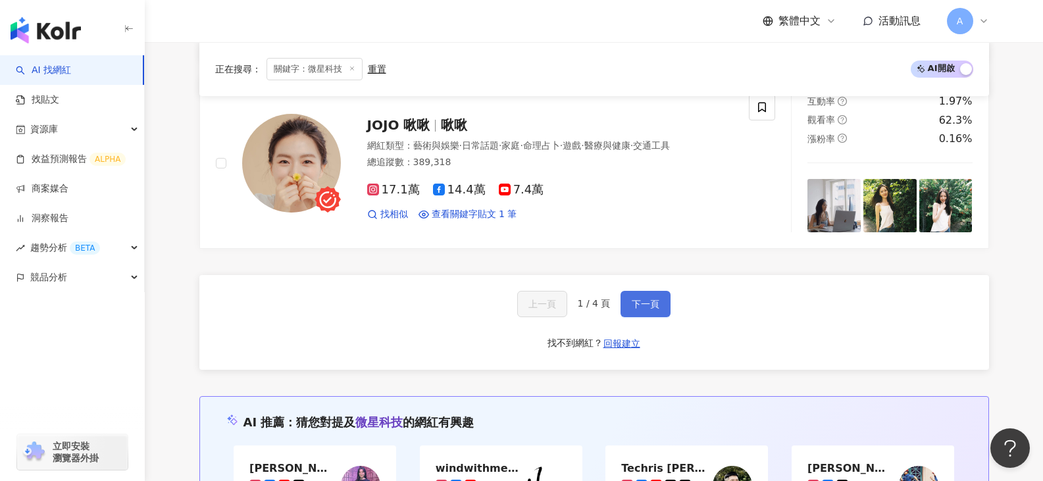
click at [653, 291] on button "下一頁" at bounding box center [646, 304] width 50 height 26
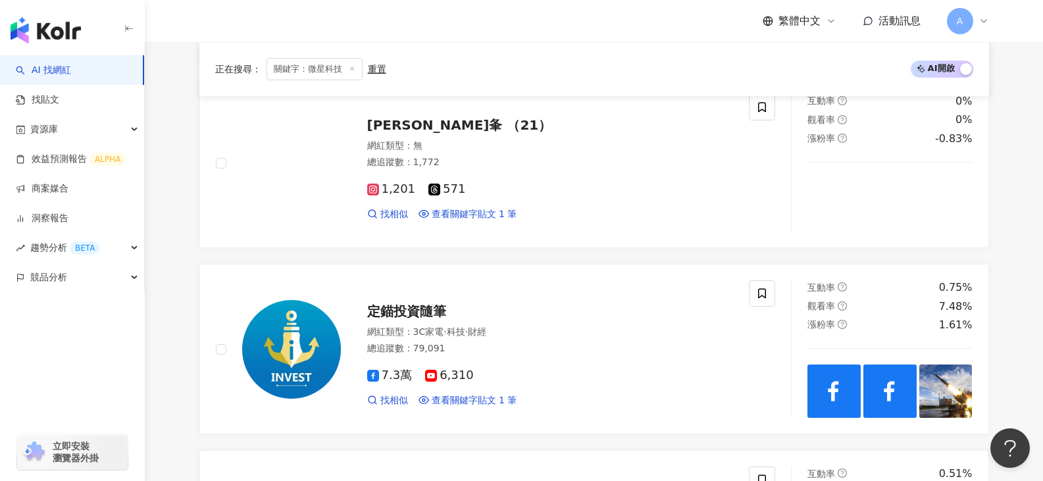
scroll to position [1098, 0]
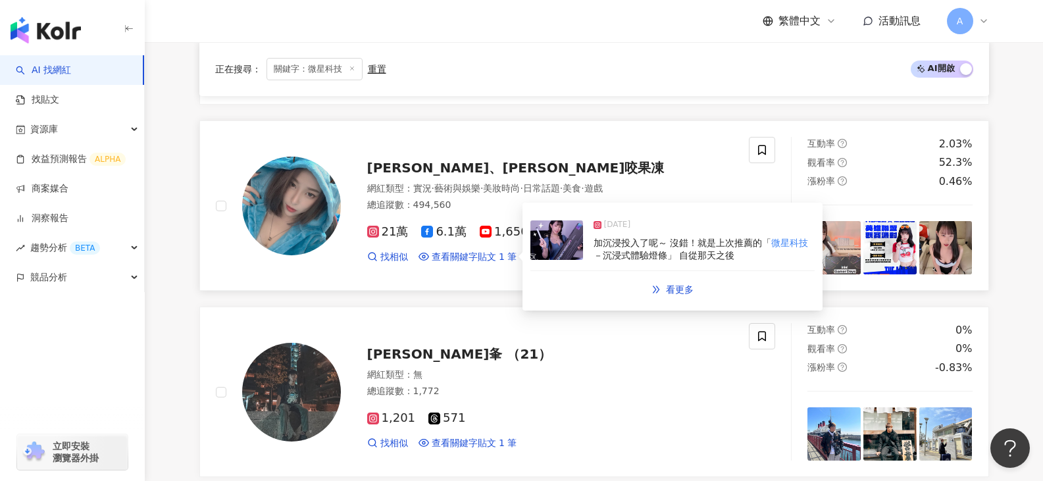
click at [603, 247] on span "加沉浸投入了呢～ 沒錯！就是上次推薦的「" at bounding box center [683, 243] width 178 height 11
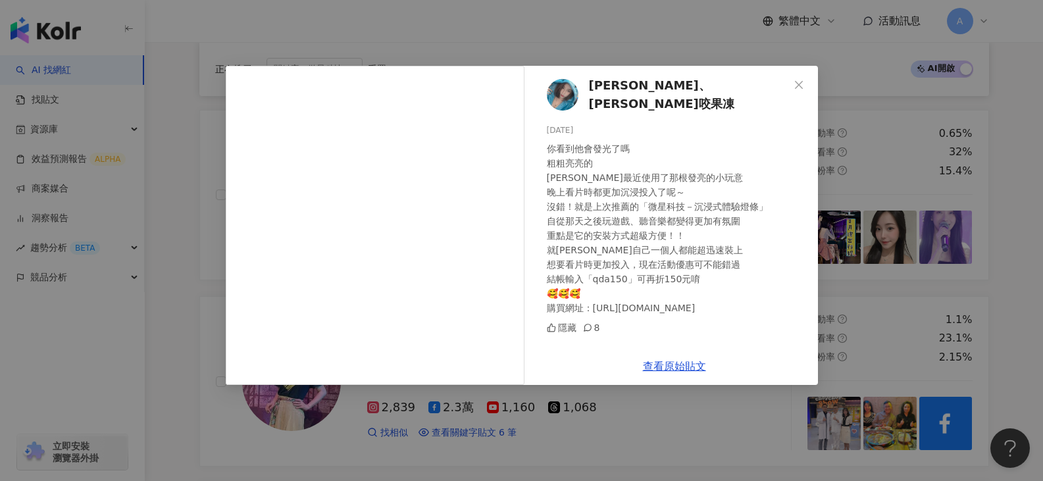
scroll to position [572, 0]
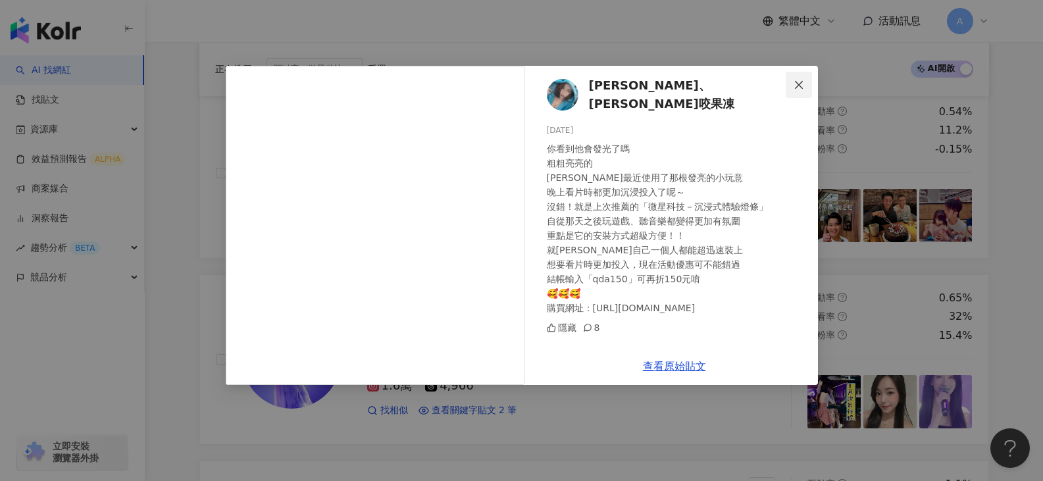
click at [797, 80] on icon "close" at bounding box center [799, 85] width 11 height 11
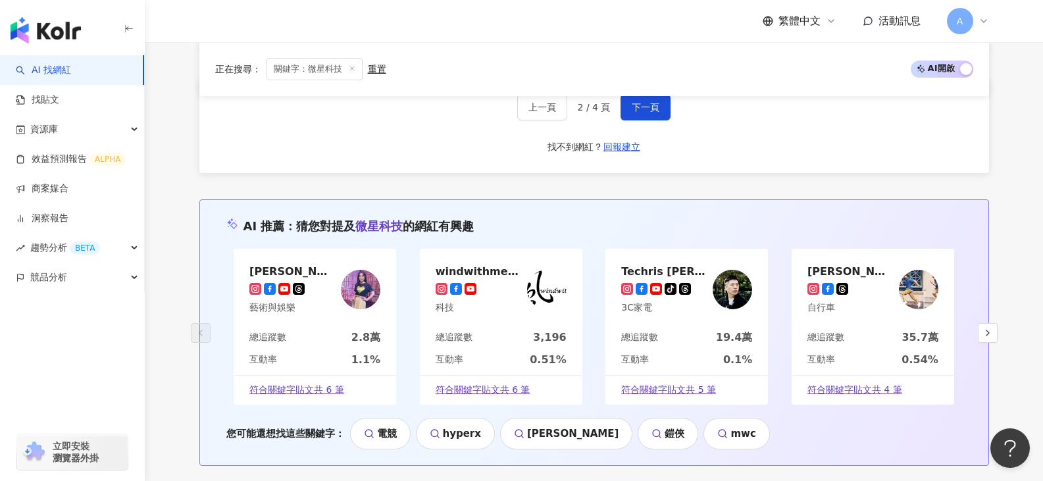
scroll to position [2349, 0]
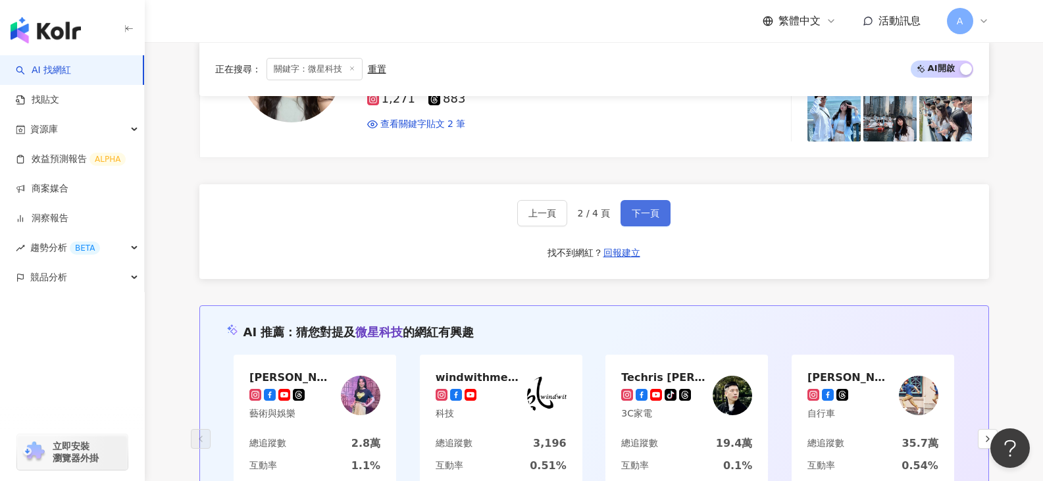
click at [645, 209] on span "下一頁" at bounding box center [646, 213] width 28 height 11
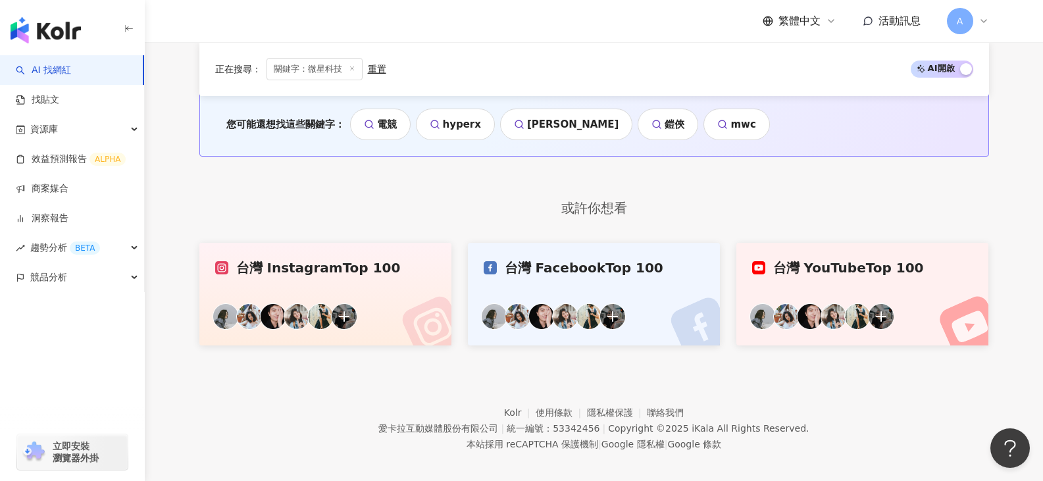
scroll to position [2369, 0]
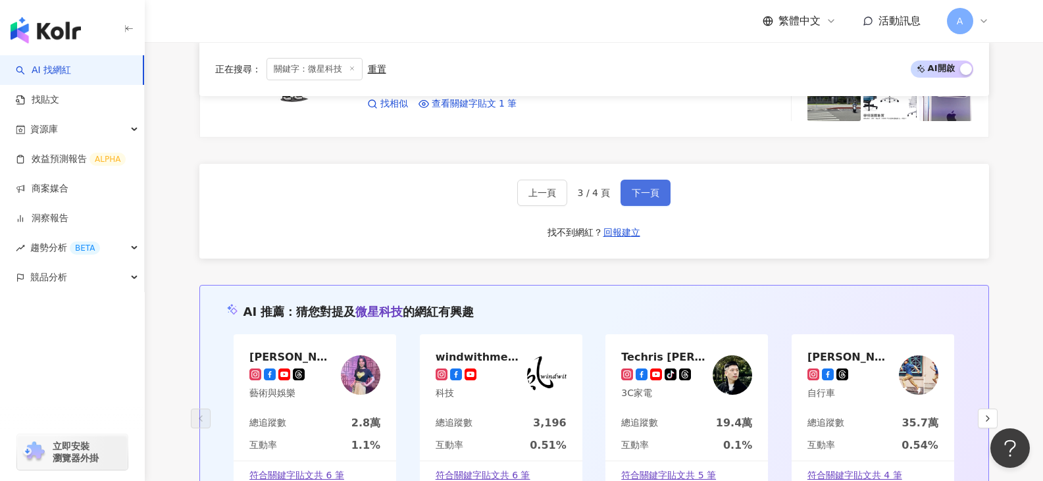
drag, startPoint x: 645, startPoint y: 209, endPoint x: 648, endPoint y: 201, distance: 7.7
click at [645, 209] on div "上一頁 3 / 4 頁 下一頁 找不到網紅？ 回報建立" at bounding box center [594, 211] width 790 height 95
click at [648, 201] on button "下一頁" at bounding box center [646, 193] width 50 height 26
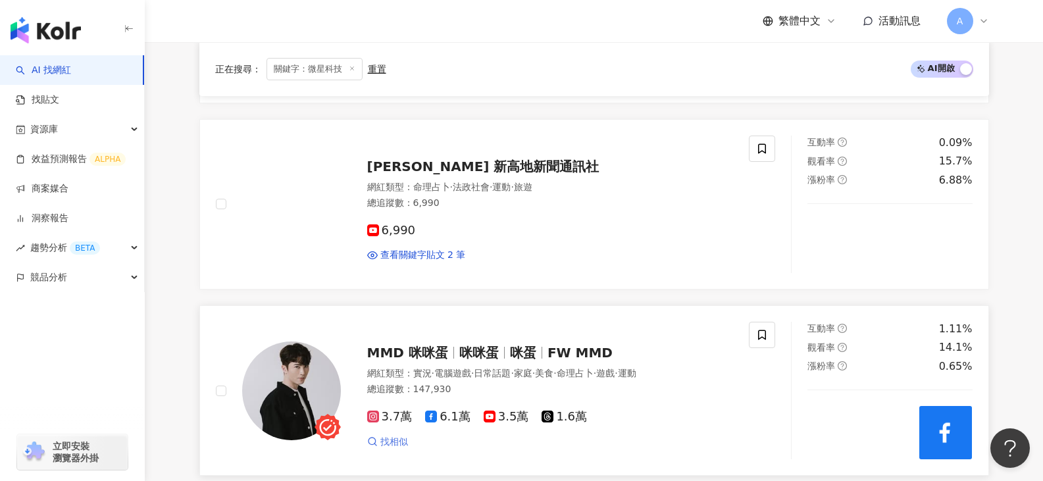
scroll to position [724, 0]
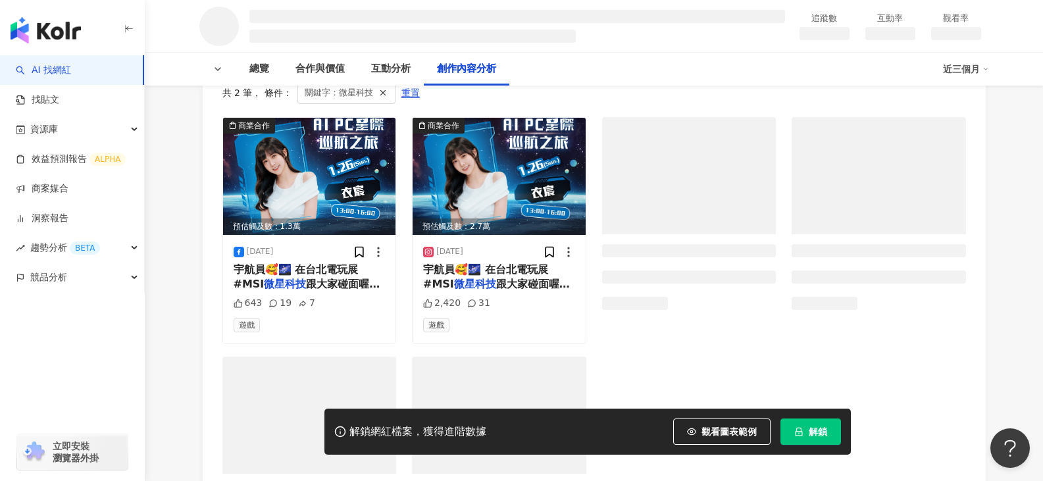
scroll to position [1544, 0]
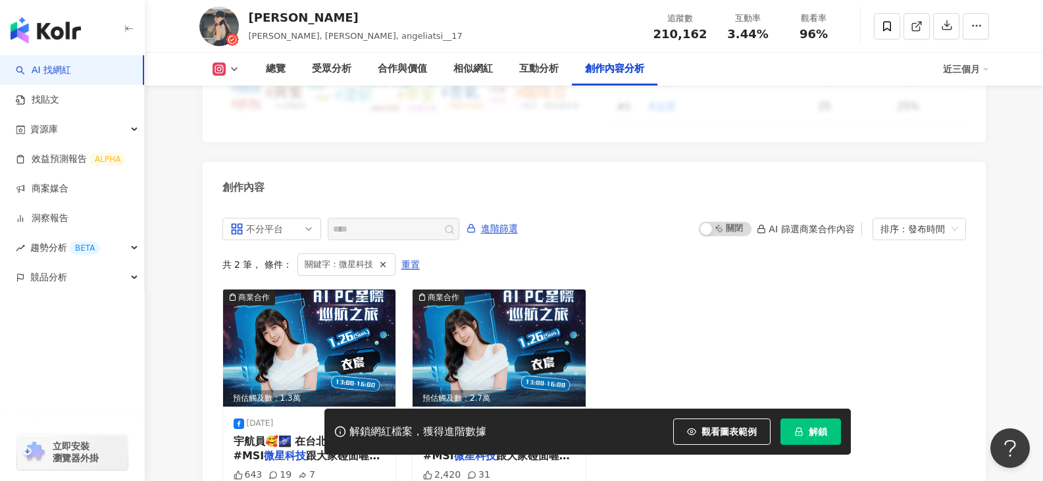
scroll to position [4096, 0]
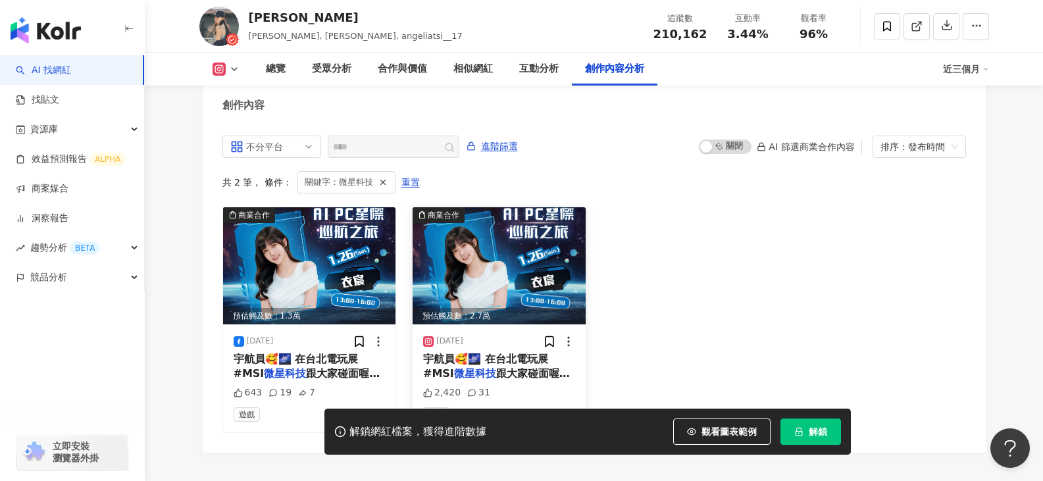
click at [526, 324] on div "[DATE] 宇航員🥰🌌 在台北電玩展 #MSI 微星科技 跟大家碰面喔～ 現場我🥰會 2,420 31 遊戲" at bounding box center [499, 378] width 173 height 108
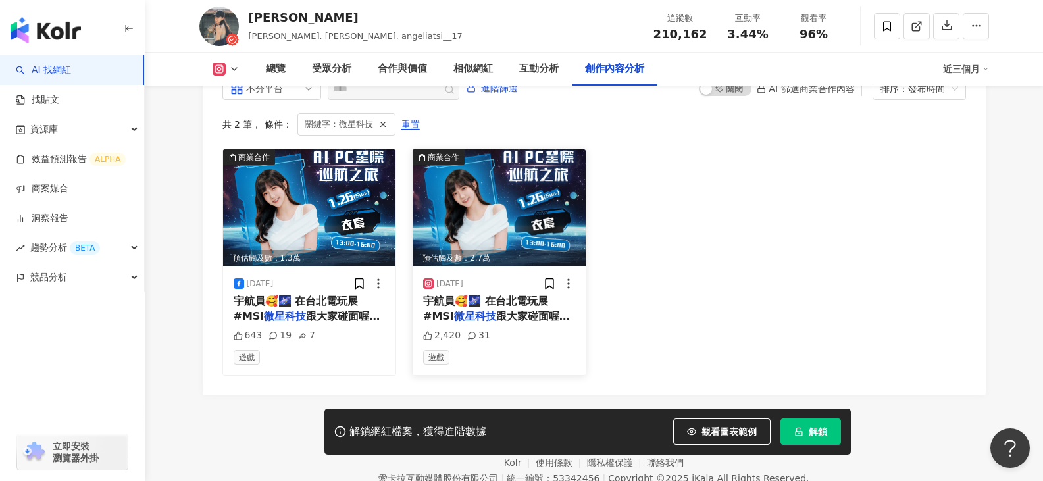
click at [521, 297] on span "宇航員🥰🌌 在台北電玩展 #MSI" at bounding box center [485, 308] width 125 height 27
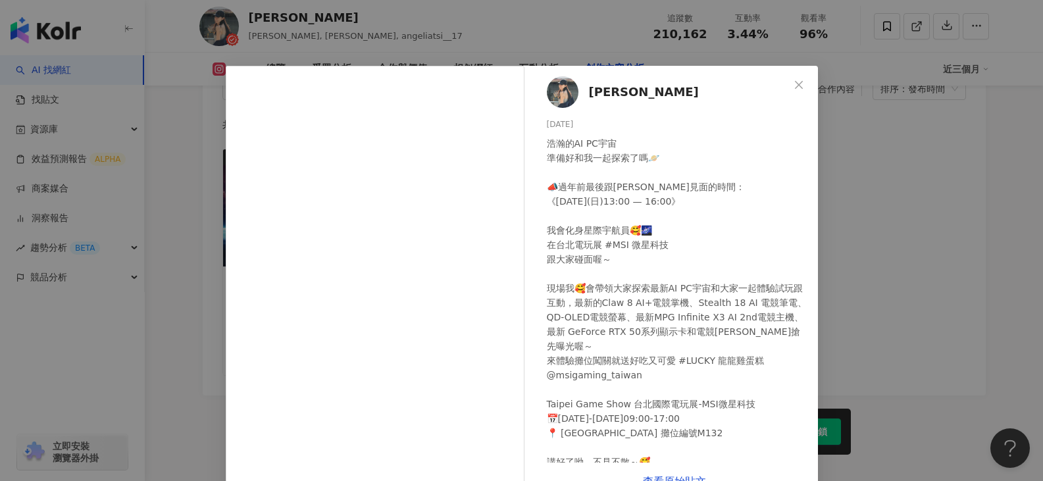
click at [900, 113] on div "[PERSON_NAME] [DATE] 浩瀚的AI PC宇宙 準備好和我一起探索了嗎🪐 📣過年前最後跟[PERSON_NAME]見面的時間： 《[DATE]…" at bounding box center [521, 240] width 1043 height 481
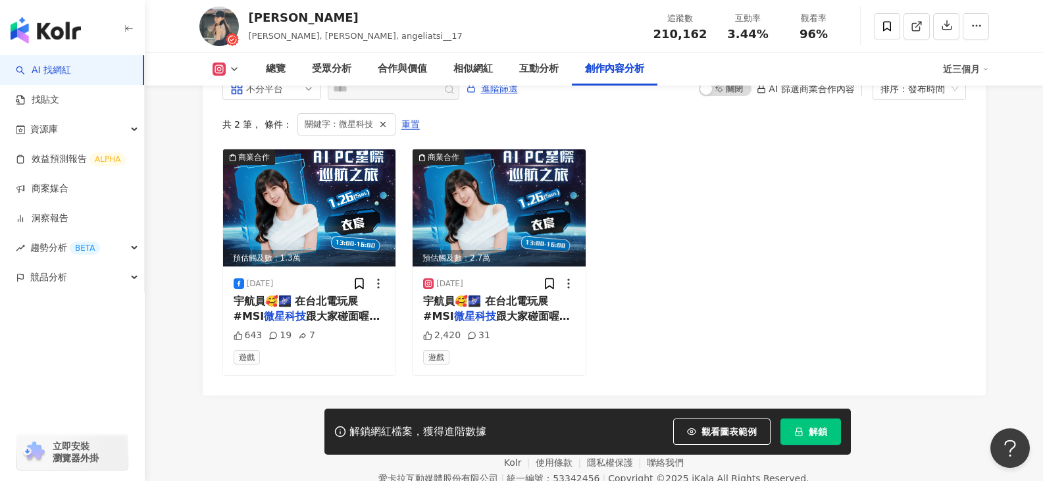
scroll to position [4154, 0]
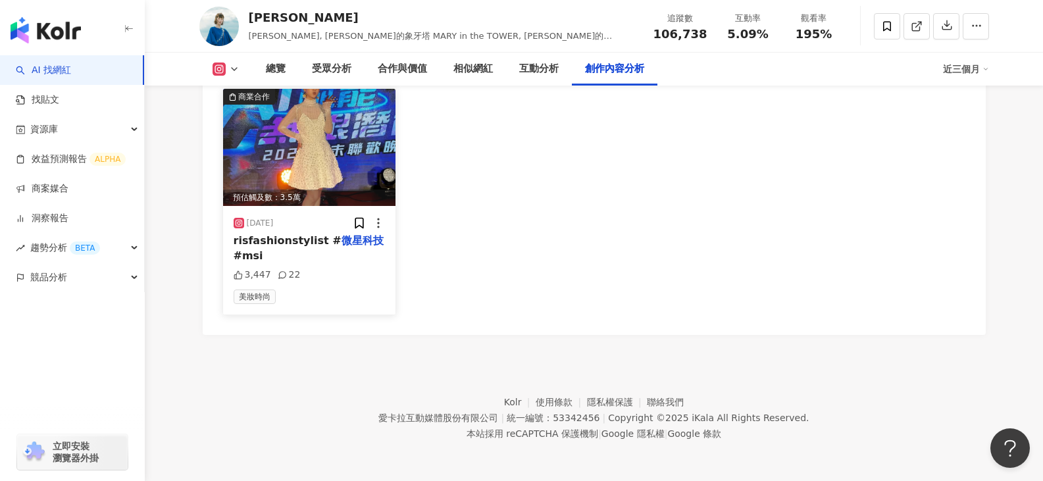
click at [292, 206] on img at bounding box center [309, 147] width 173 height 117
